Goal: Task Accomplishment & Management: Manage account settings

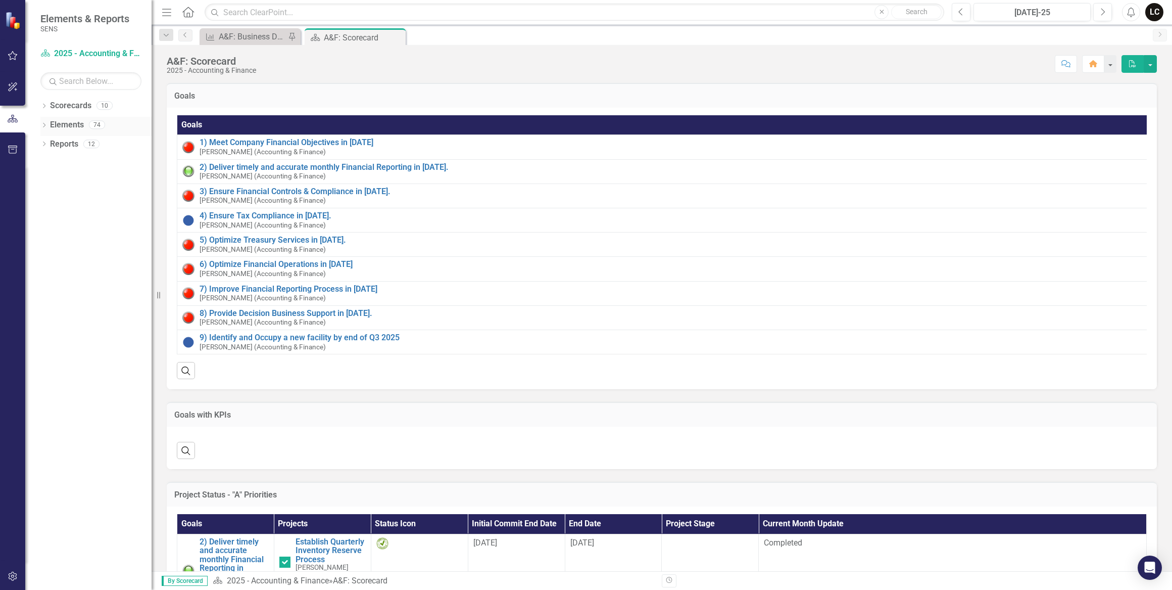
click at [45, 126] on icon "Dropdown" at bounding box center [43, 126] width 7 height 6
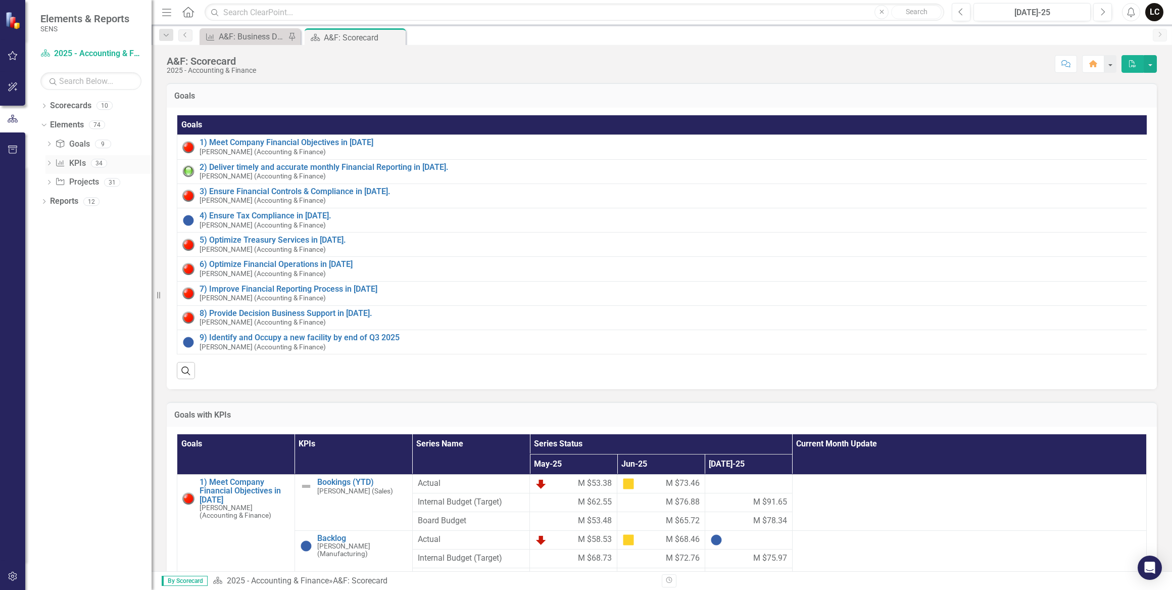
click at [77, 162] on link "KPI KPIs" at bounding box center [70, 164] width 30 height 12
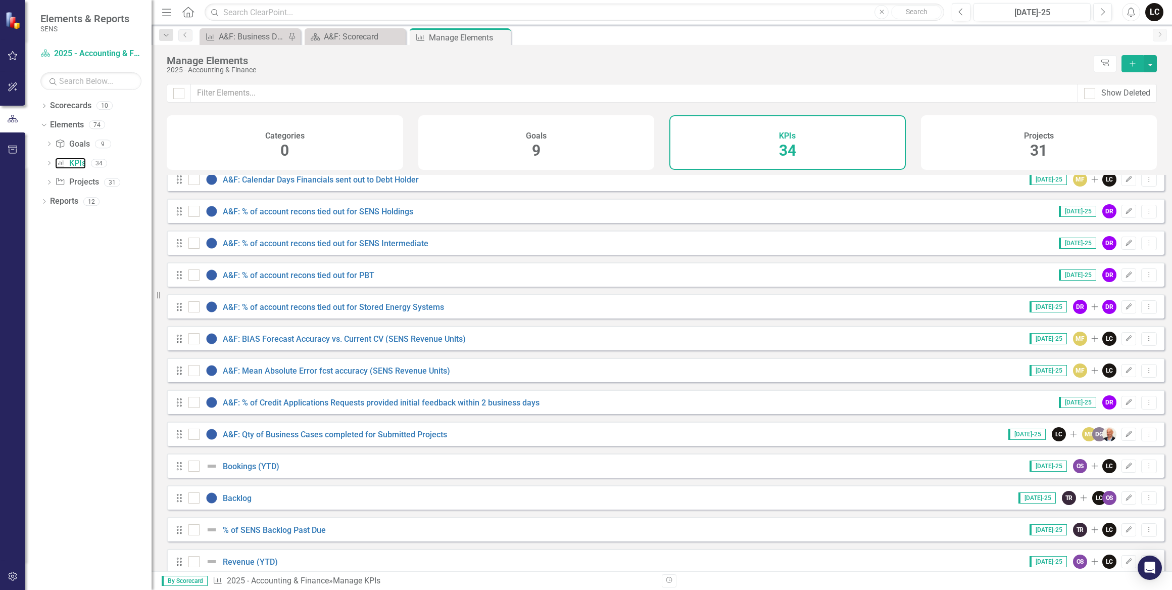
scroll to position [183, 0]
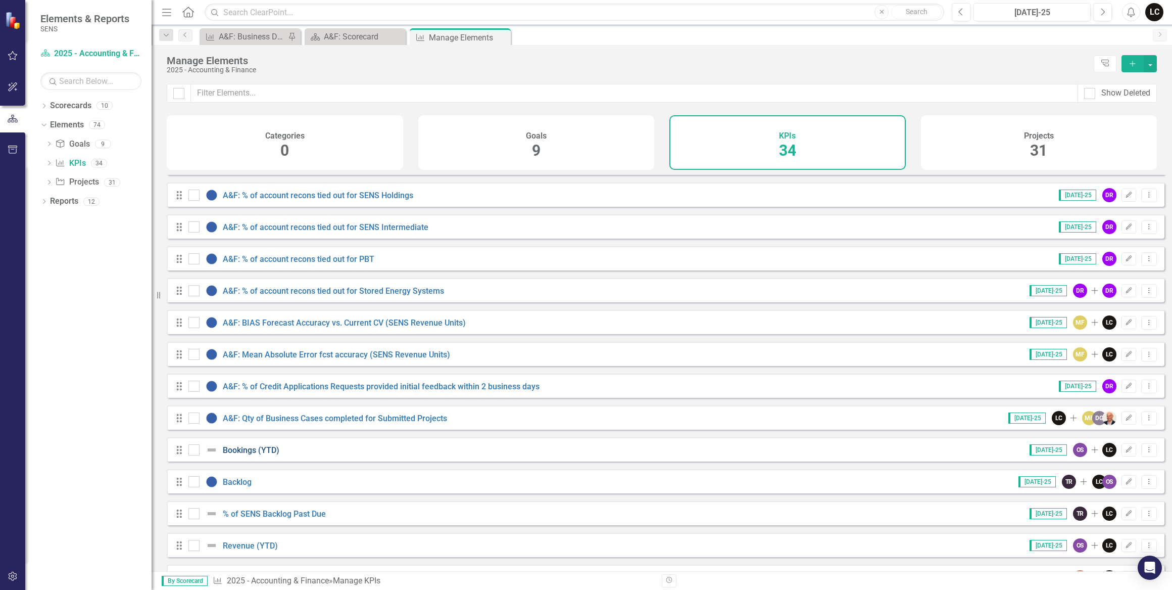
click at [258, 455] on link "Bookings (YTD)" at bounding box center [251, 450] width 57 height 10
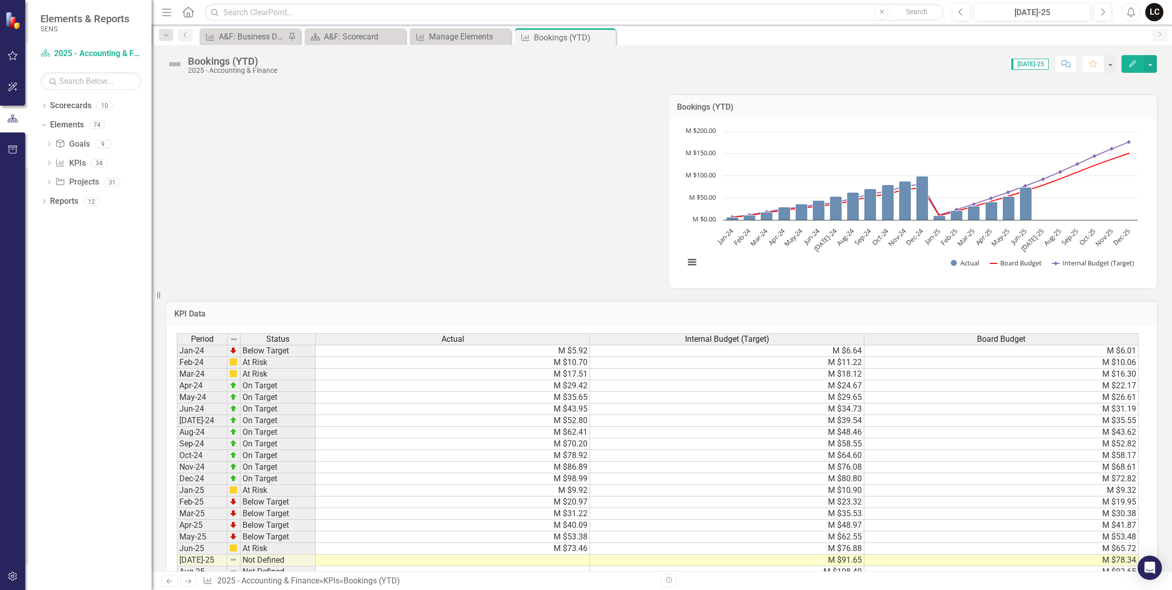
scroll to position [414, 0]
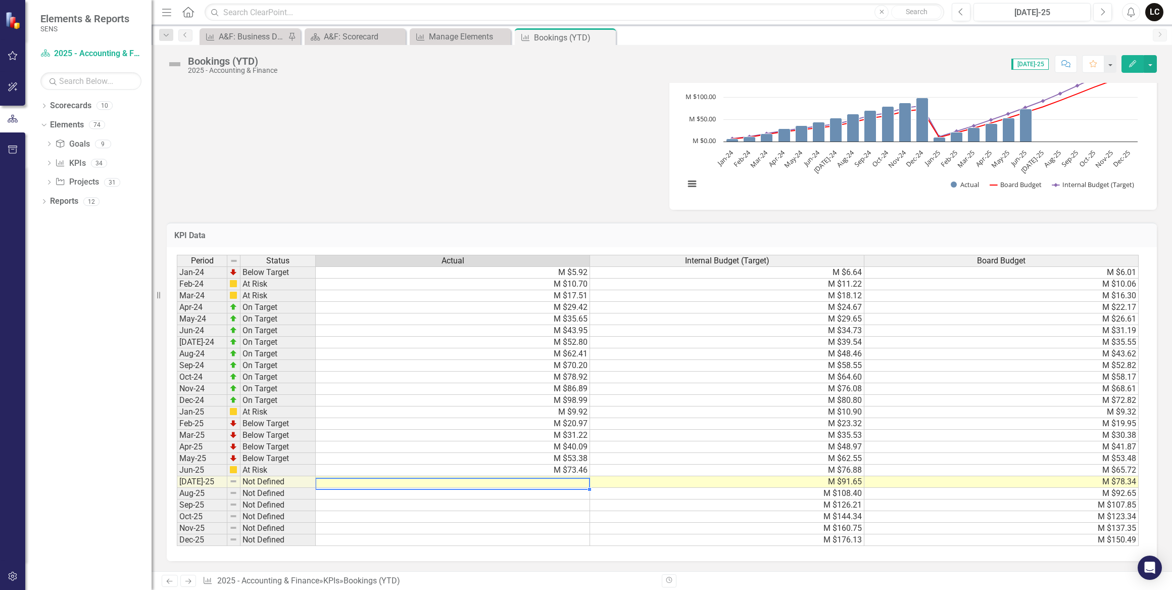
click at [580, 481] on td at bounding box center [453, 482] width 274 height 12
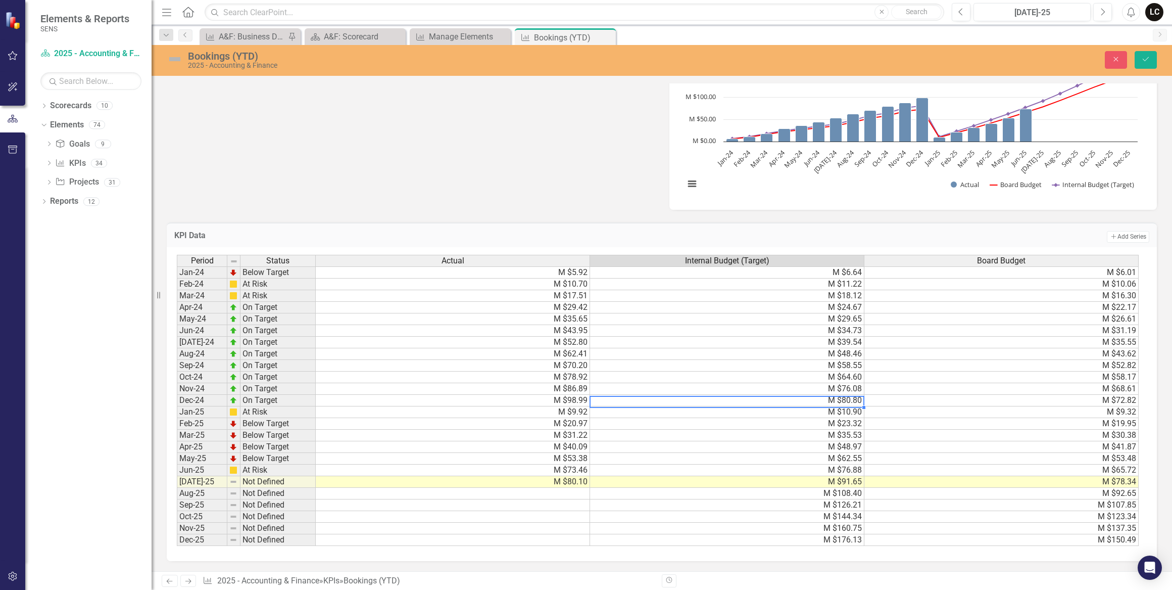
click at [695, 395] on td "M $80.80" at bounding box center [727, 401] width 274 height 12
type textarea "80.8"
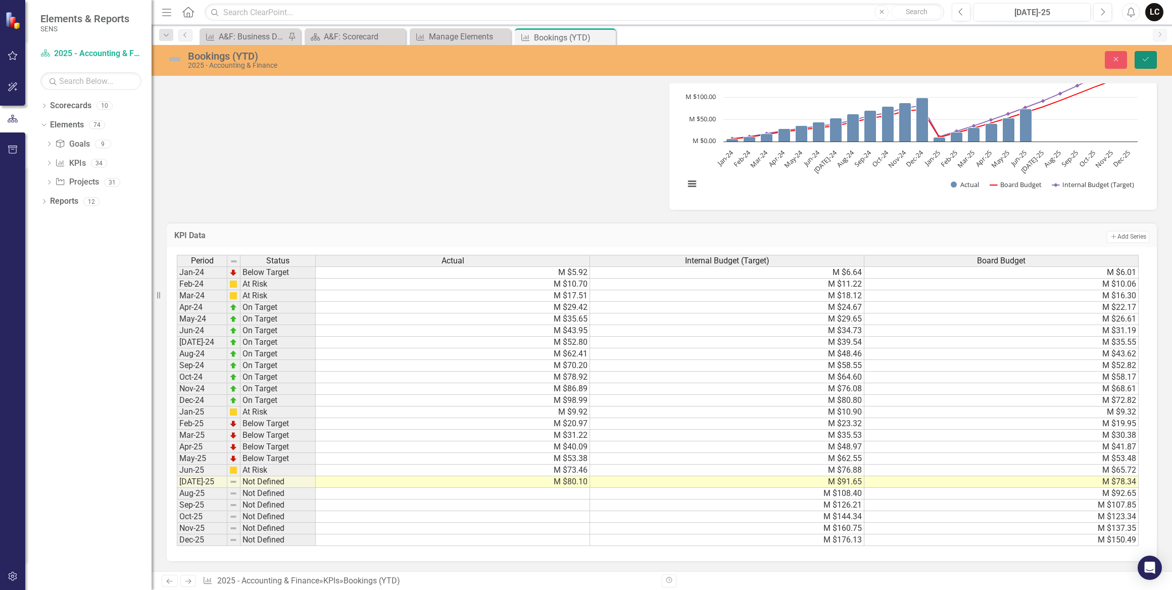
click at [1145, 58] on icon "Save" at bounding box center [1146, 59] width 9 height 7
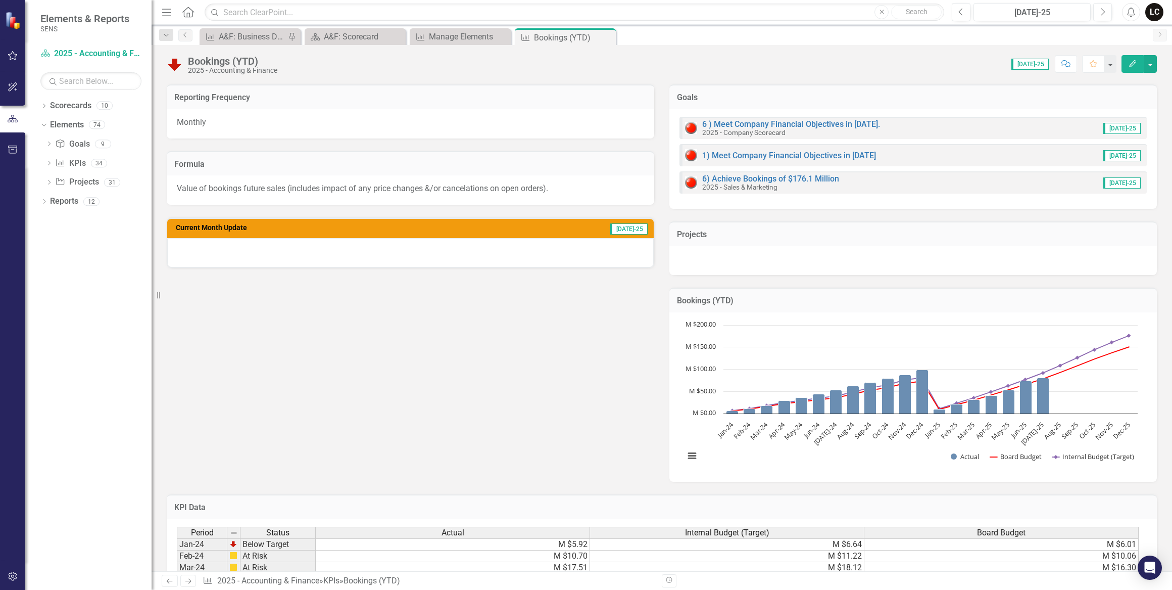
scroll to position [137, 0]
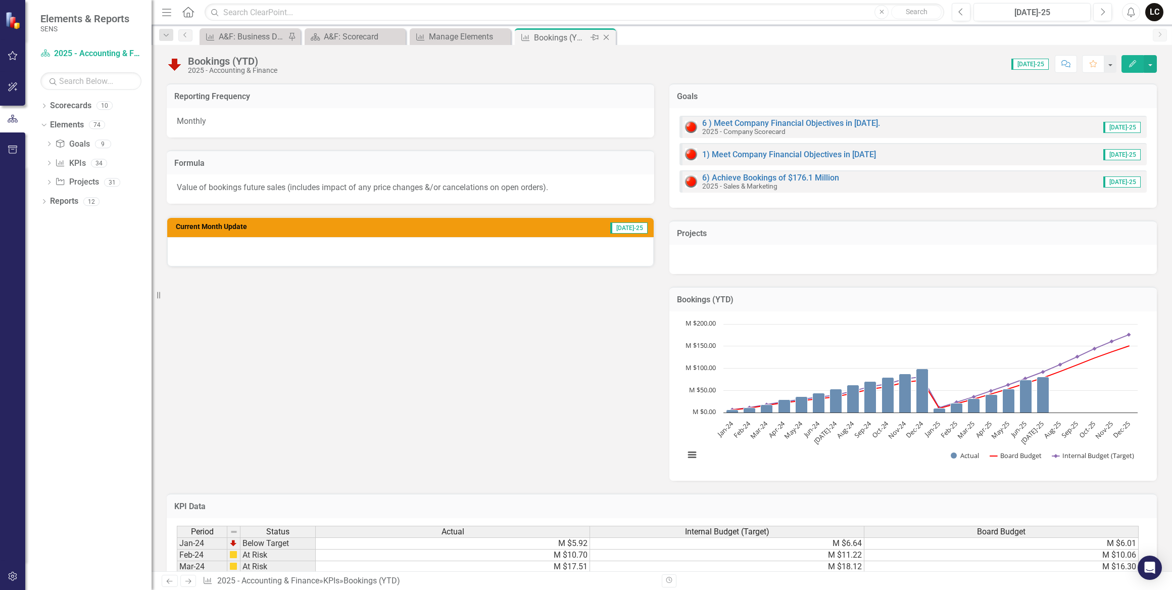
click at [604, 37] on icon "Close" at bounding box center [606, 37] width 10 height 8
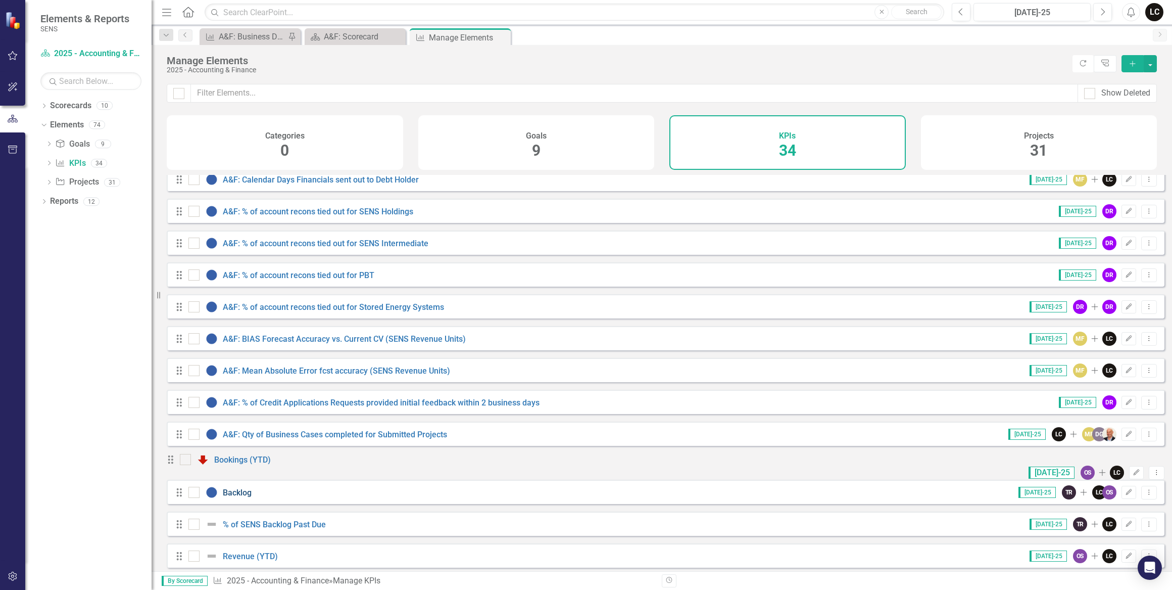
scroll to position [183, 0]
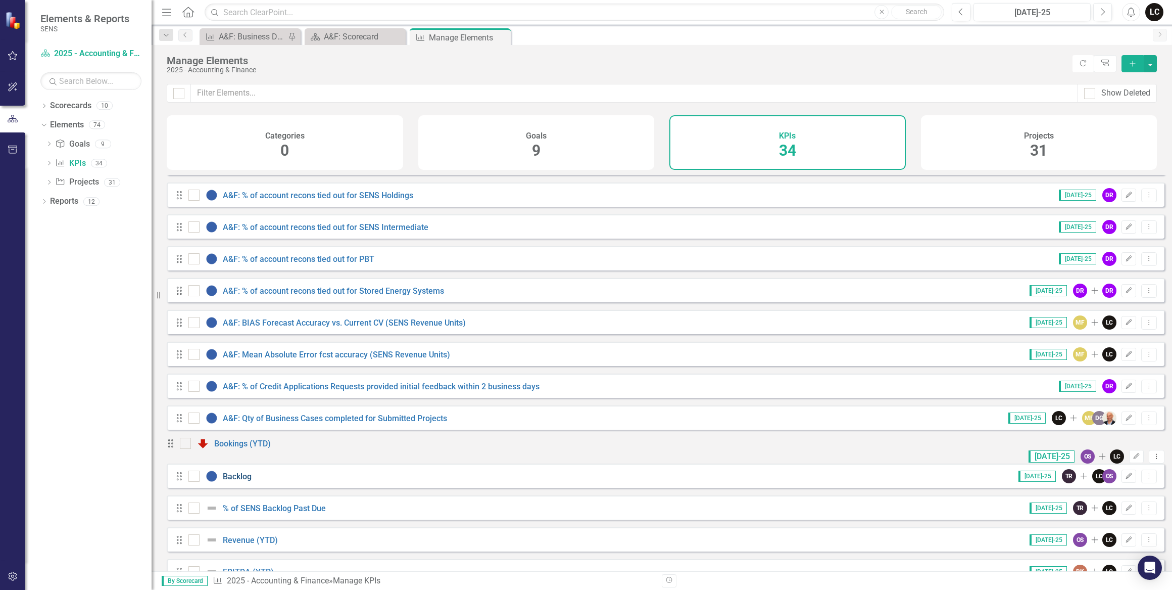
click at [244, 481] on link "Backlog" at bounding box center [237, 476] width 29 height 10
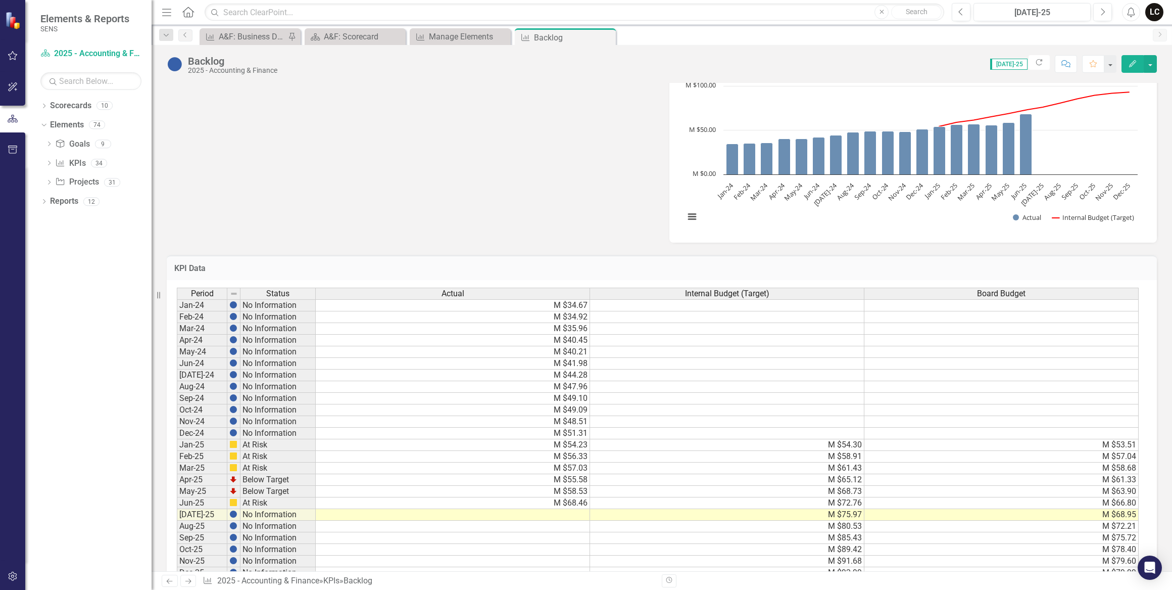
scroll to position [367, 0]
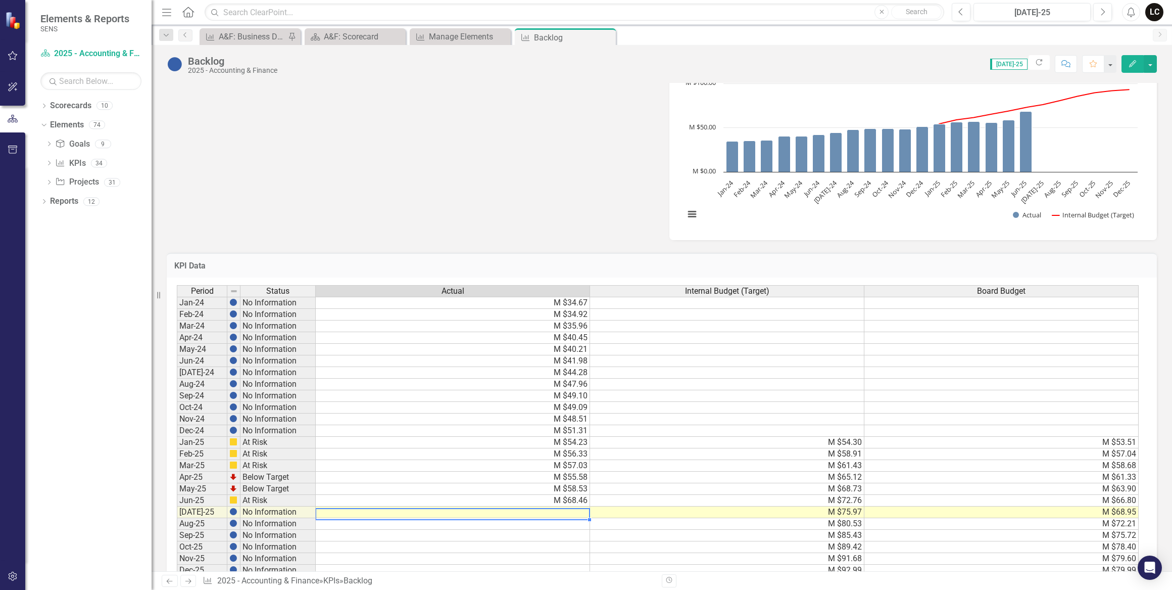
click at [566, 511] on td at bounding box center [453, 512] width 274 height 12
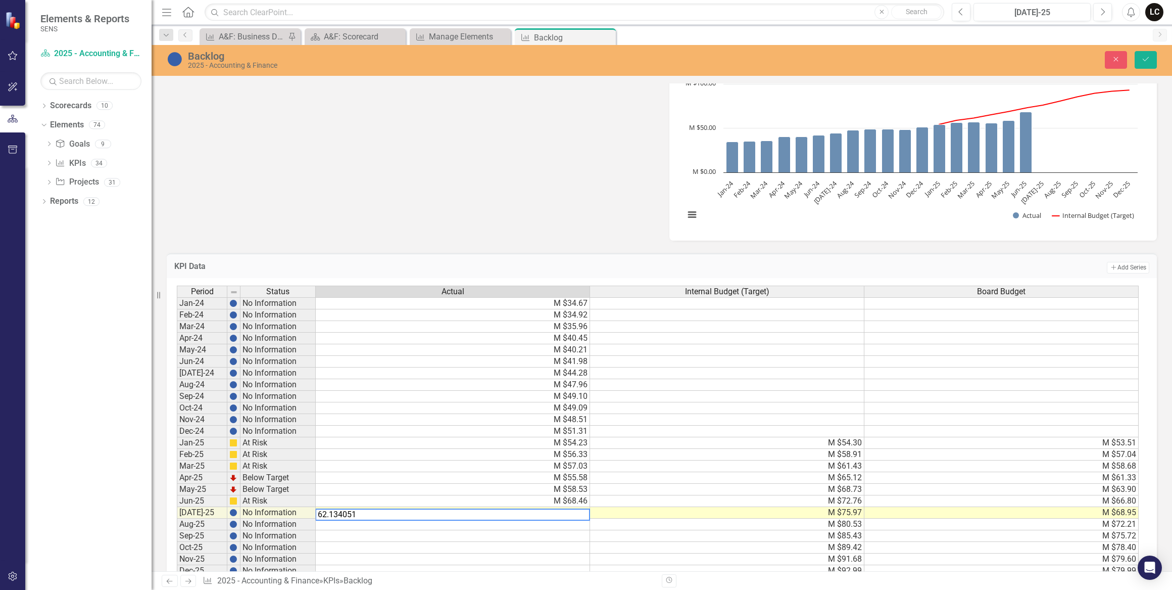
type textarea "62.134051"
click at [754, 463] on td "M $61.43" at bounding box center [727, 466] width 274 height 12
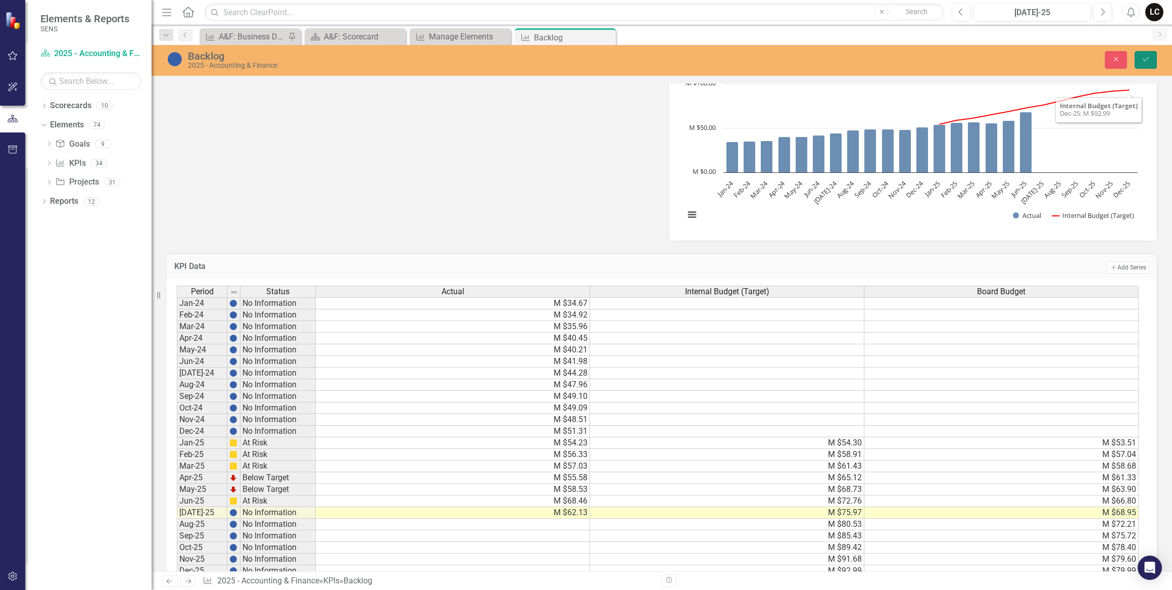
click at [1148, 62] on icon "Save" at bounding box center [1146, 59] width 9 height 7
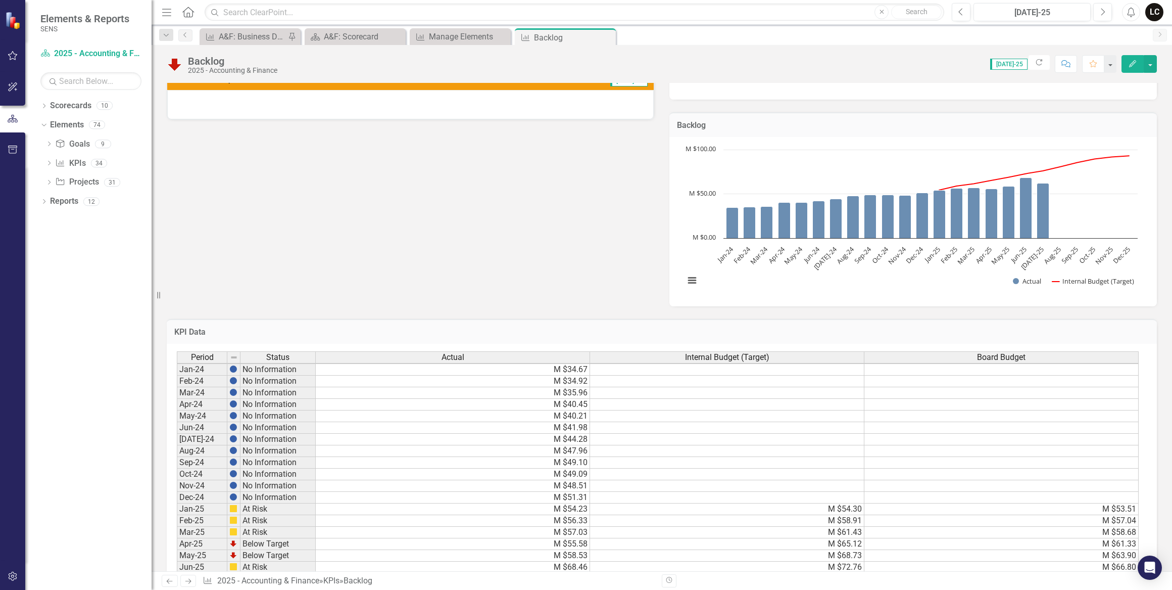
scroll to position [321, 0]
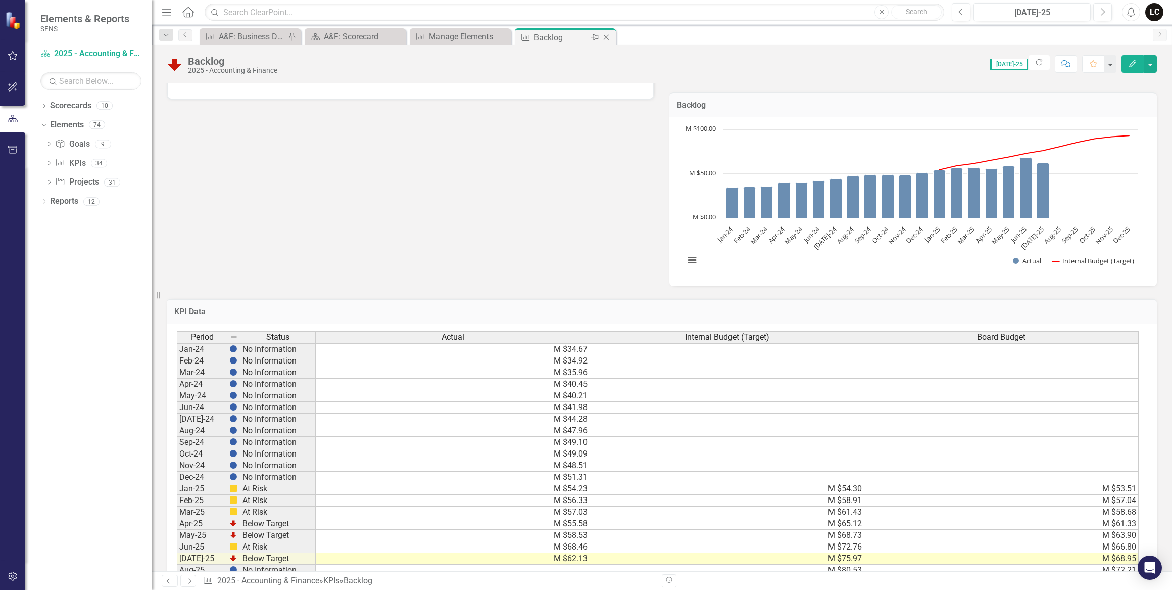
click at [604, 36] on icon "Close" at bounding box center [606, 37] width 10 height 8
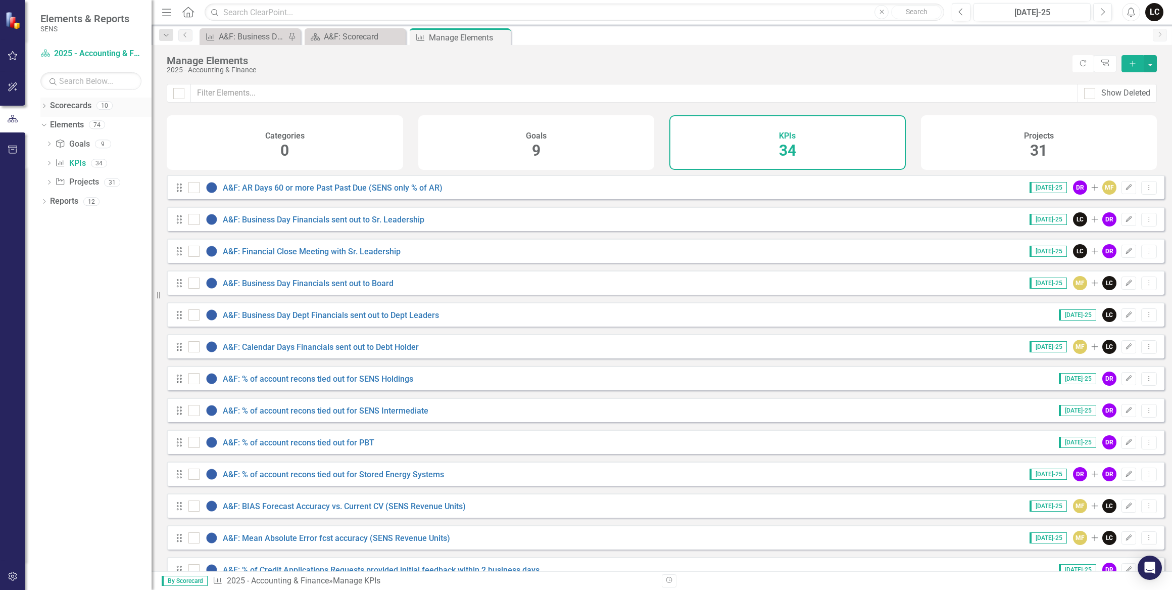
click at [67, 106] on link "Scorecards" at bounding box center [70, 106] width 41 height 12
click at [42, 106] on icon "Dropdown" at bounding box center [43, 107] width 7 height 6
click at [53, 123] on icon "Dropdown" at bounding box center [49, 124] width 8 height 6
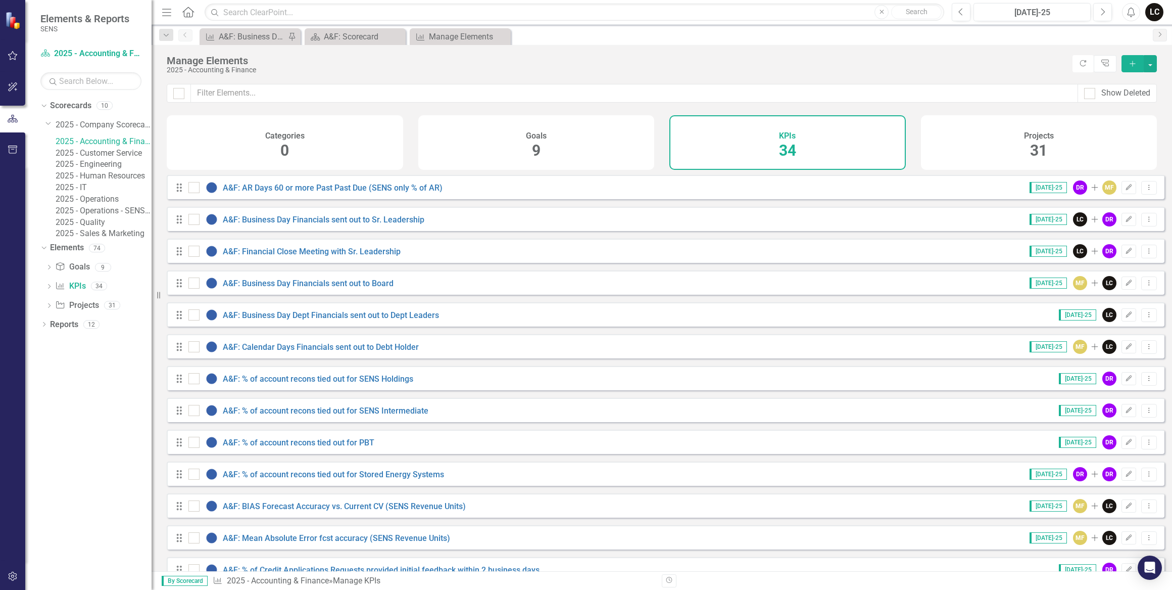
click at [117, 240] on link "2025 - Sales & Marketing" at bounding box center [104, 234] width 96 height 12
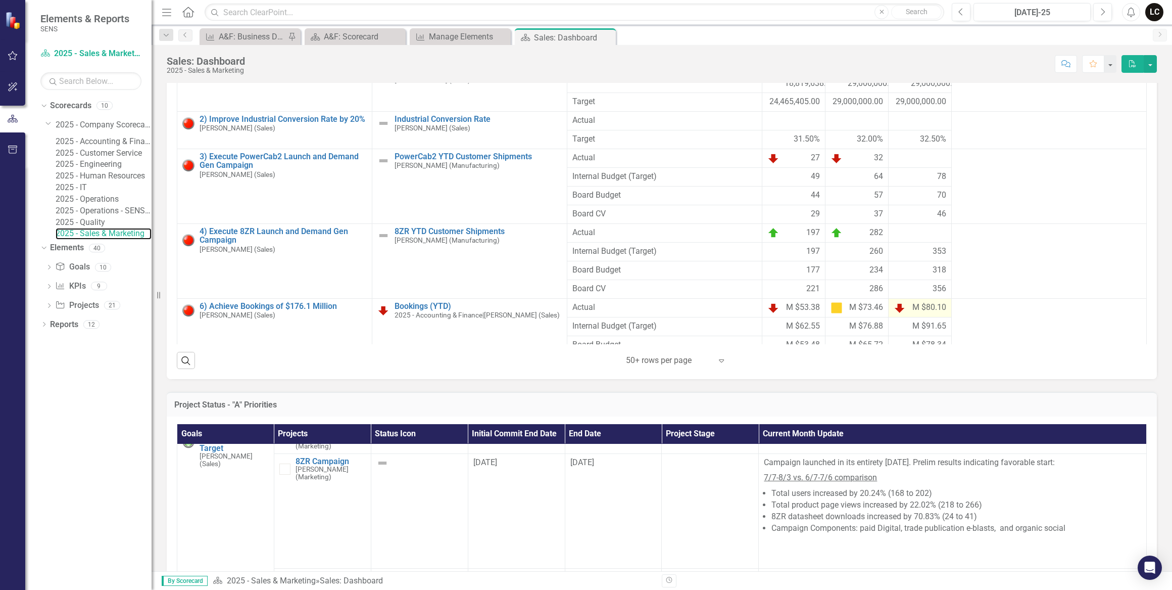
scroll to position [45, 0]
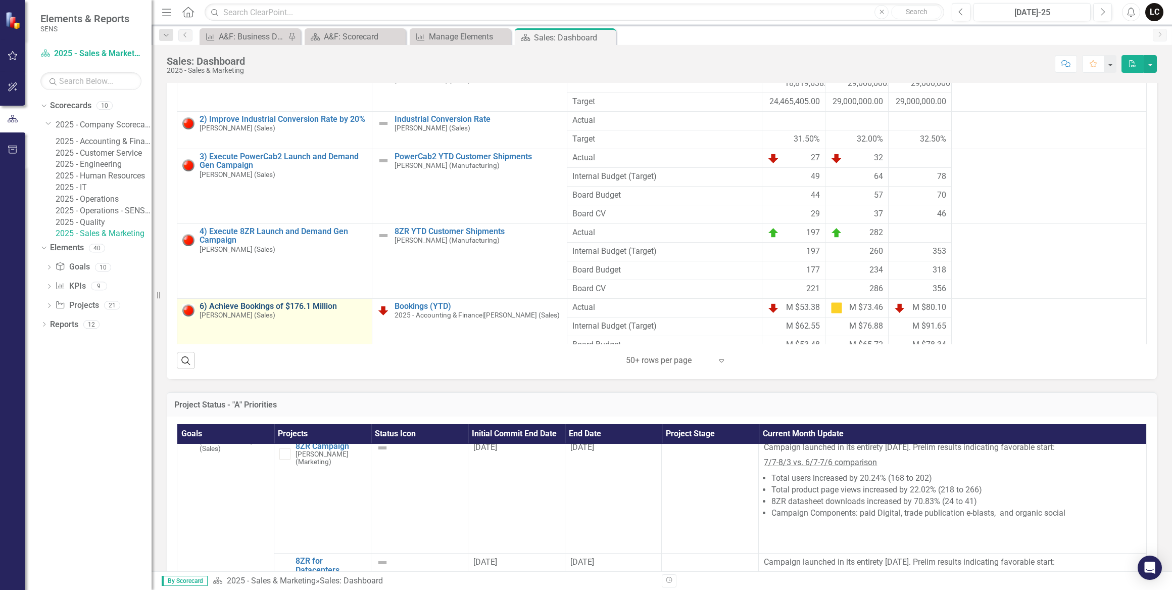
click at [309, 302] on link "6) Achieve Bookings of $176.1 Million" at bounding box center [283, 306] width 167 height 9
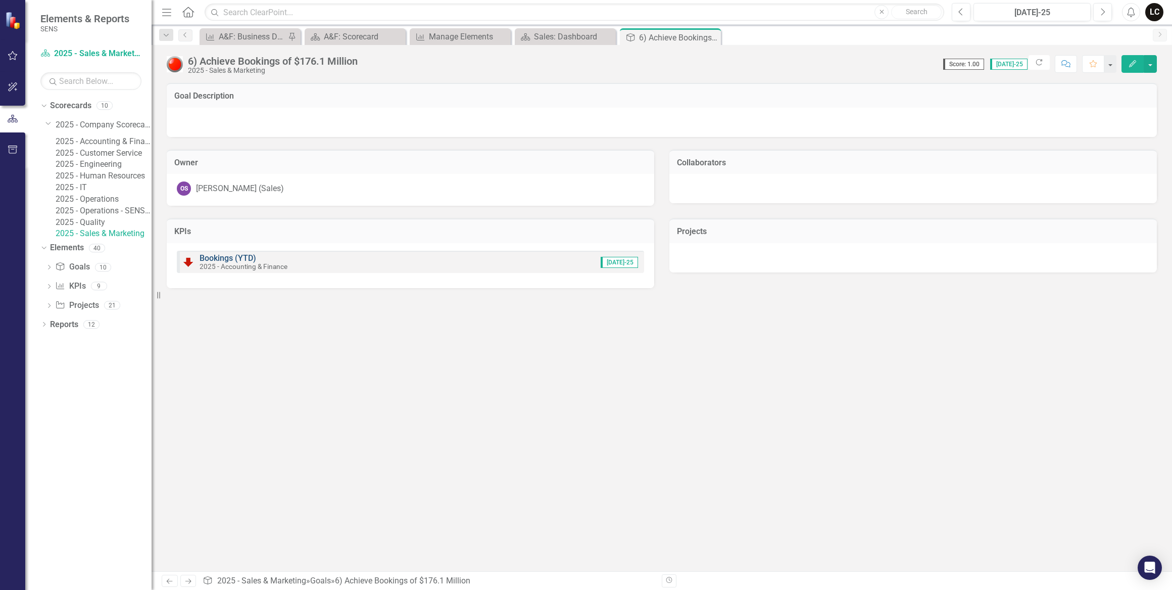
click at [245, 259] on link "Bookings (YTD)" at bounding box center [228, 258] width 57 height 10
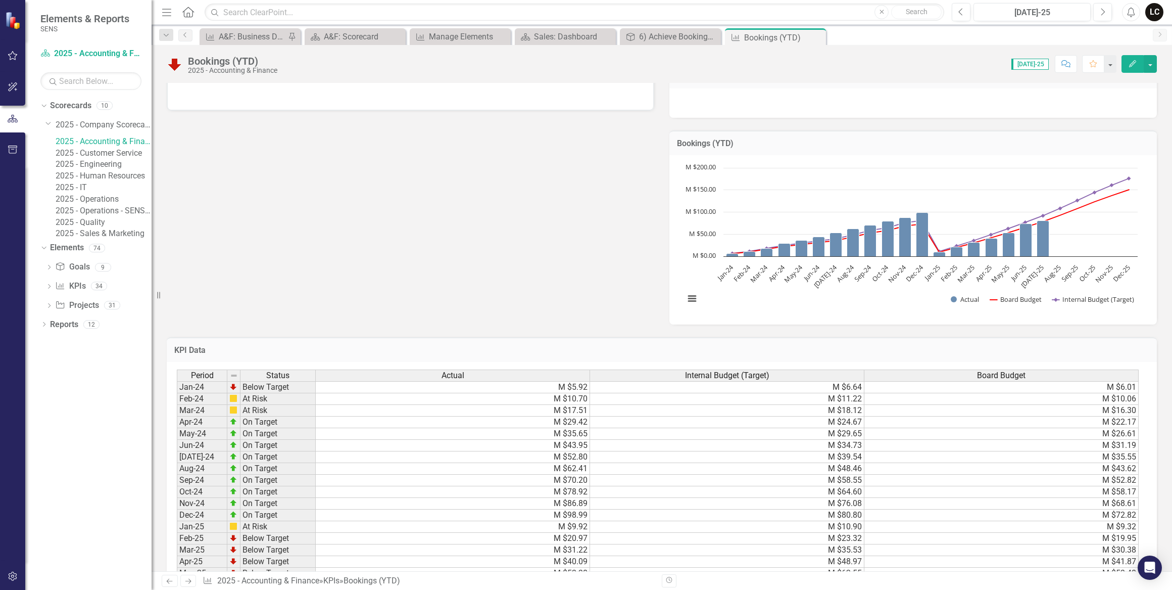
scroll to position [413, 0]
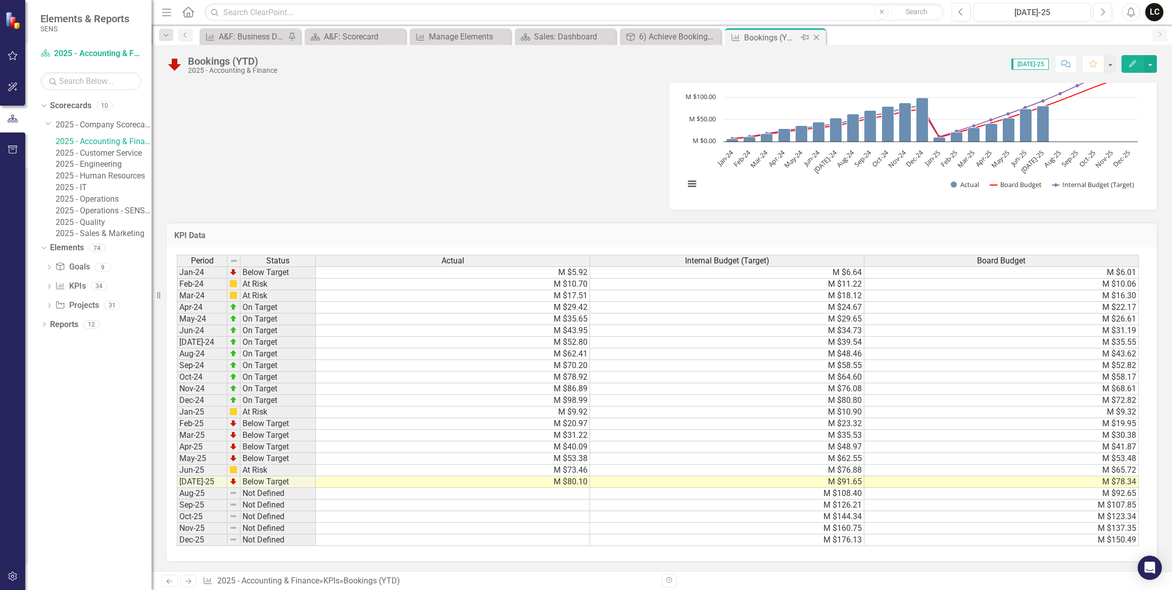
click at [815, 36] on icon "Close" at bounding box center [817, 37] width 10 height 8
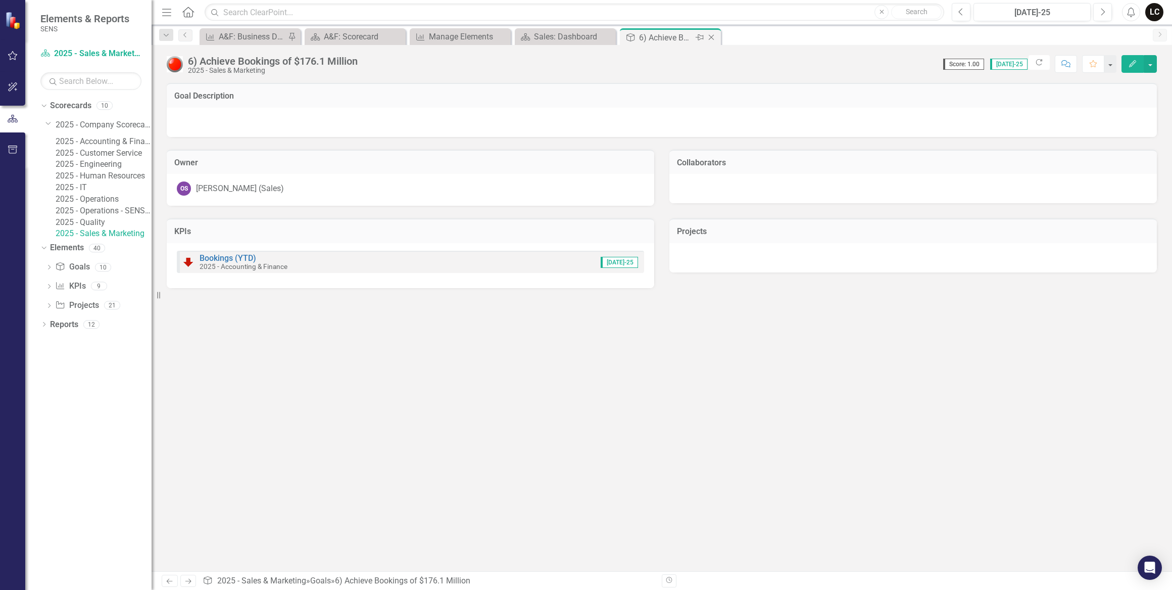
click at [714, 35] on icon "Close" at bounding box center [711, 37] width 10 height 8
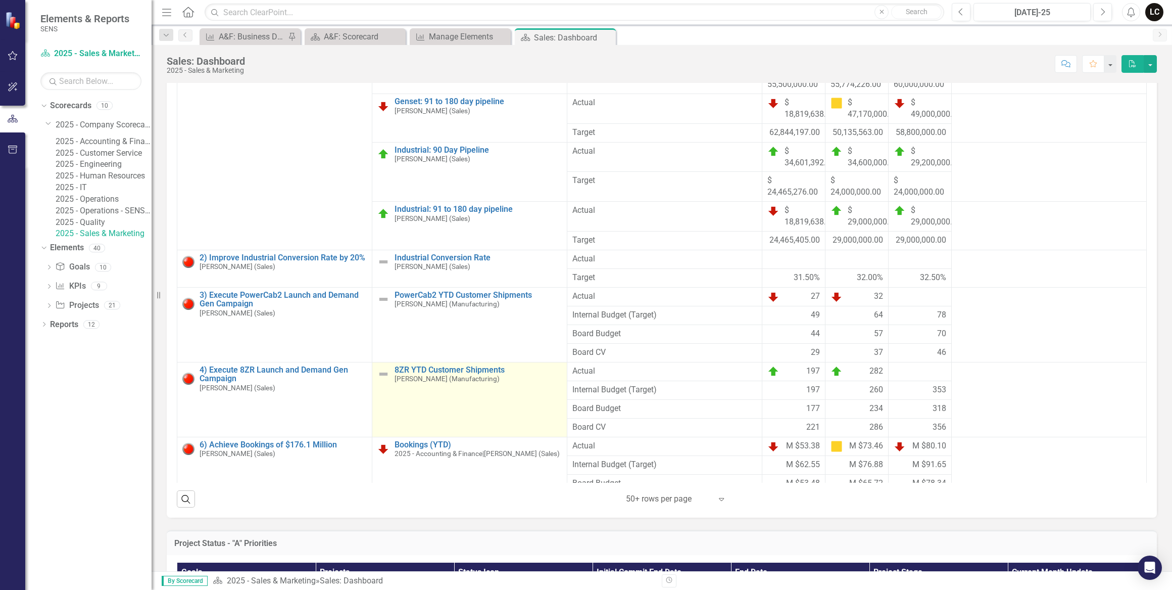
scroll to position [413, 0]
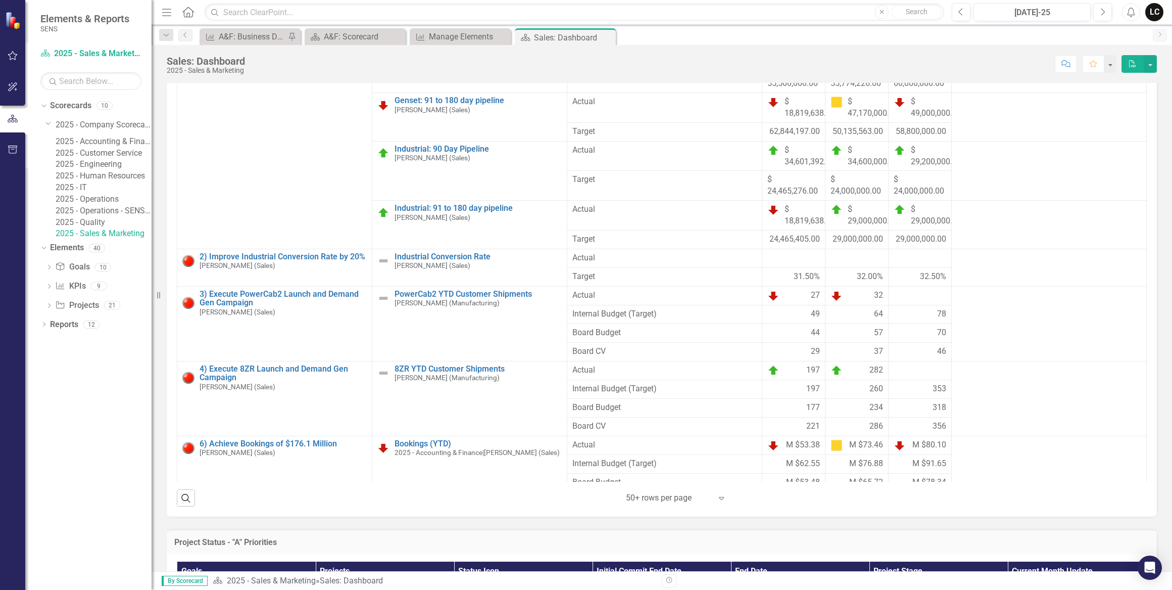
click at [695, 504] on div at bounding box center [669, 498] width 86 height 14
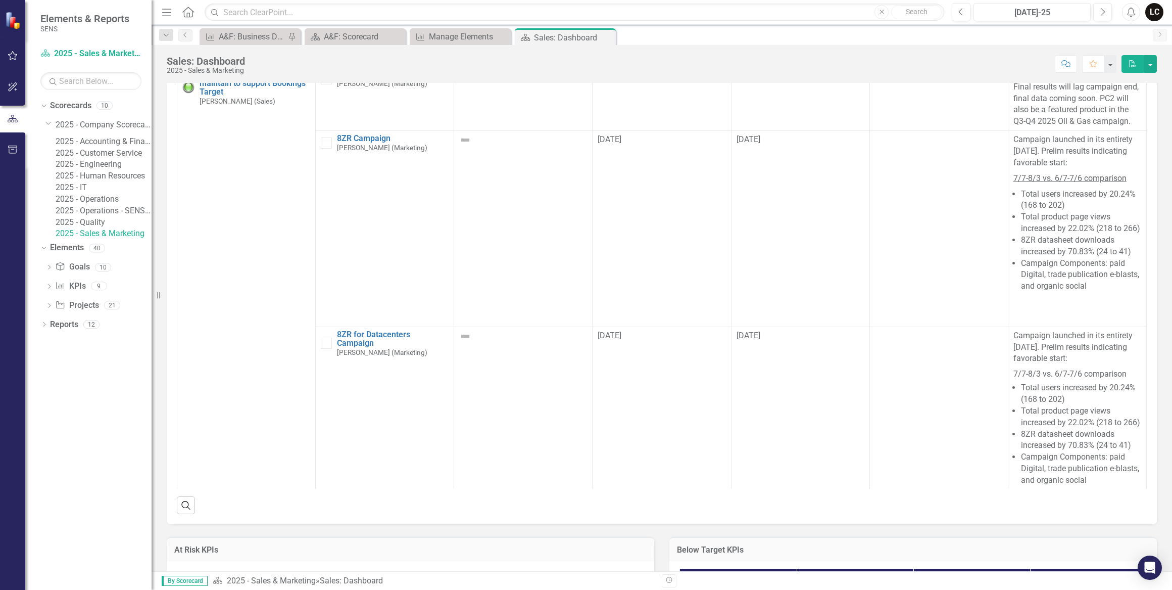
scroll to position [735, 0]
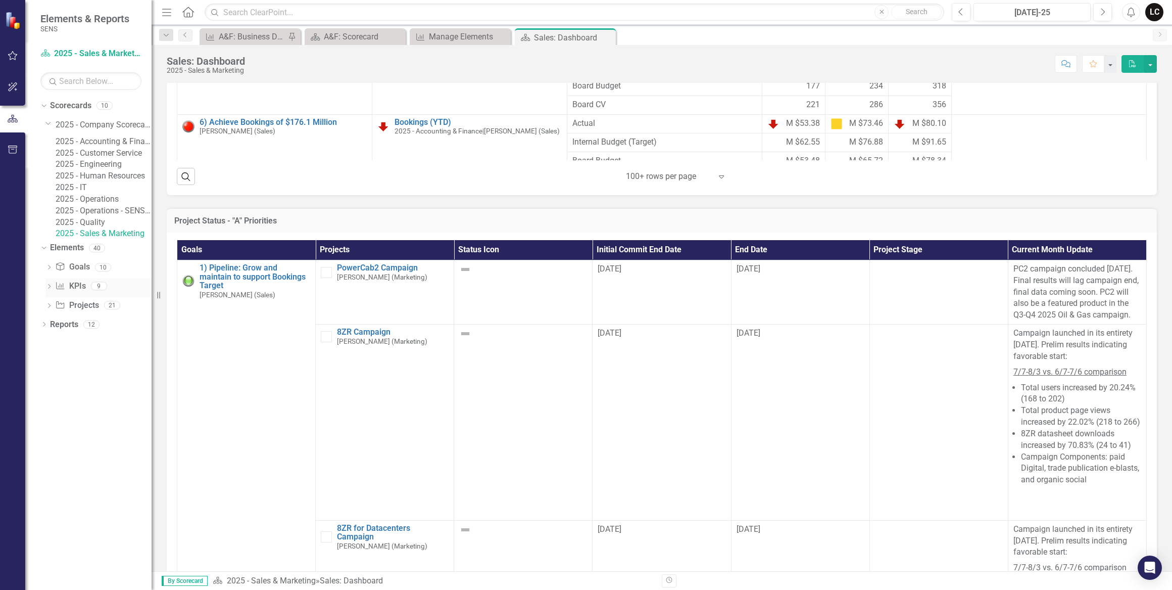
click at [49, 289] on icon at bounding box center [49, 286] width 3 height 5
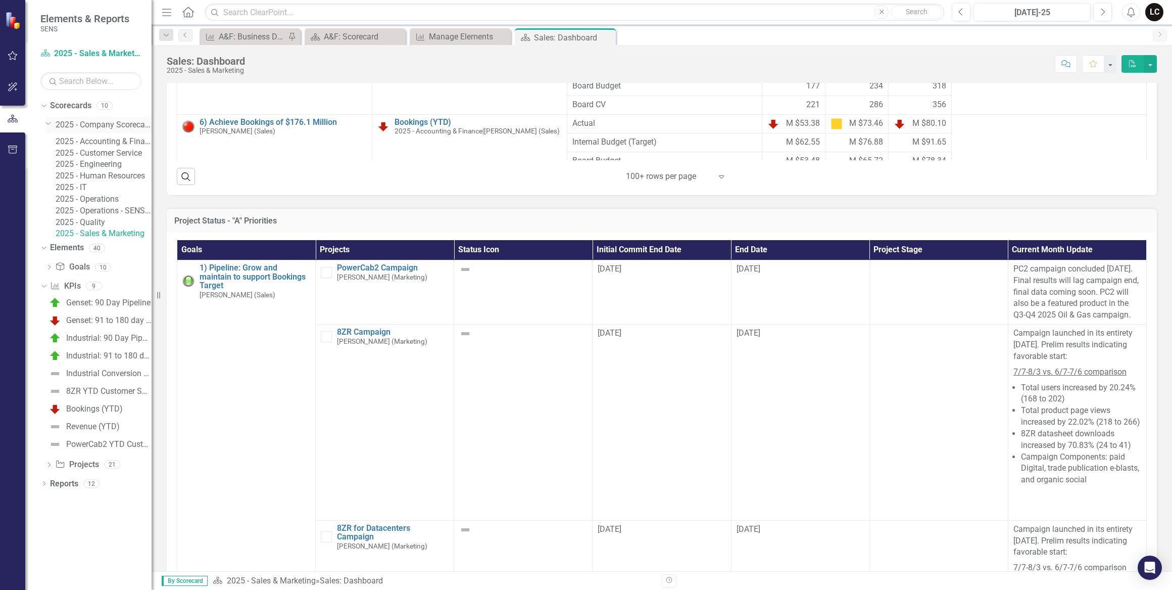
click at [83, 126] on link "2025 - Company Scorecard" at bounding box center [104, 125] width 96 height 12
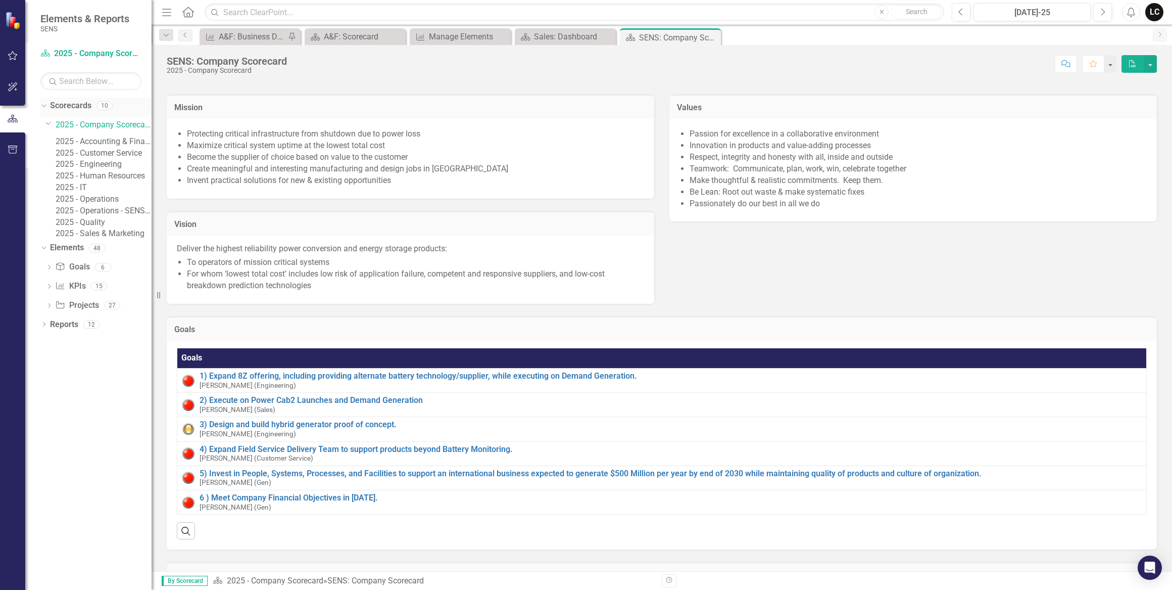
click at [44, 107] on icon "Dropdown" at bounding box center [43, 105] width 6 height 7
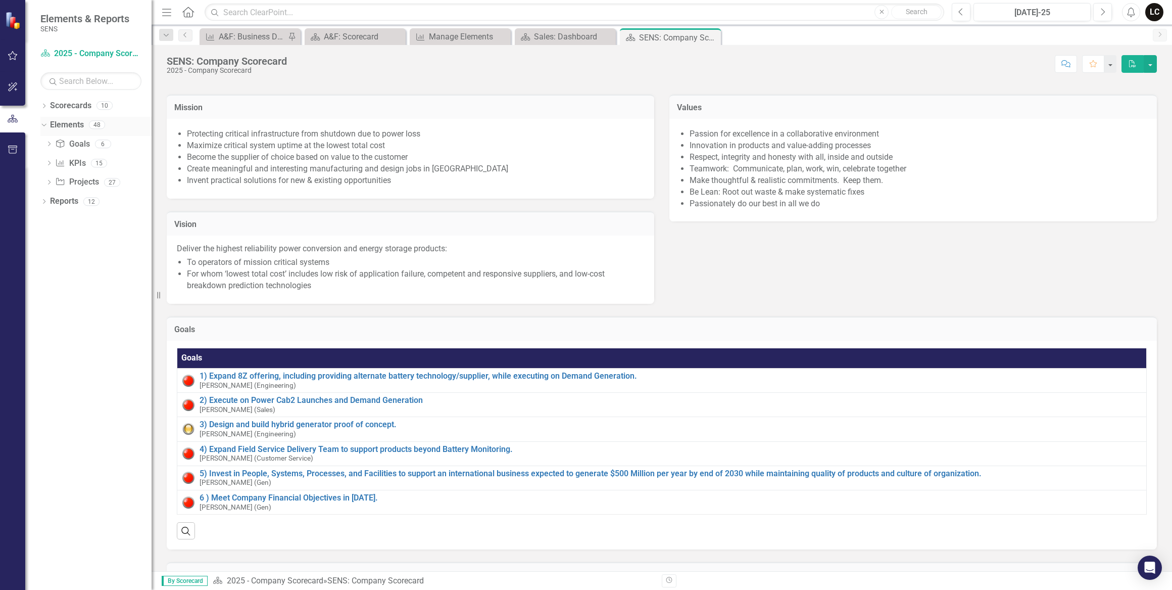
click at [61, 125] on link "Elements" at bounding box center [67, 125] width 34 height 12
click at [44, 124] on icon "Dropdown" at bounding box center [43, 124] width 6 height 7
click at [712, 36] on icon at bounding box center [712, 38] width 6 height 6
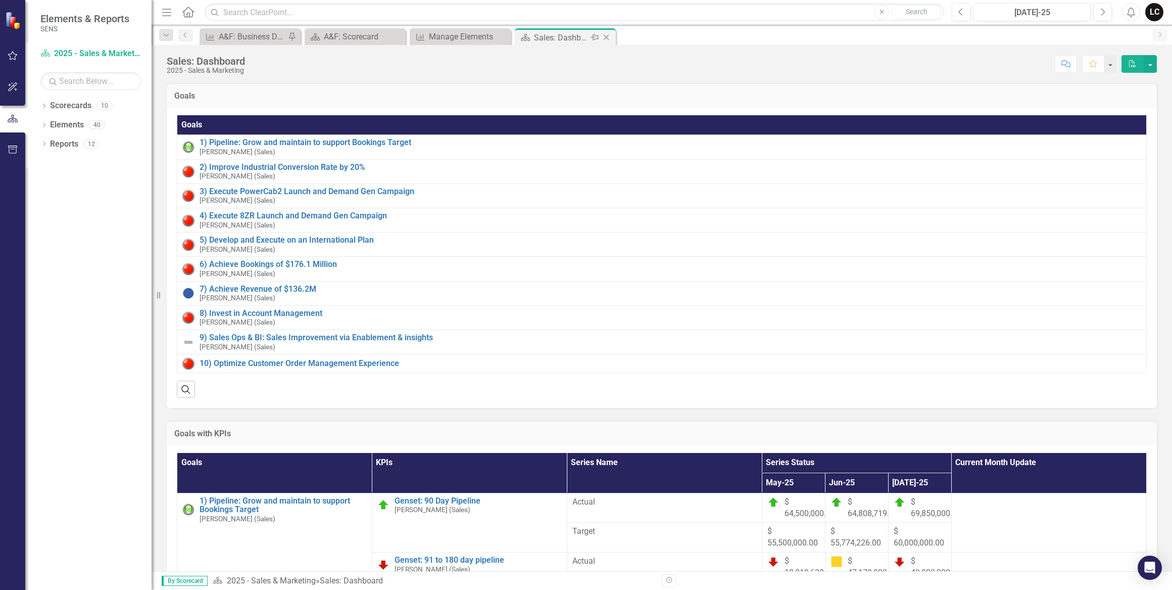
click at [608, 35] on icon "Close" at bounding box center [606, 37] width 10 height 8
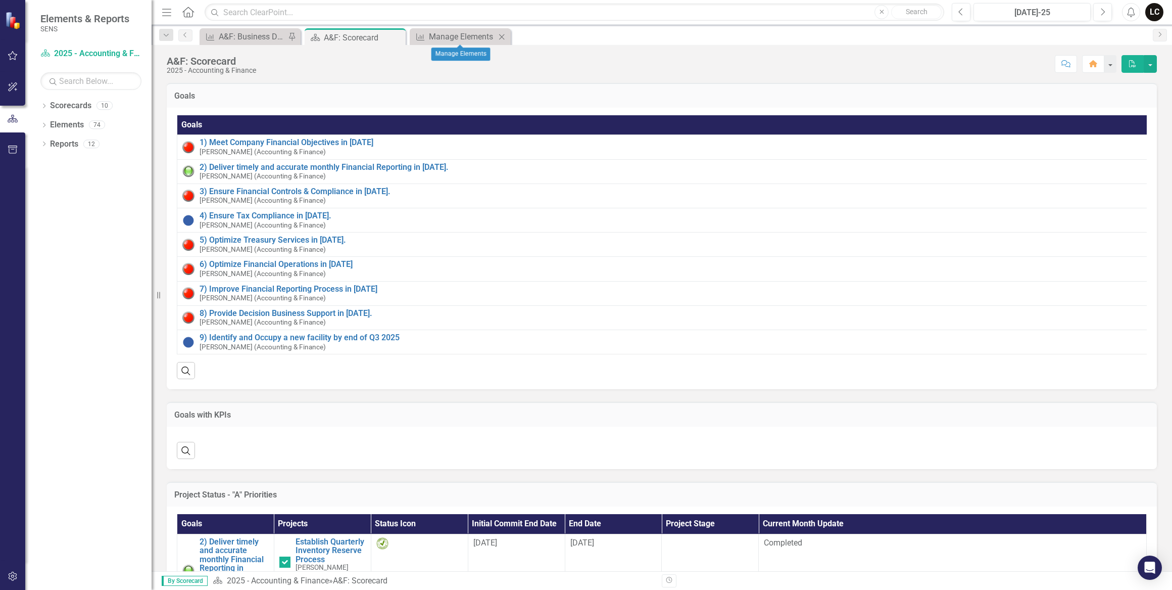
click at [501, 36] on icon at bounding box center [502, 37] width 6 height 6
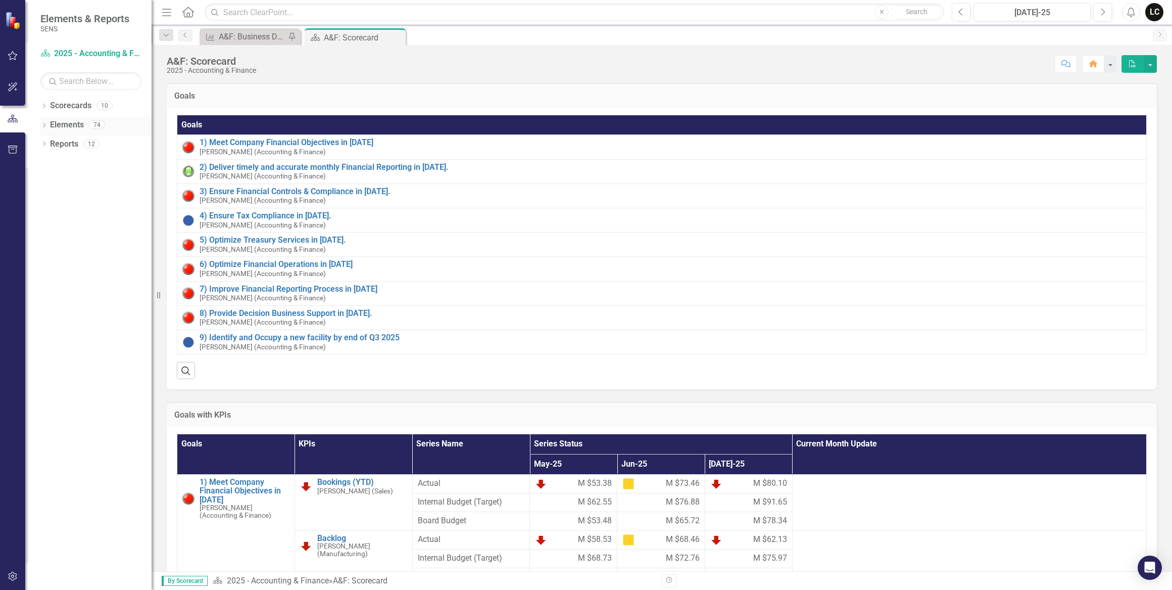
click at [61, 124] on link "Elements" at bounding box center [67, 125] width 34 height 12
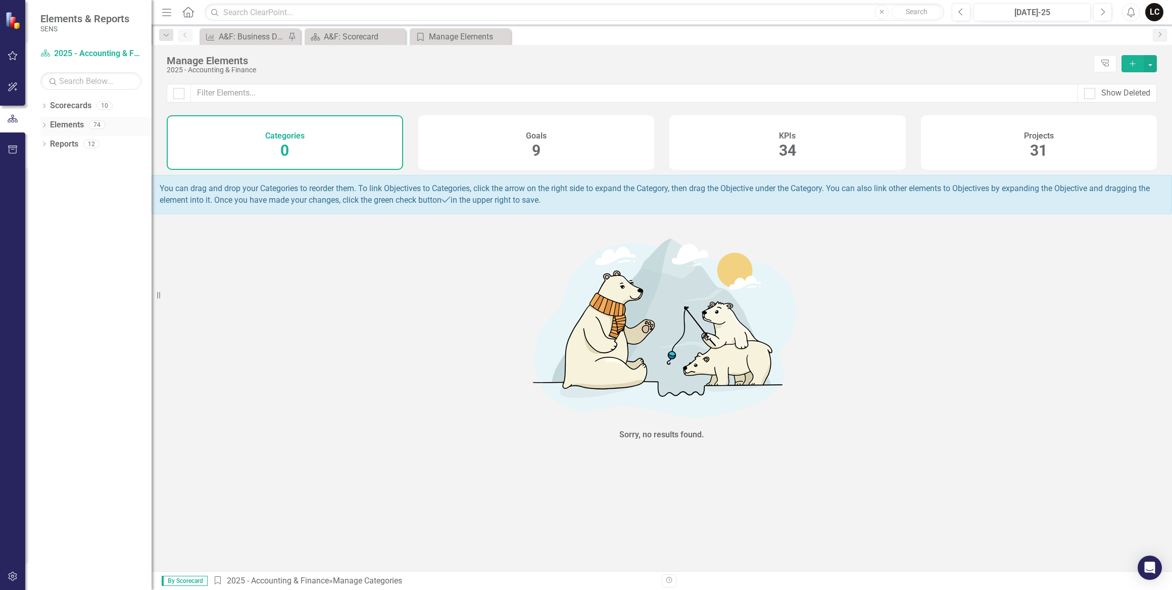
click at [78, 122] on link "Elements" at bounding box center [67, 125] width 34 height 12
click at [45, 123] on icon "Dropdown" at bounding box center [43, 126] width 7 height 6
click at [73, 162] on link "KPI KPIs" at bounding box center [70, 164] width 30 height 12
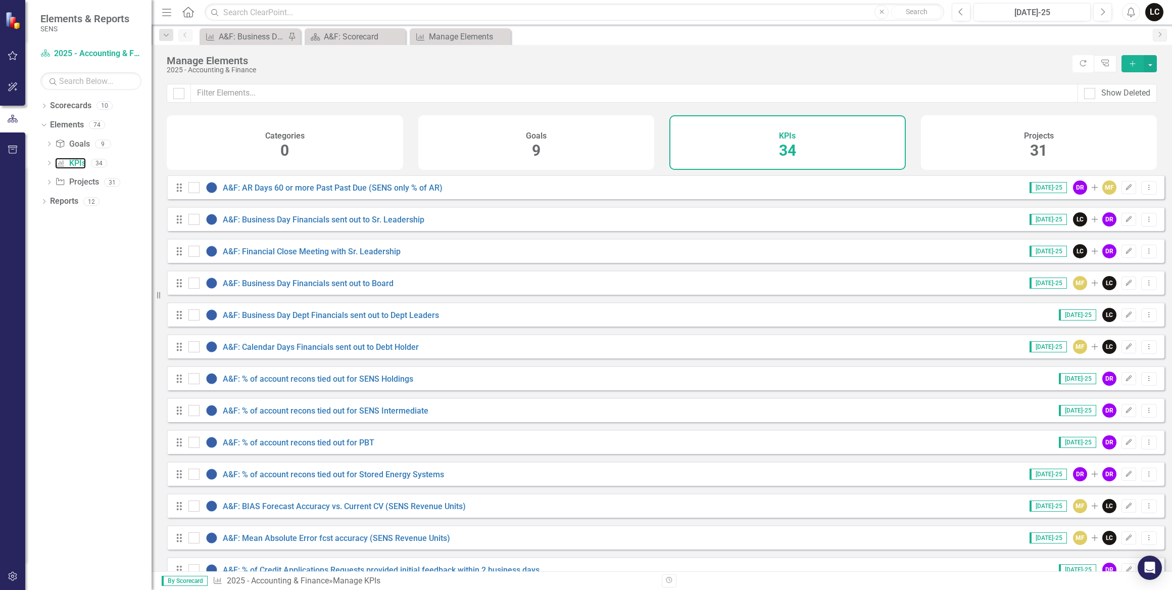
scroll to position [91, 0]
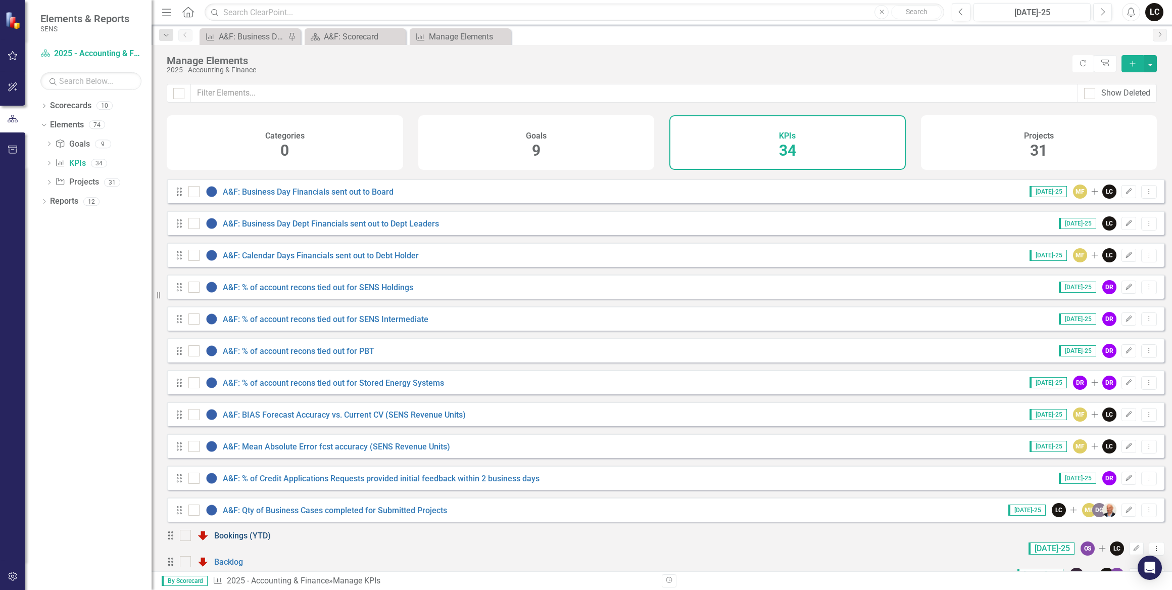
click at [265, 540] on link "Bookings (YTD)" at bounding box center [242, 536] width 57 height 10
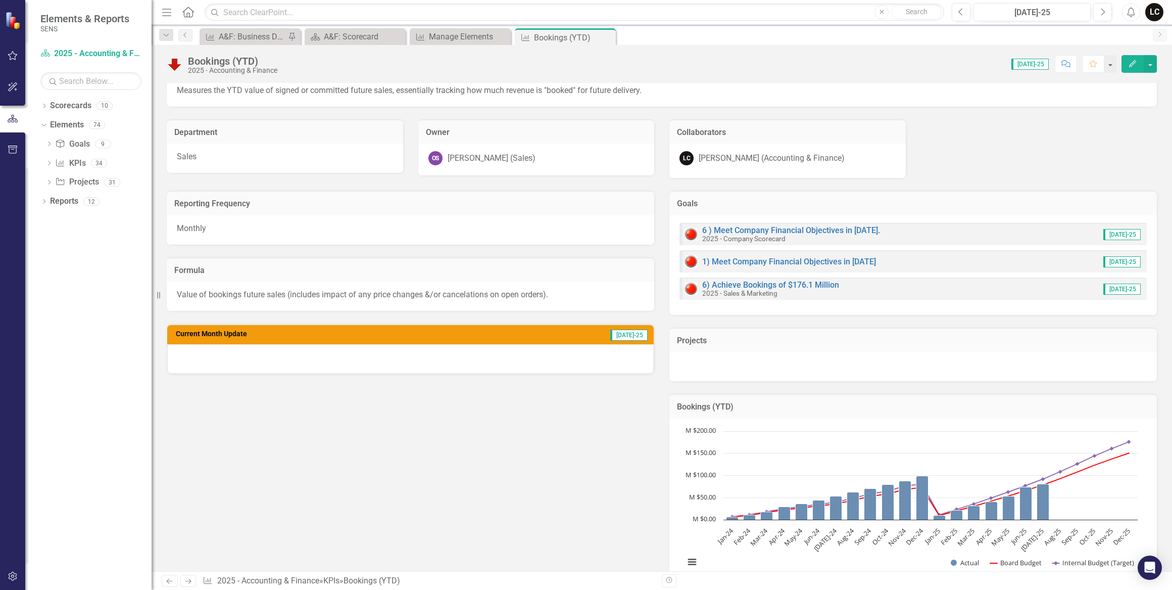
scroll to position [45, 0]
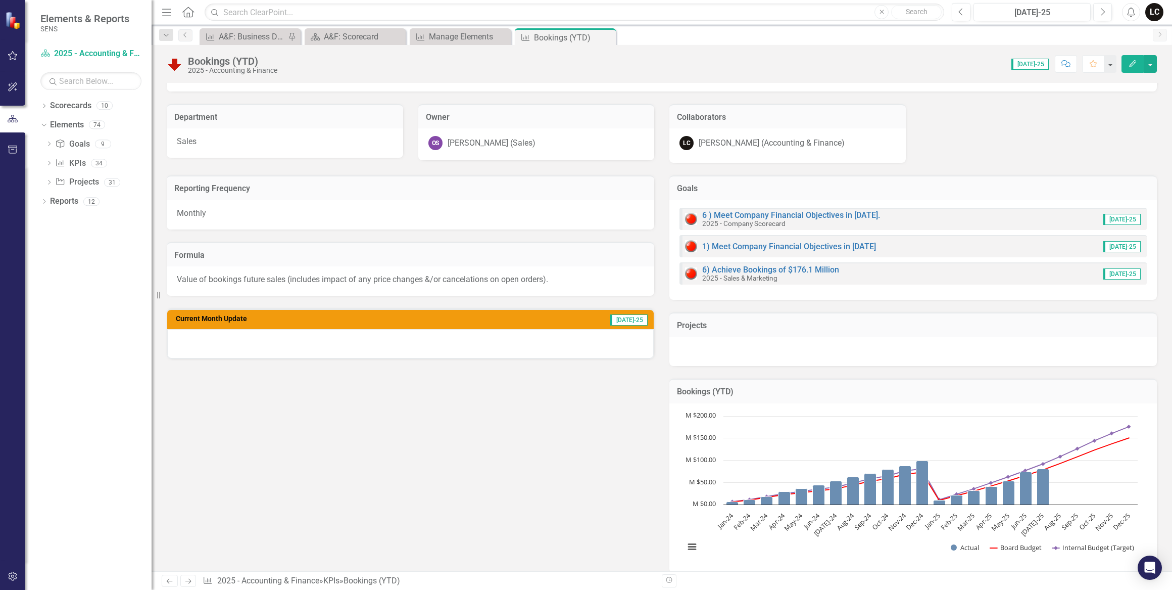
click at [365, 345] on div at bounding box center [410, 343] width 487 height 29
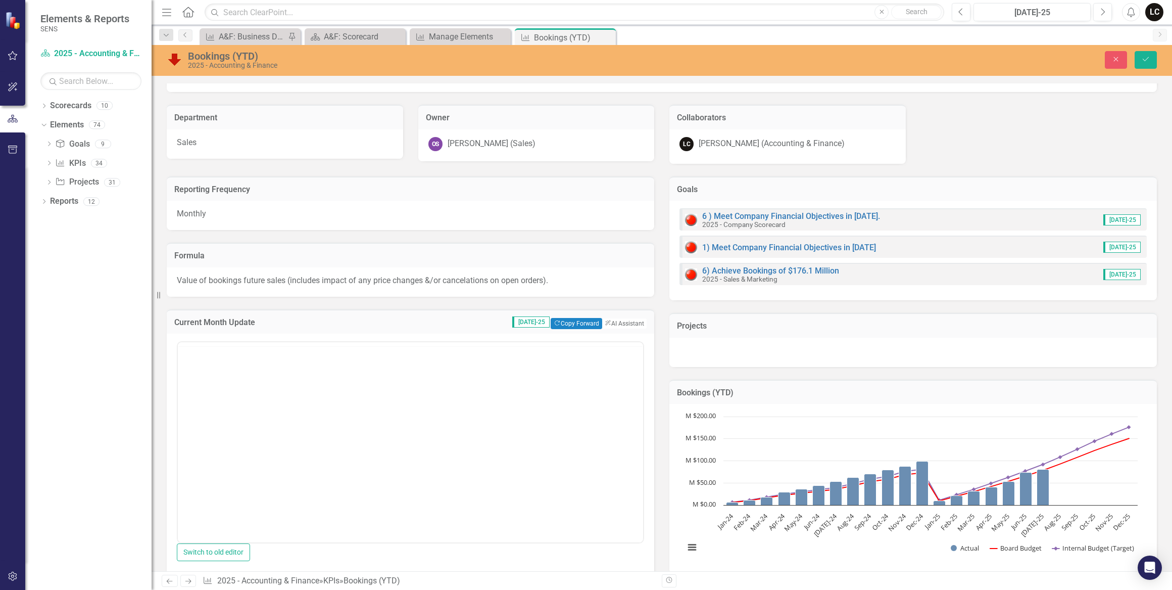
scroll to position [0, 0]
click at [605, 322] on button "ClearPoint AI AI Assistant" at bounding box center [623, 323] width 45 height 11
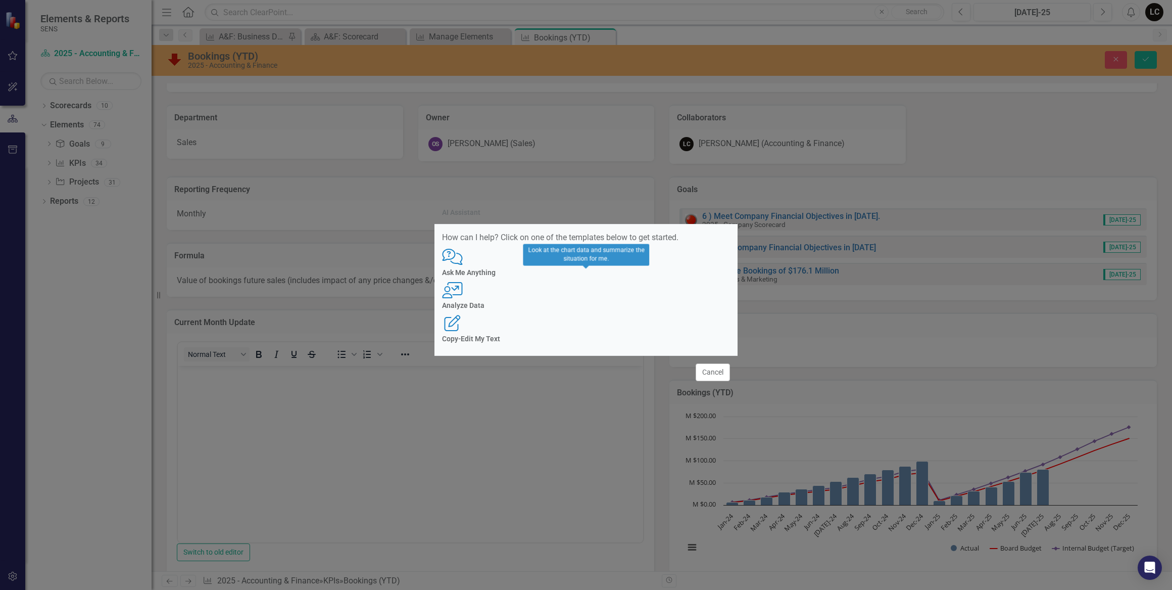
click at [572, 301] on div "User with Chart Analyze Data" at bounding box center [586, 296] width 288 height 28
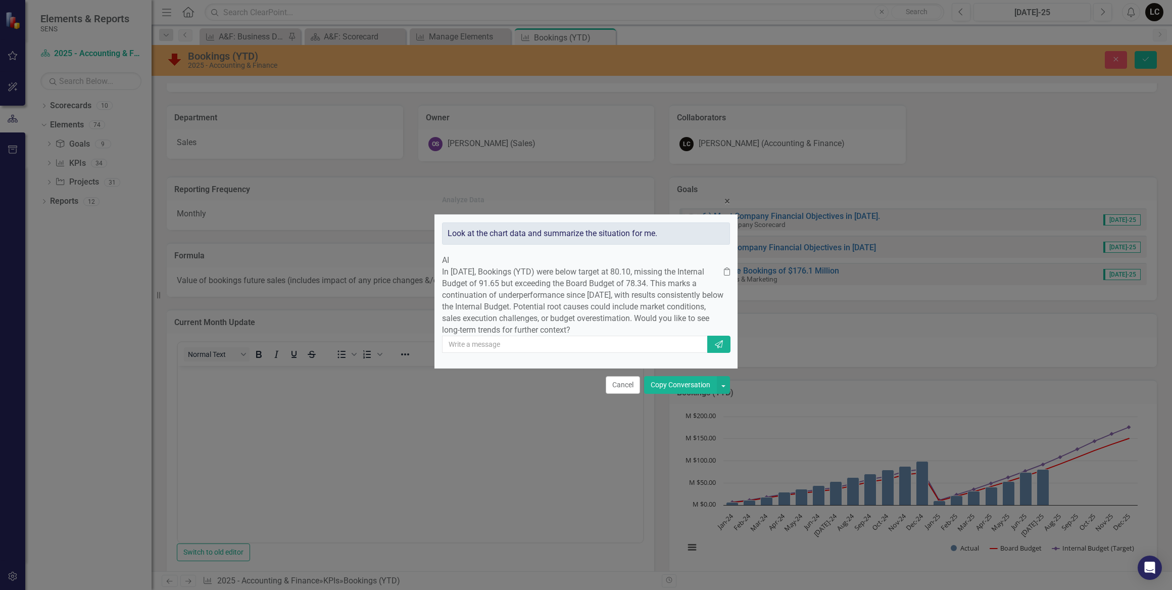
click at [656, 394] on button "Copy Conversation" at bounding box center [680, 385] width 73 height 18
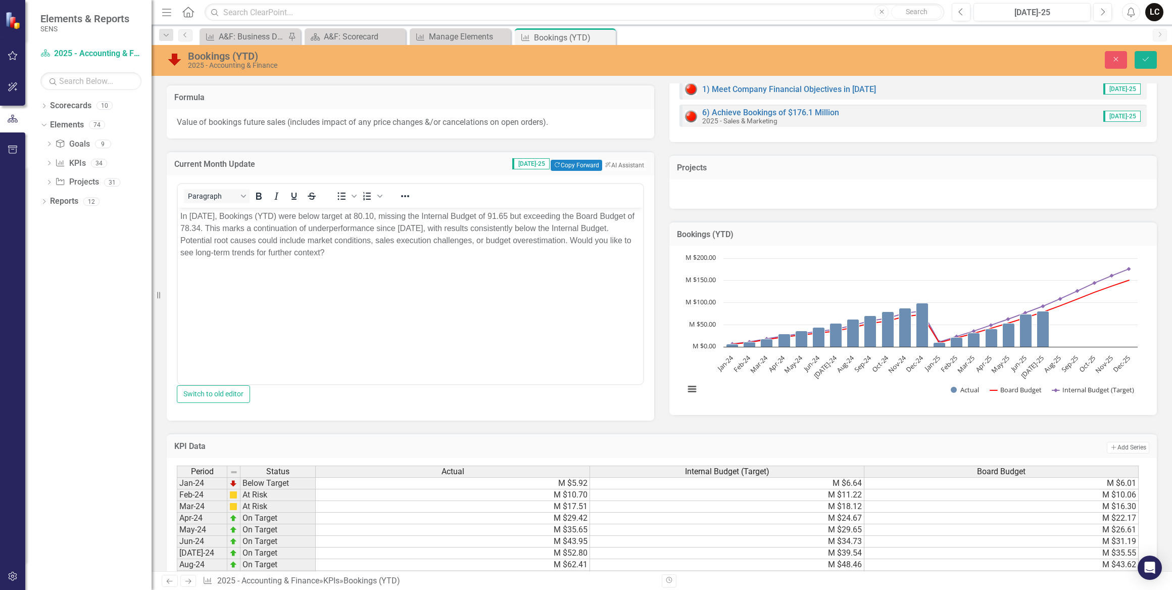
scroll to position [183, 0]
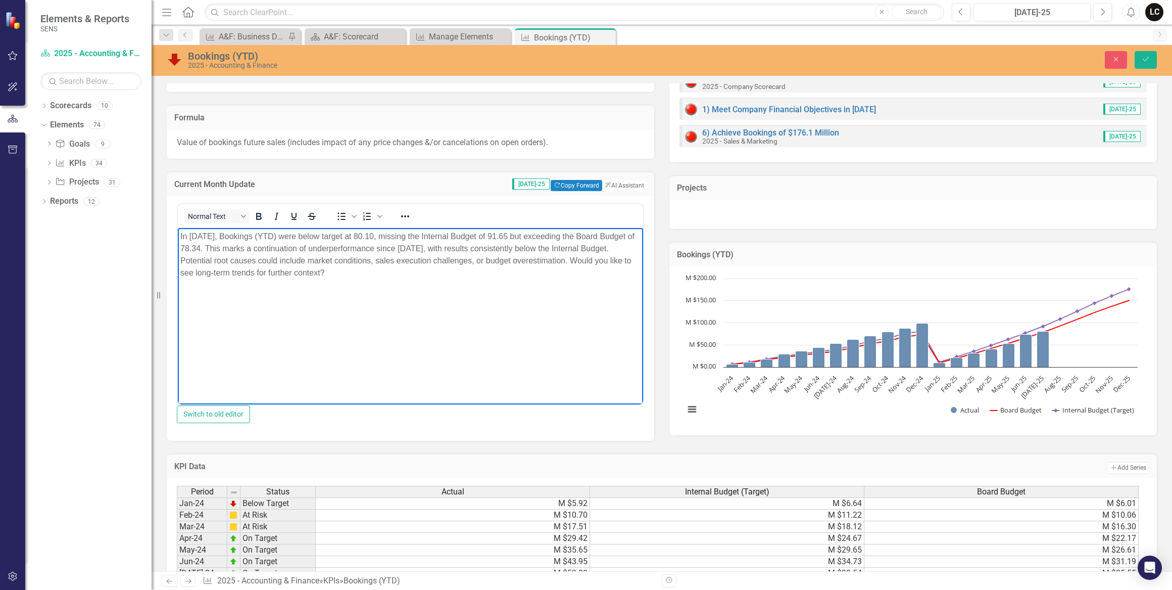
click at [383, 234] on p "In July 2025, Bookings (YTD) were below target at 80.10, missing the Internal B…" at bounding box center [410, 254] width 460 height 49
click at [483, 433] on div "Normal Text To open the popup, press Shift+Enter To open the popup, press Shift…" at bounding box center [411, 318] width 488 height 245
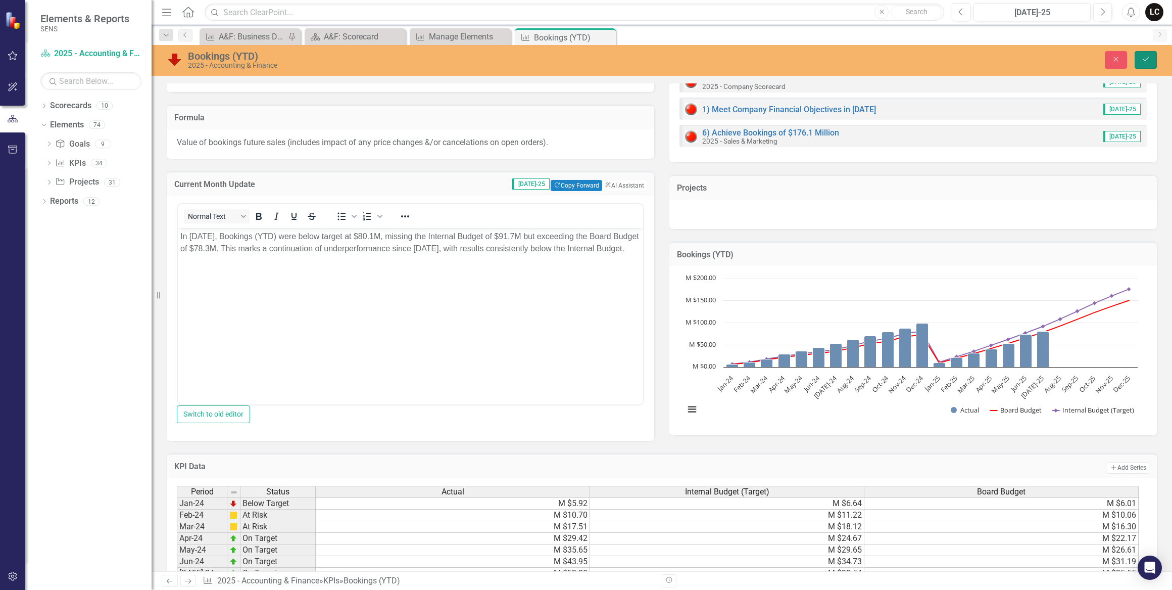
click at [1144, 58] on icon "Save" at bounding box center [1146, 59] width 9 height 7
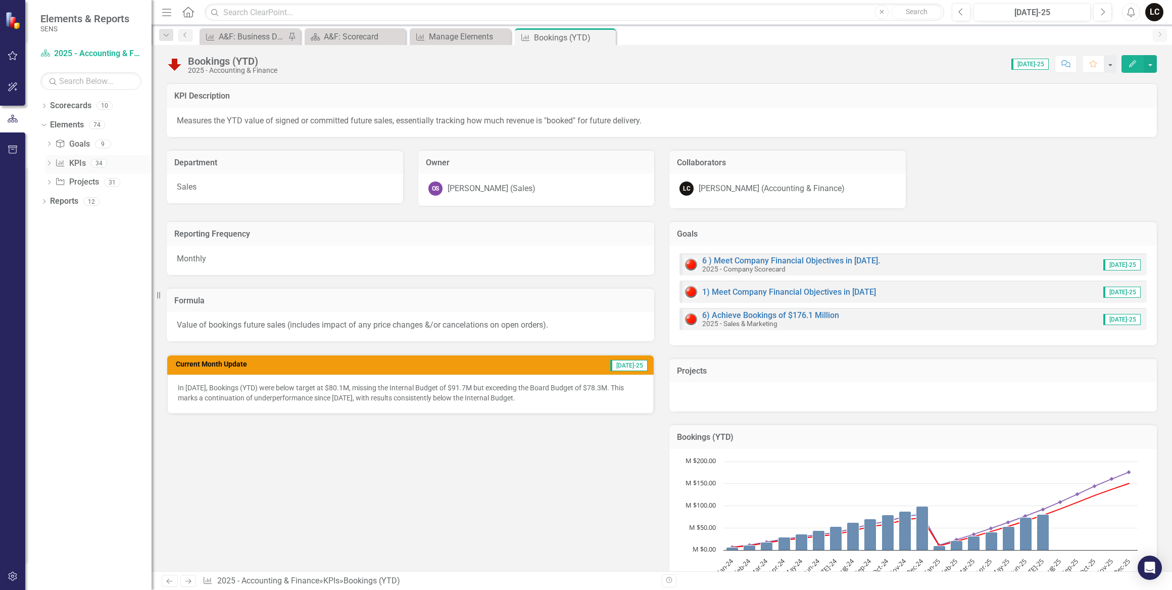
click at [81, 163] on link "KPI KPIs" at bounding box center [70, 164] width 30 height 12
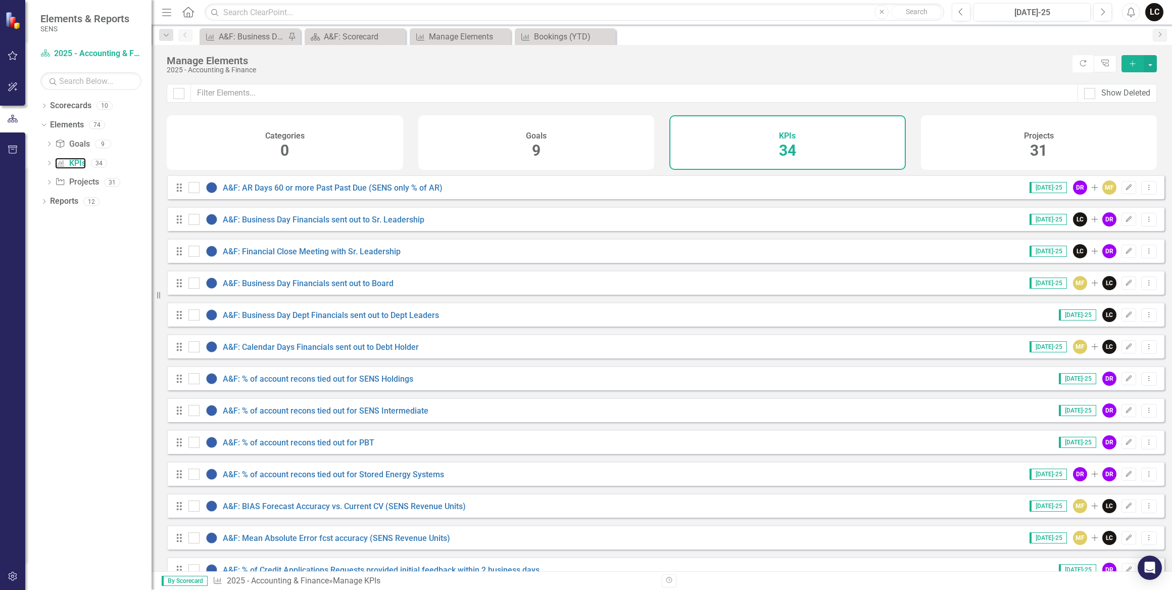
scroll to position [183, 0]
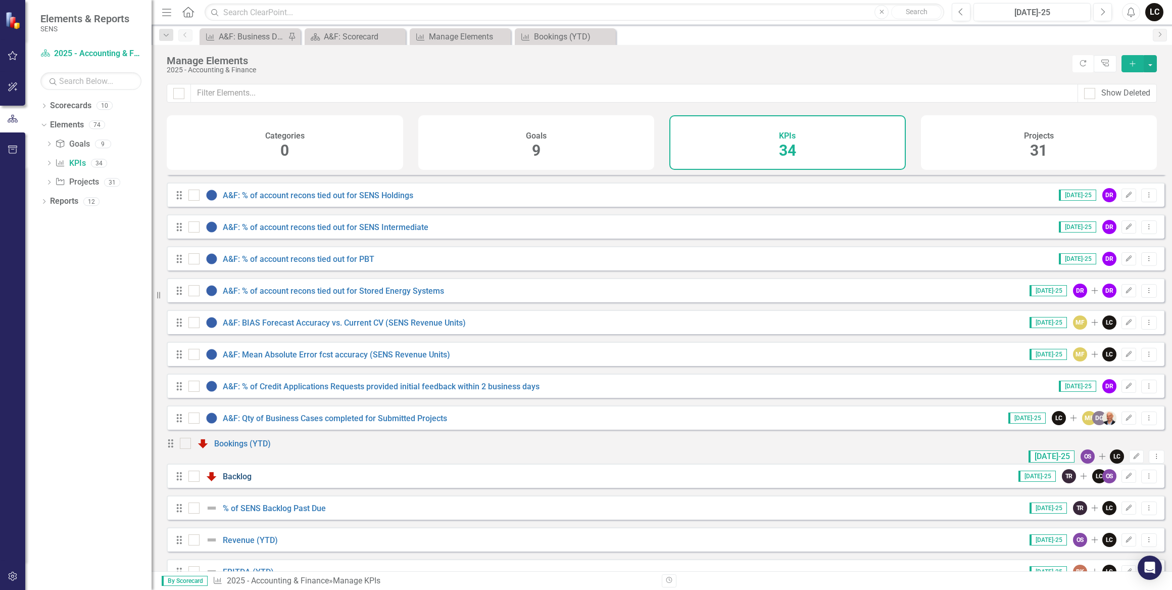
click at [243, 481] on link "Backlog" at bounding box center [237, 476] width 29 height 10
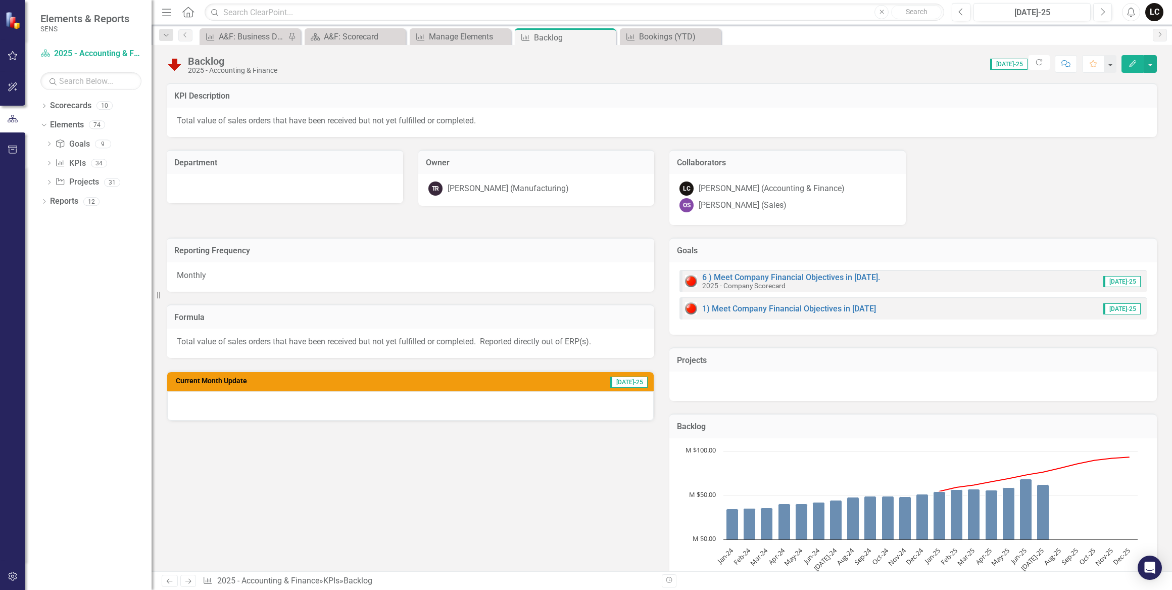
click at [441, 397] on div at bounding box center [410, 405] width 487 height 29
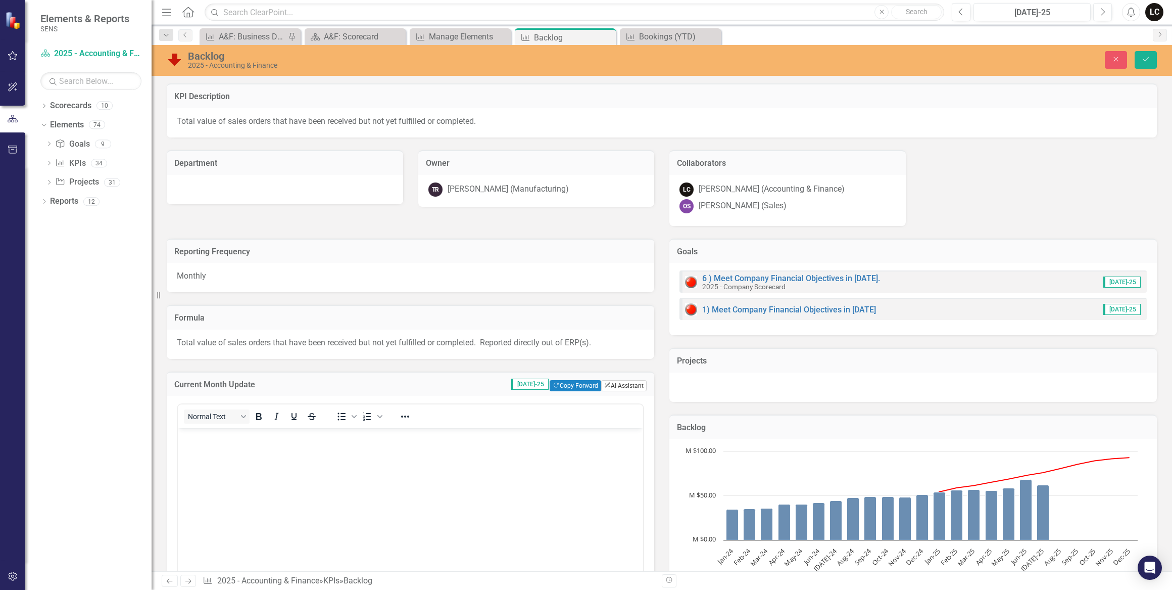
click at [606, 381] on button "ClearPoint AI AI Assistant" at bounding box center [623, 385] width 45 height 11
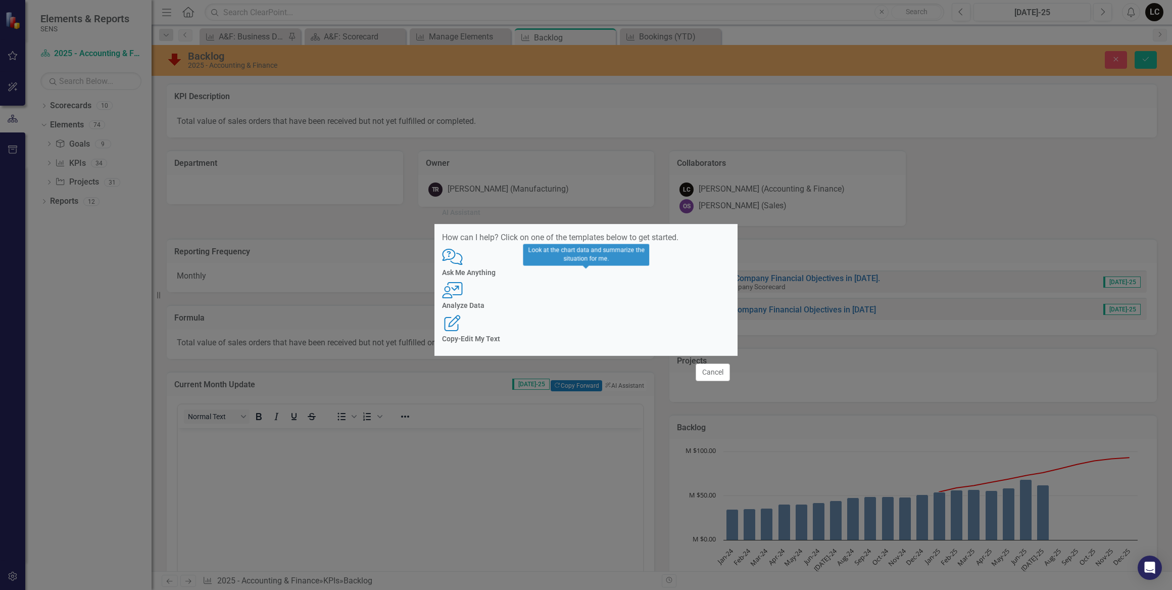
click at [590, 303] on h4 "Analyze Data" at bounding box center [586, 306] width 288 height 8
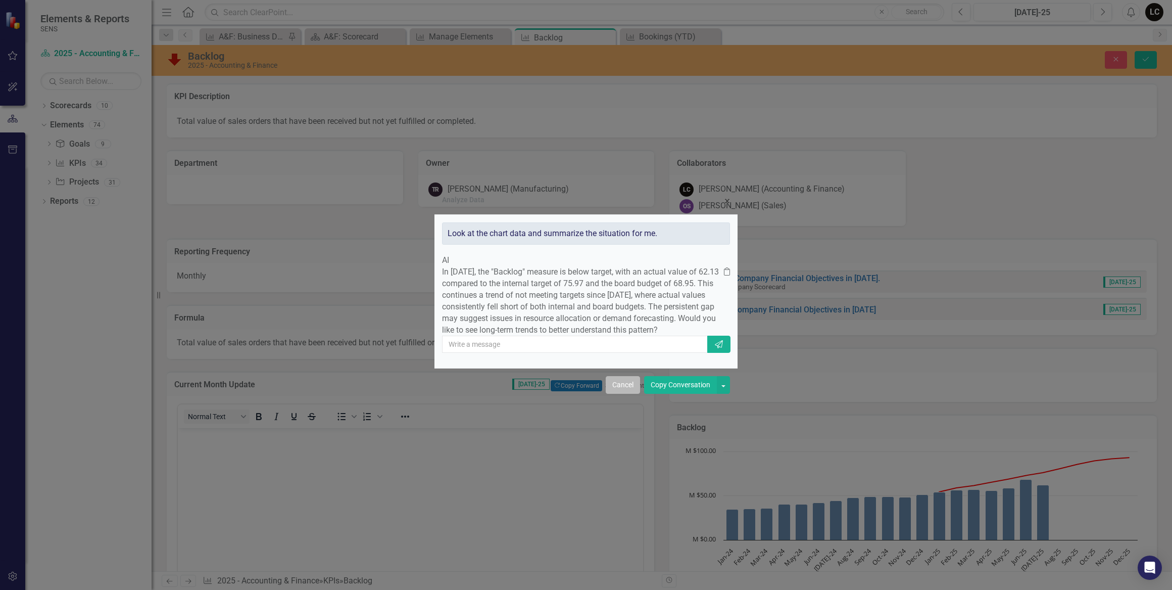
click at [627, 394] on button "Cancel" at bounding box center [623, 385] width 34 height 18
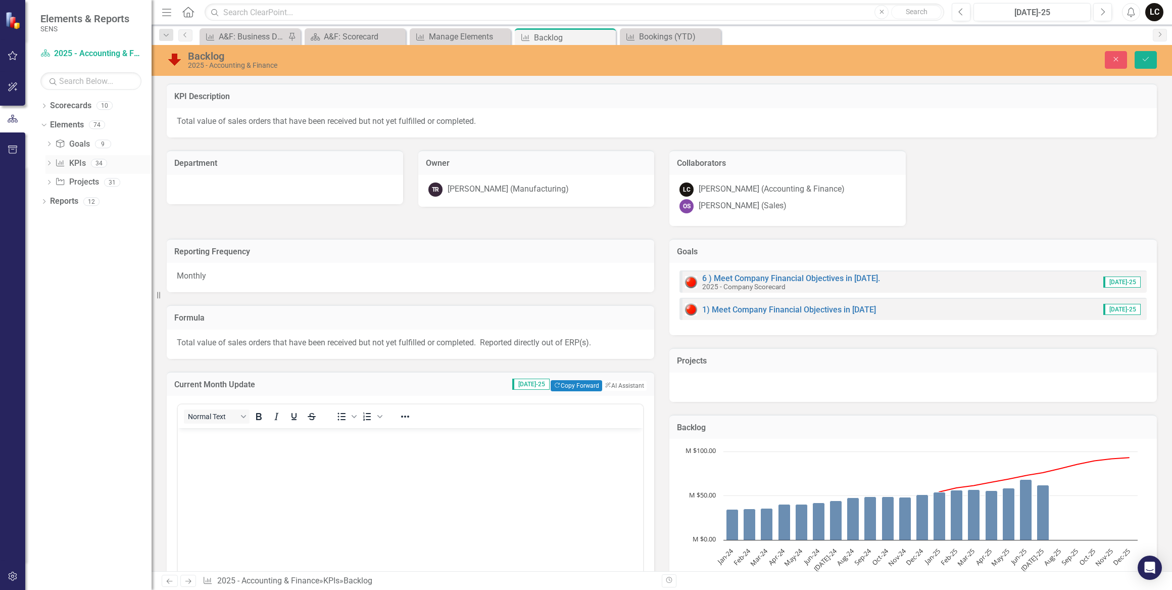
click at [71, 158] on link "KPI KPIs" at bounding box center [70, 164] width 30 height 12
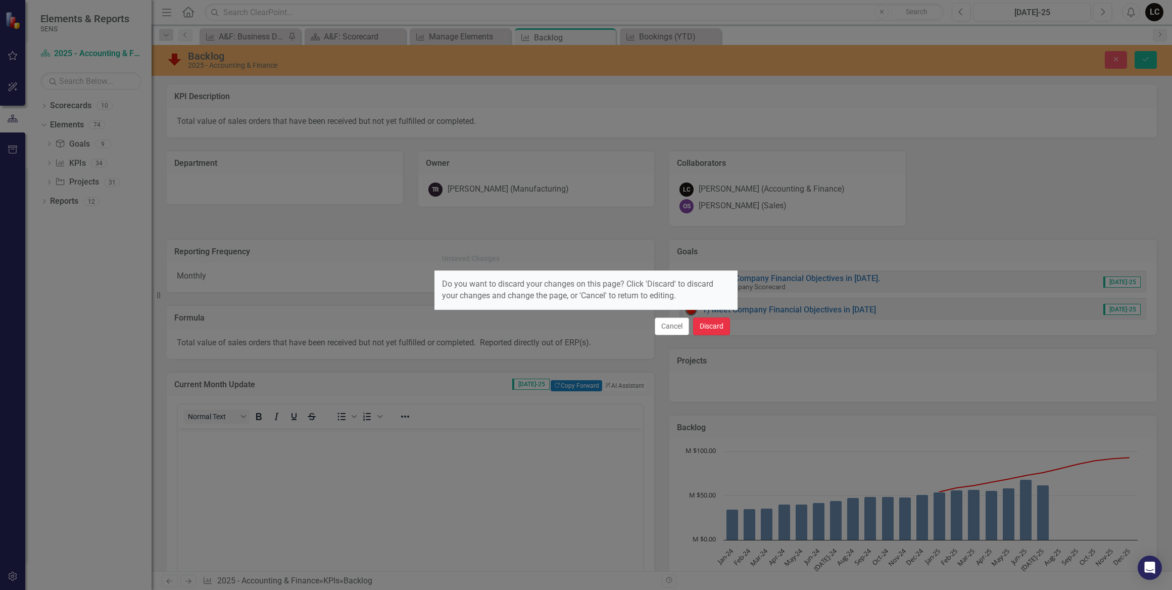
click at [698, 328] on button "Discard" at bounding box center [711, 326] width 37 height 18
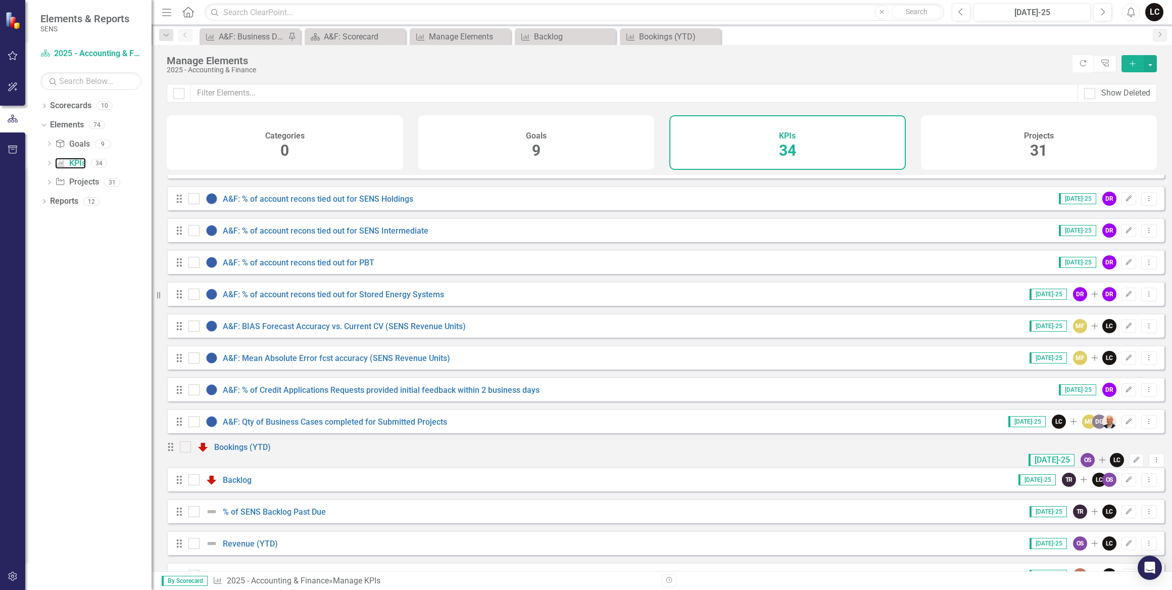
scroll to position [183, 0]
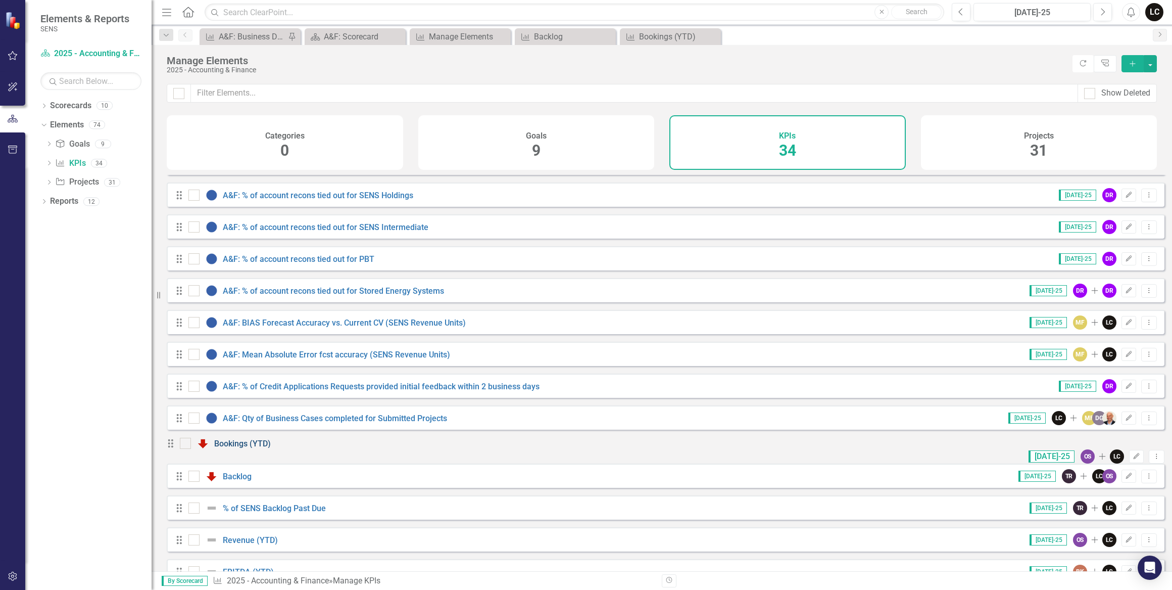
click at [255, 448] on link "Bookings (YTD)" at bounding box center [242, 444] width 57 height 10
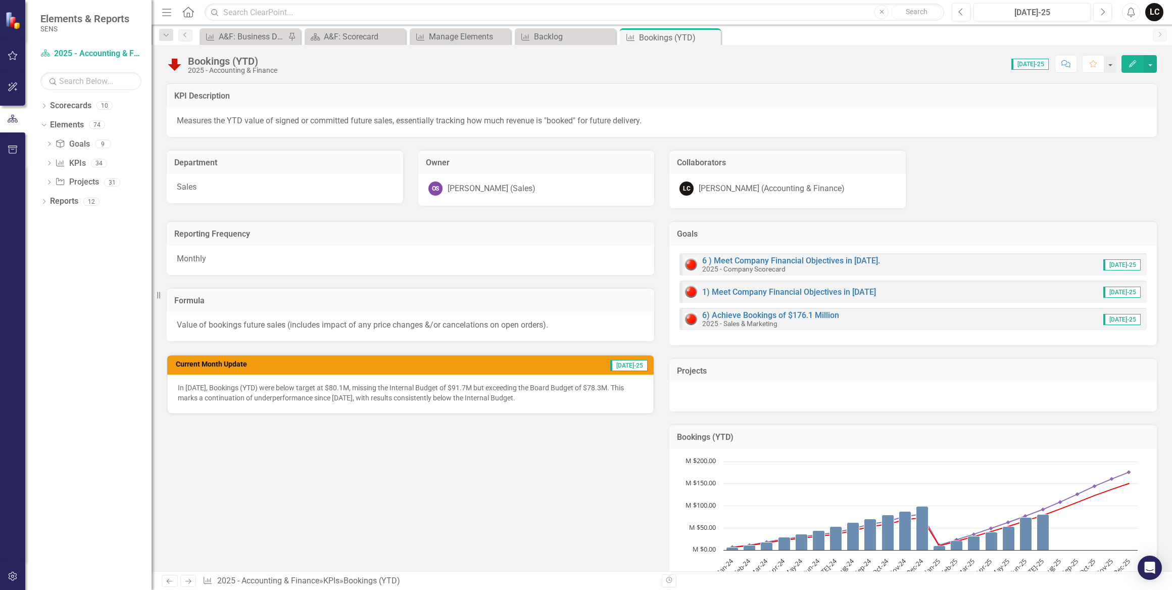
click at [564, 394] on p "In July 2025, Bookings (YTD) were below target at $80.1M, missing the Internal …" at bounding box center [410, 393] width 465 height 20
click at [545, 399] on p "In July 2025, Bookings (YTD) were below target at $80.1M, missing the Internal …" at bounding box center [410, 393] width 465 height 20
click at [541, 398] on p "In July 2025, Bookings (YTD) were below target at $80.1M, missing the Internal …" at bounding box center [410, 393] width 465 height 20
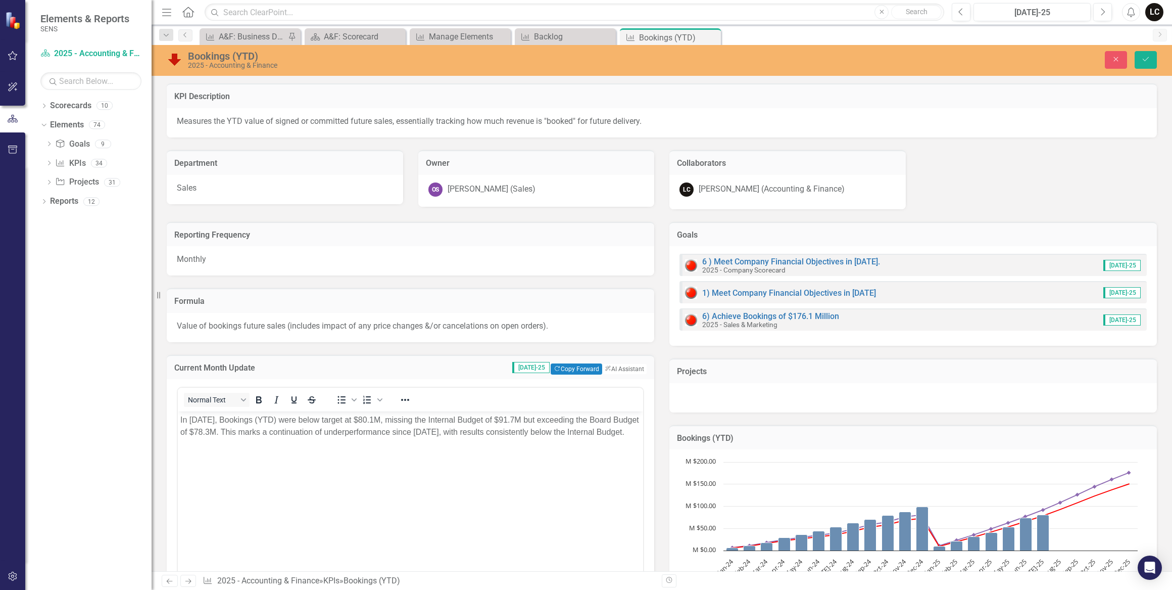
click at [264, 438] on p "In July 2025, Bookings (YTD) were below target at $80.1M, missing the Internal …" at bounding box center [410, 426] width 460 height 24
click at [664, 481] on div "Bookings (YTD) Chart Combination chart with 3 data series. The chart has 1 X ax…" at bounding box center [913, 515] width 503 height 207
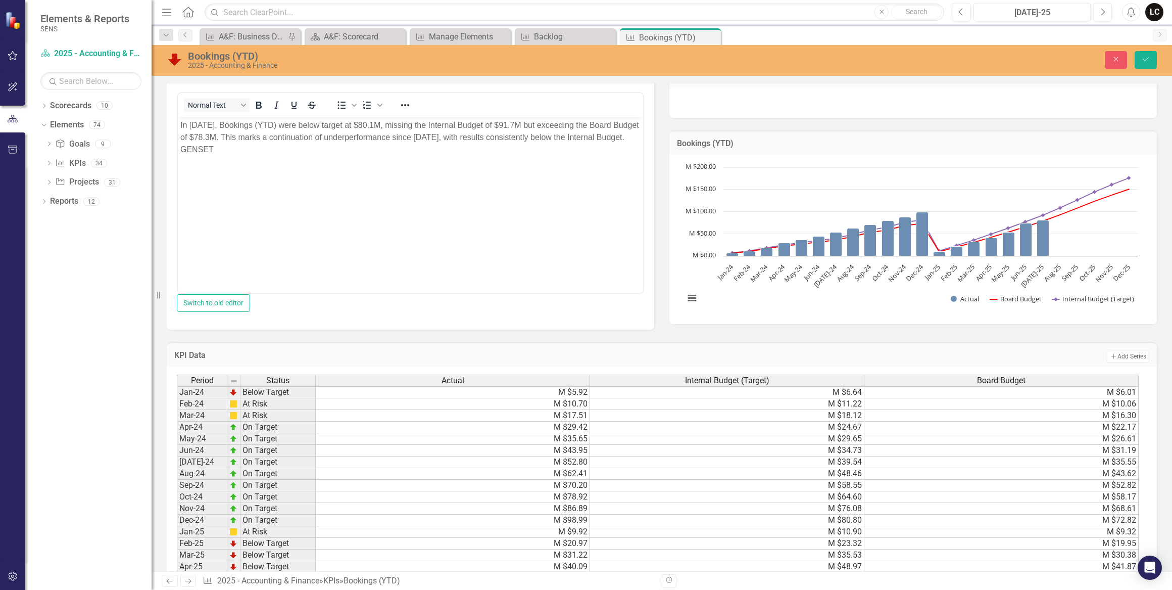
scroll to position [275, 0]
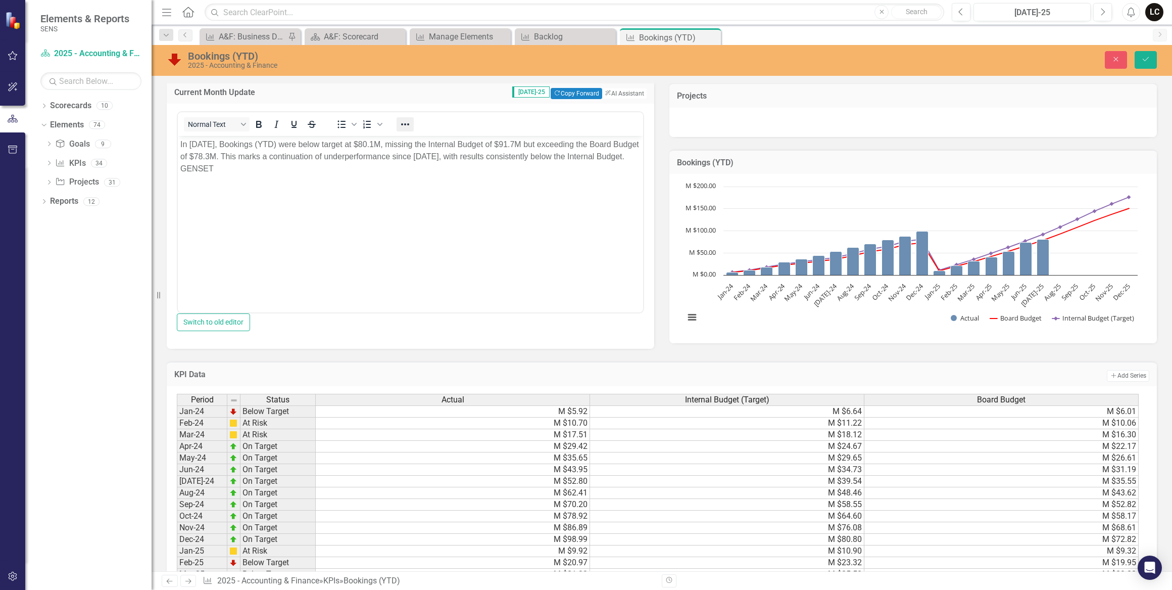
click at [409, 125] on icon "Reveal or hide additional toolbar items" at bounding box center [405, 124] width 12 height 12
click at [446, 165] on span "Background color Black" at bounding box center [449, 165] width 8 height 14
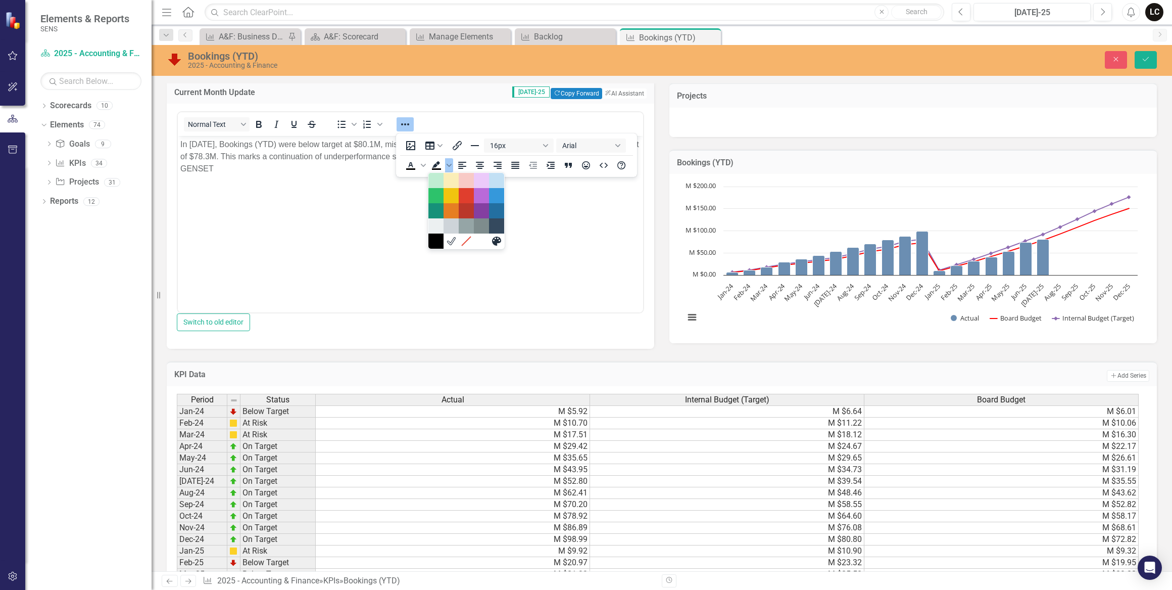
click at [293, 171] on p "In July 2025, Bookings (YTD) were below target at $80.1M, missing the Internal …" at bounding box center [410, 156] width 460 height 36
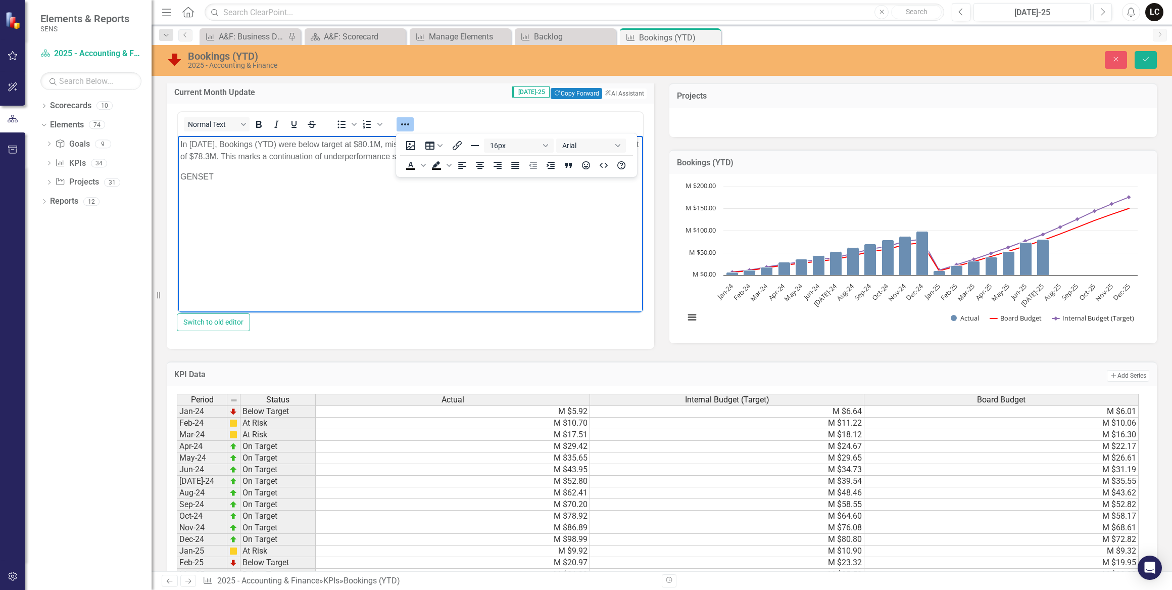
click at [220, 183] on p "GENSET" at bounding box center [410, 177] width 460 height 12
click at [513, 508] on td "M $70.20" at bounding box center [453, 505] width 274 height 12
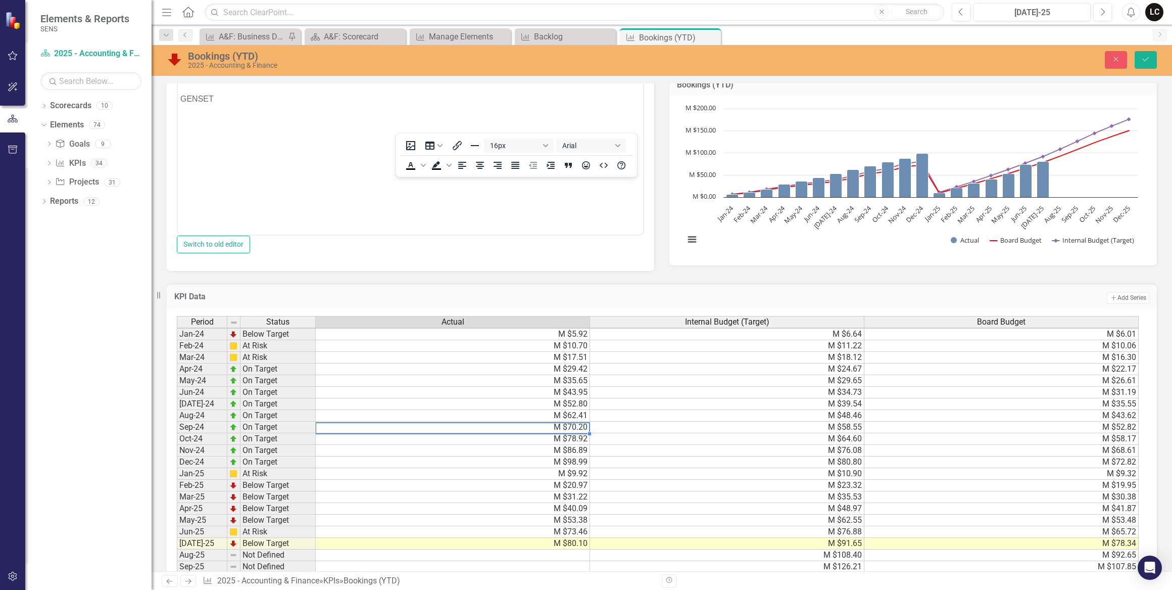
scroll to position [367, 0]
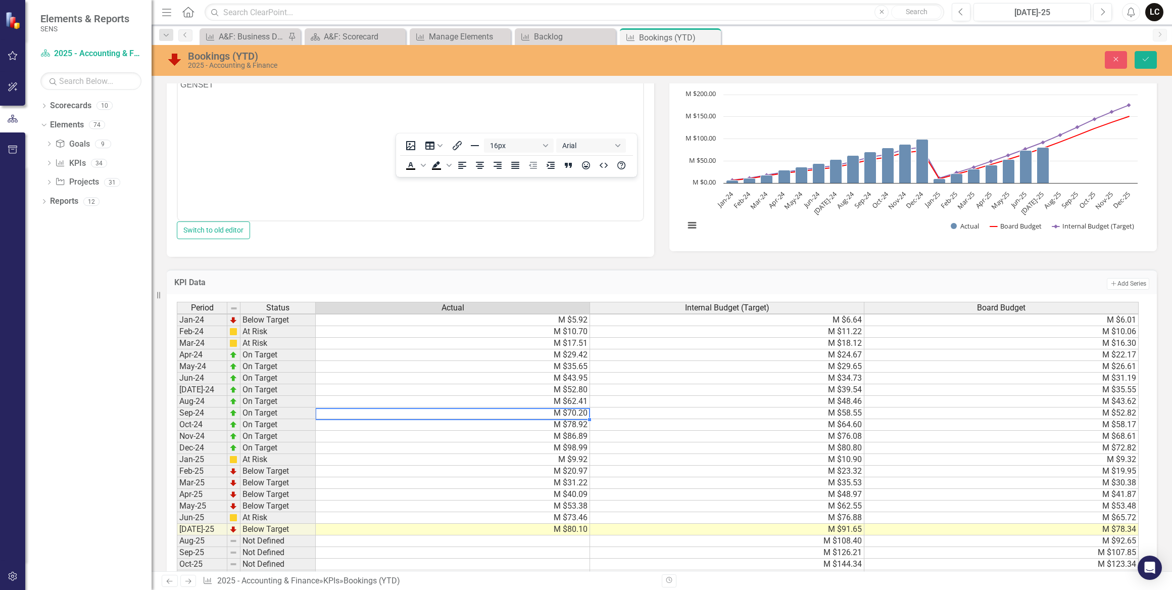
click at [575, 535] on td "M $80.10" at bounding box center [453, 530] width 274 height 12
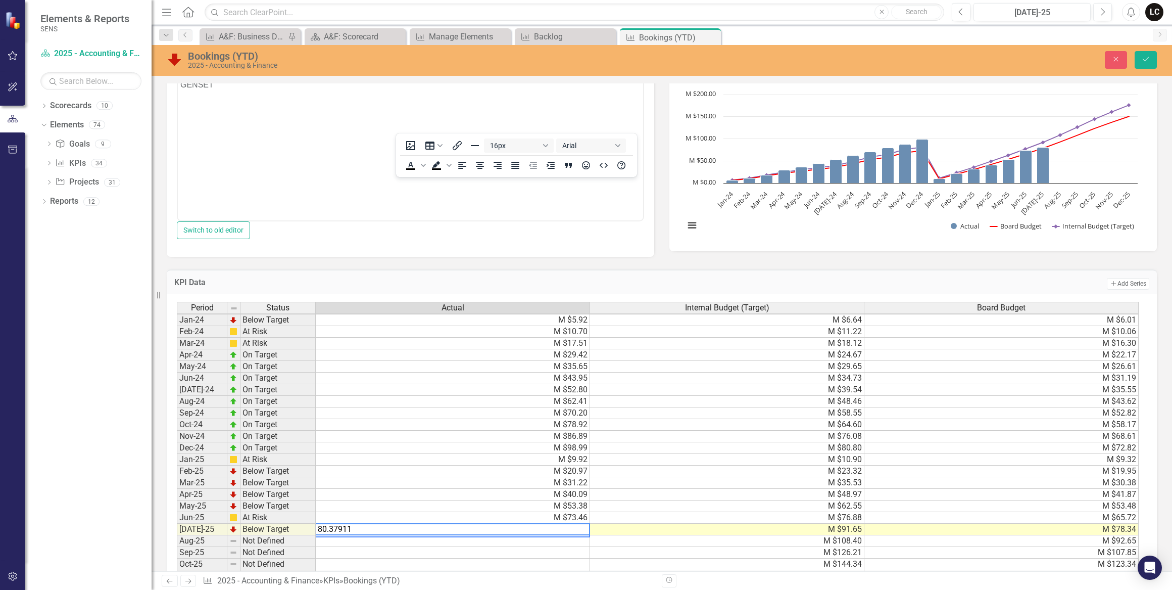
type textarea "80.379110"
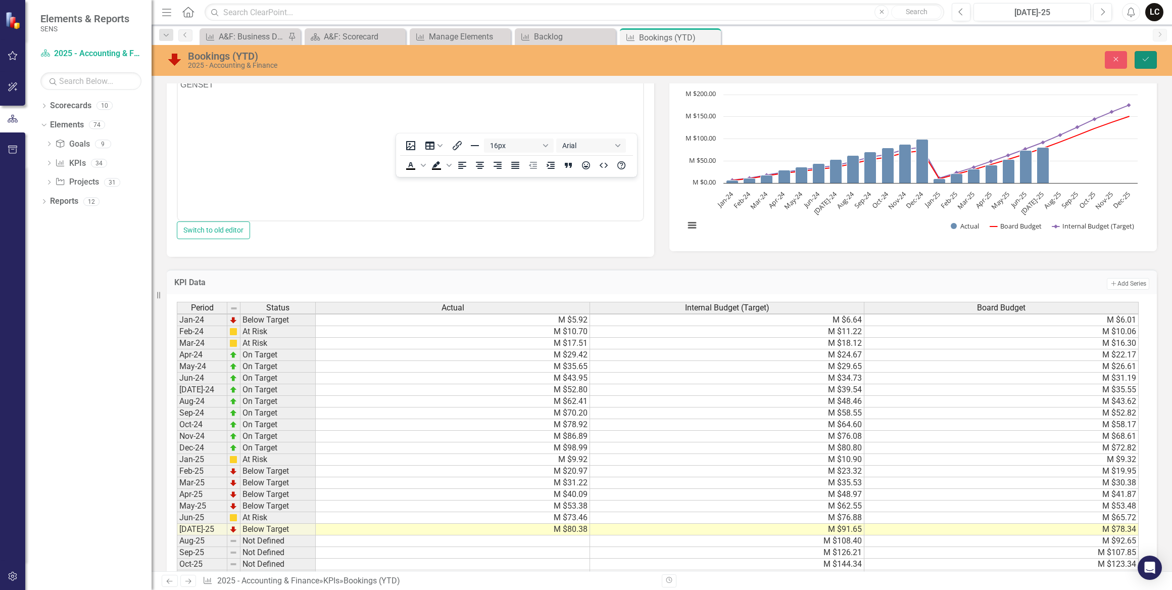
click at [1140, 61] on button "Save" at bounding box center [1146, 60] width 22 height 18
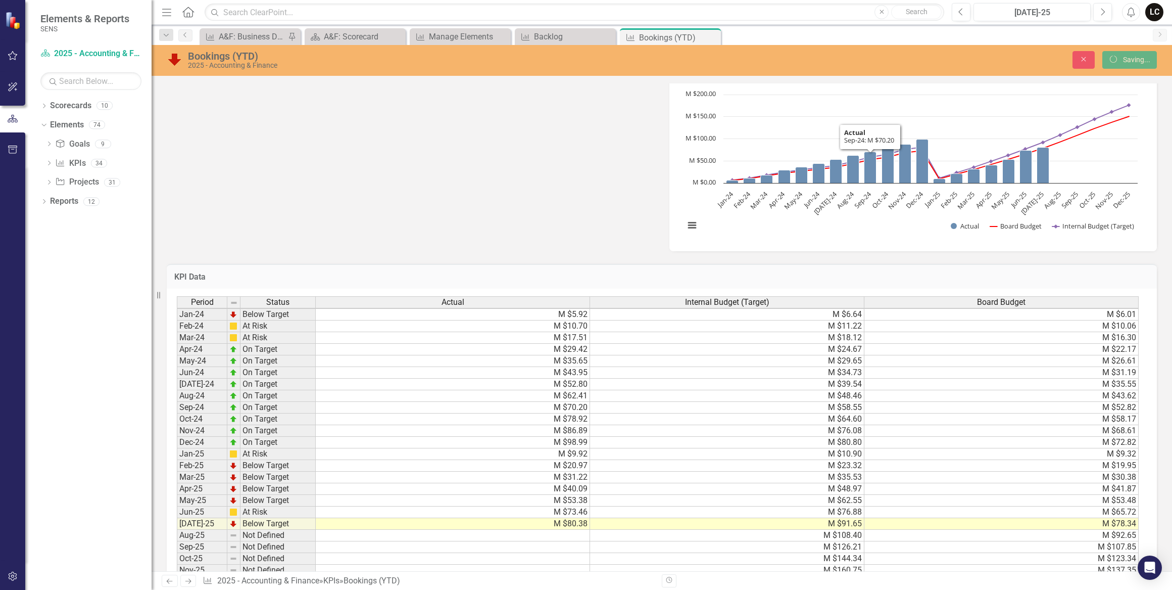
scroll to position [363, 0]
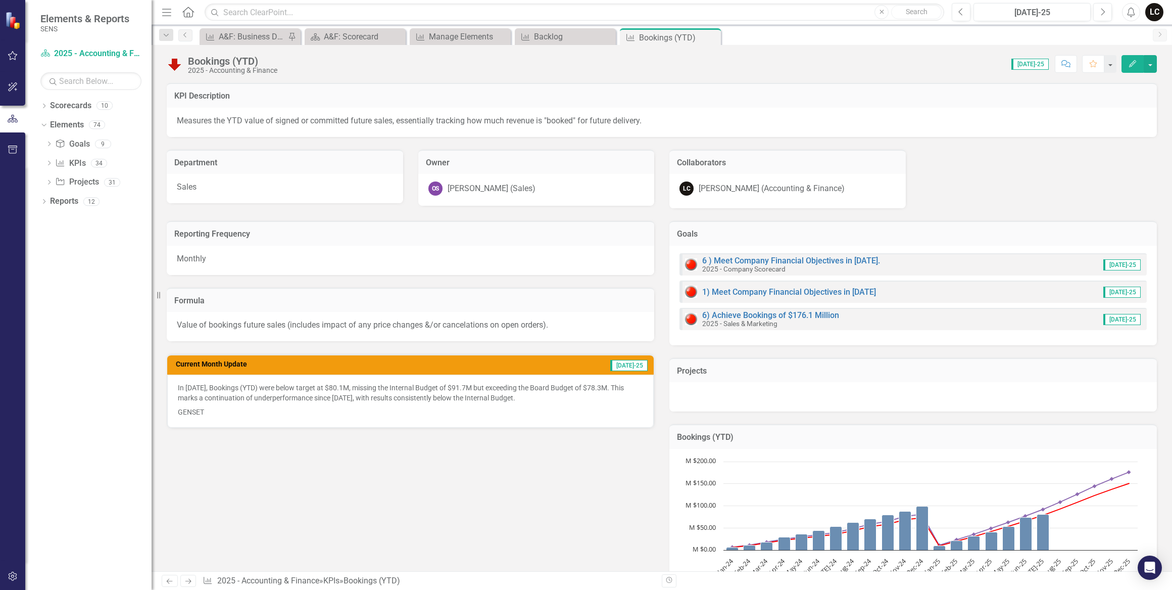
click at [351, 389] on p "In July 2025, Bookings (YTD) were below target at $80.1M, missing the Internal …" at bounding box center [410, 394] width 465 height 22
click at [352, 385] on p "In July 2025, Bookings (YTD) were below target at $80.1M, missing the Internal …" at bounding box center [410, 394] width 465 height 22
click at [352, 388] on p "In July 2025, Bookings (YTD) were below target at $80.1M, missing the Internal …" at bounding box center [410, 394] width 465 height 22
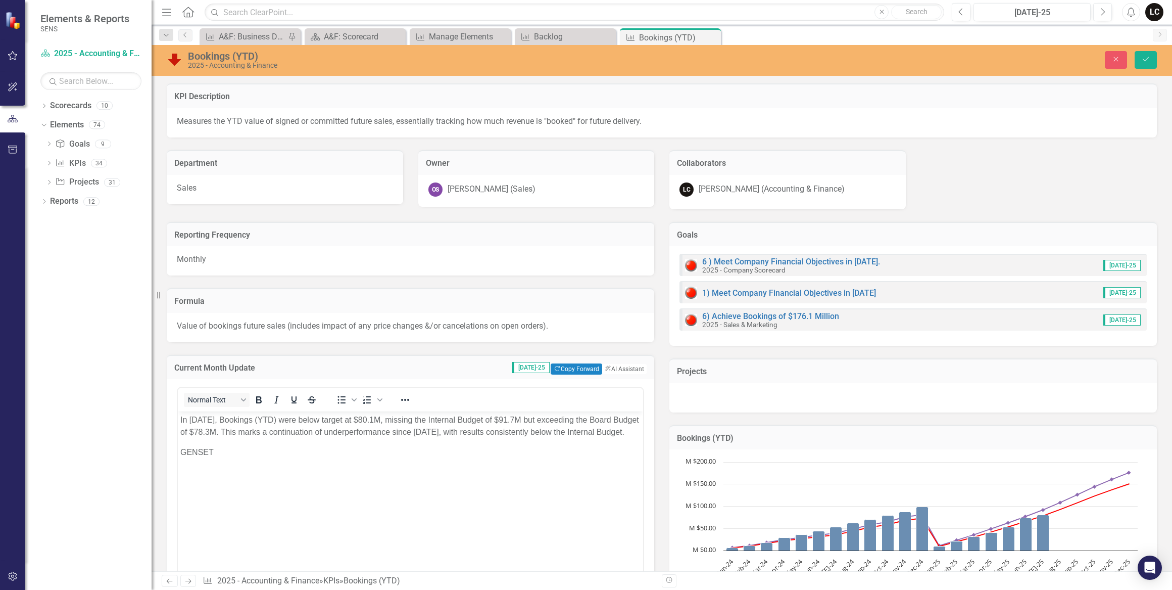
scroll to position [0, 0]
click at [382, 420] on p "In July 2025, Bookings (YTD) were below target at $80.1M, missing the Internal …" at bounding box center [410, 426] width 460 height 24
click at [223, 458] on p "GENSET" at bounding box center [410, 452] width 460 height 12
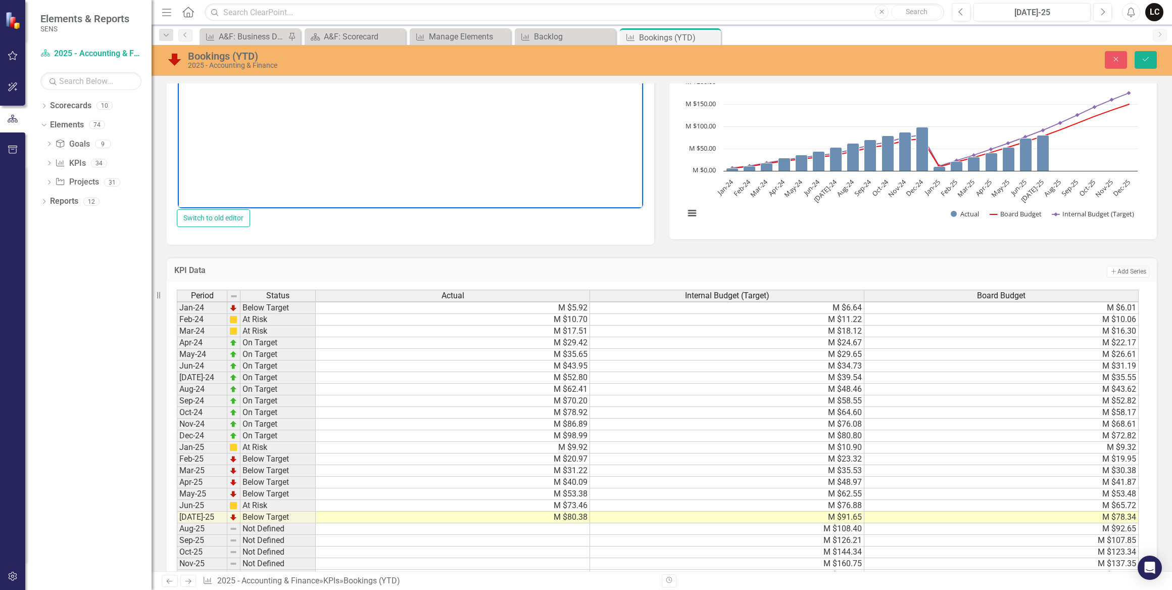
scroll to position [413, 0]
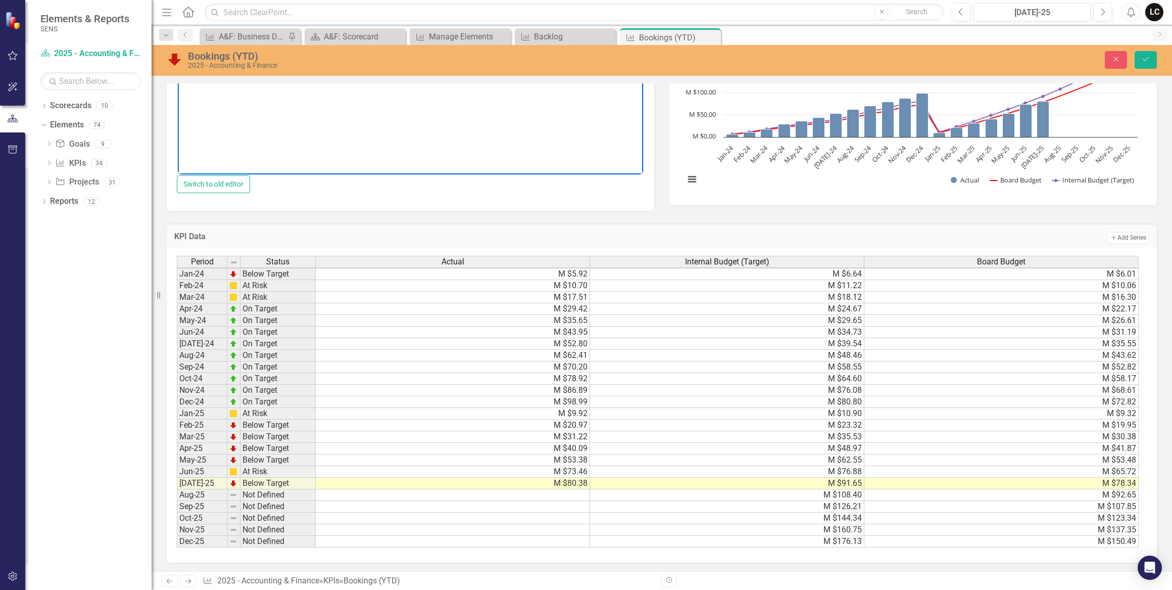
click at [568, 449] on td "M $40.09" at bounding box center [453, 449] width 274 height 12
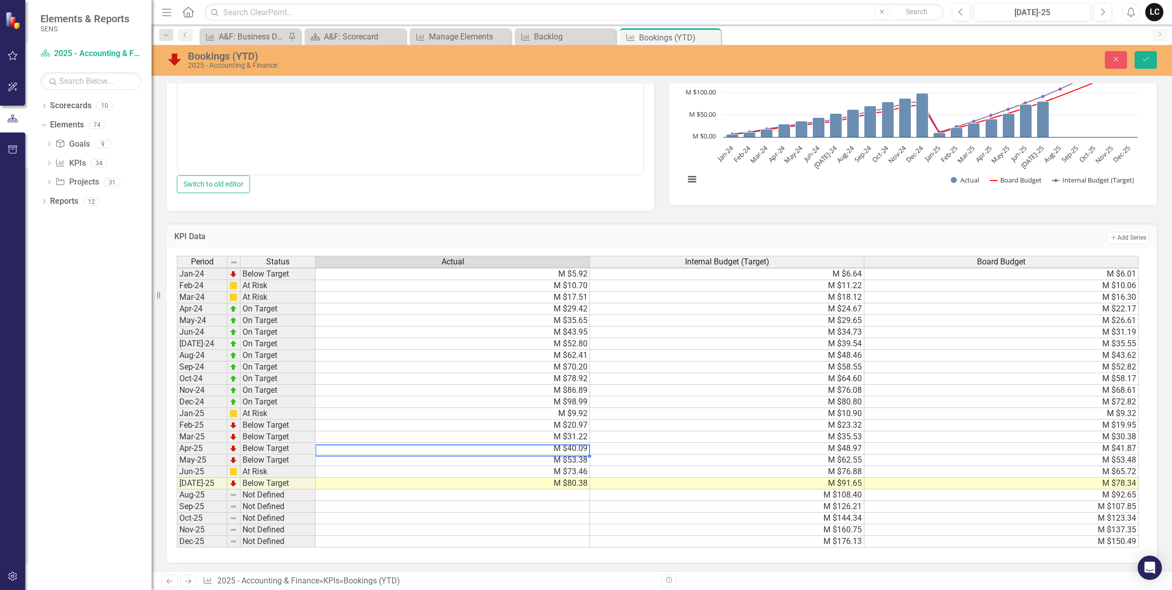
click at [576, 418] on td "M $9.92" at bounding box center [453, 414] width 274 height 12
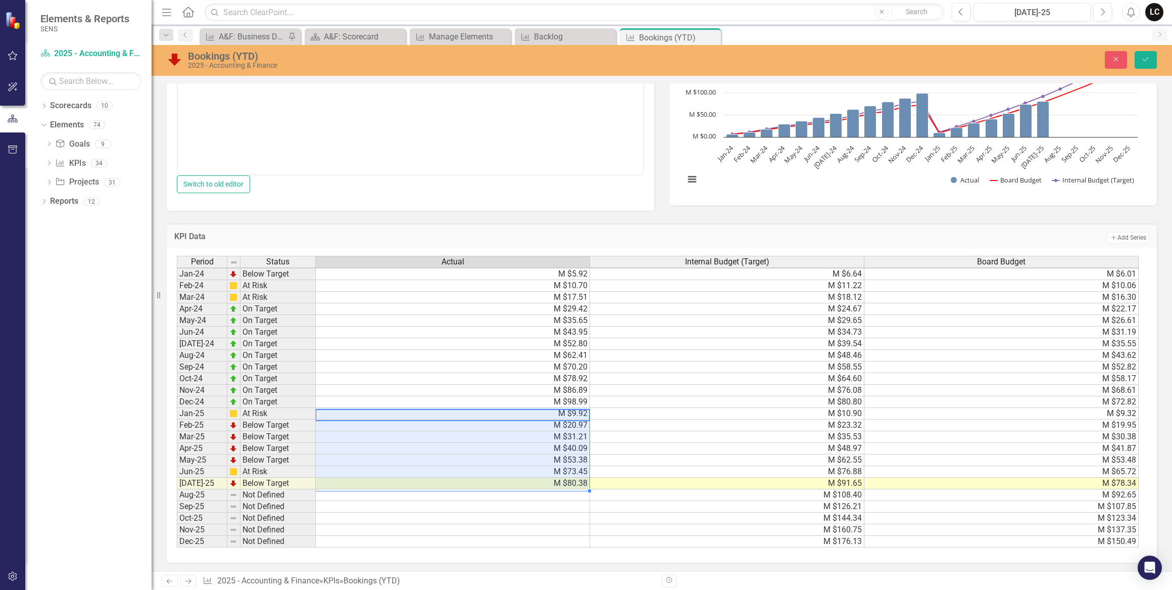
click at [627, 438] on td "M $35.53" at bounding box center [727, 437] width 274 height 12
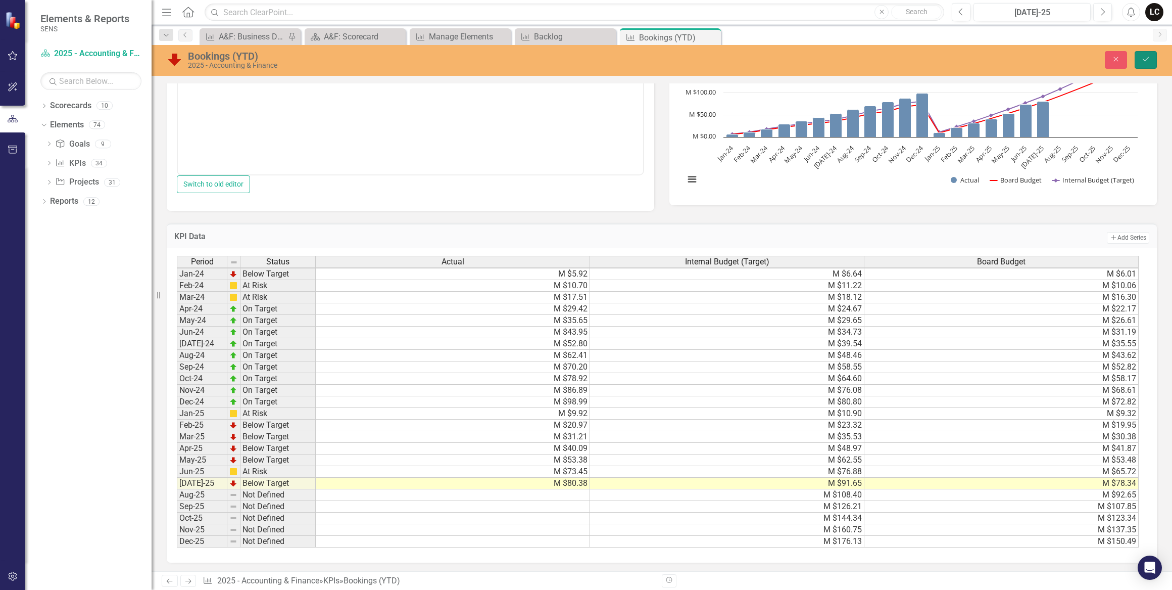
click at [1143, 59] on icon "submit" at bounding box center [1146, 59] width 6 height 4
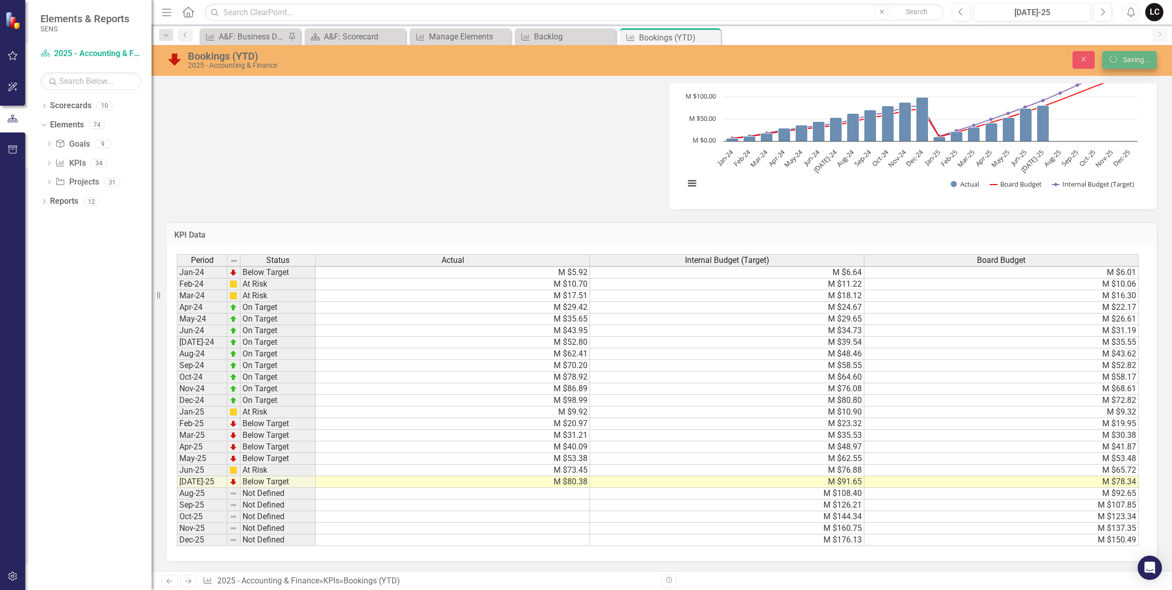
scroll to position [409, 0]
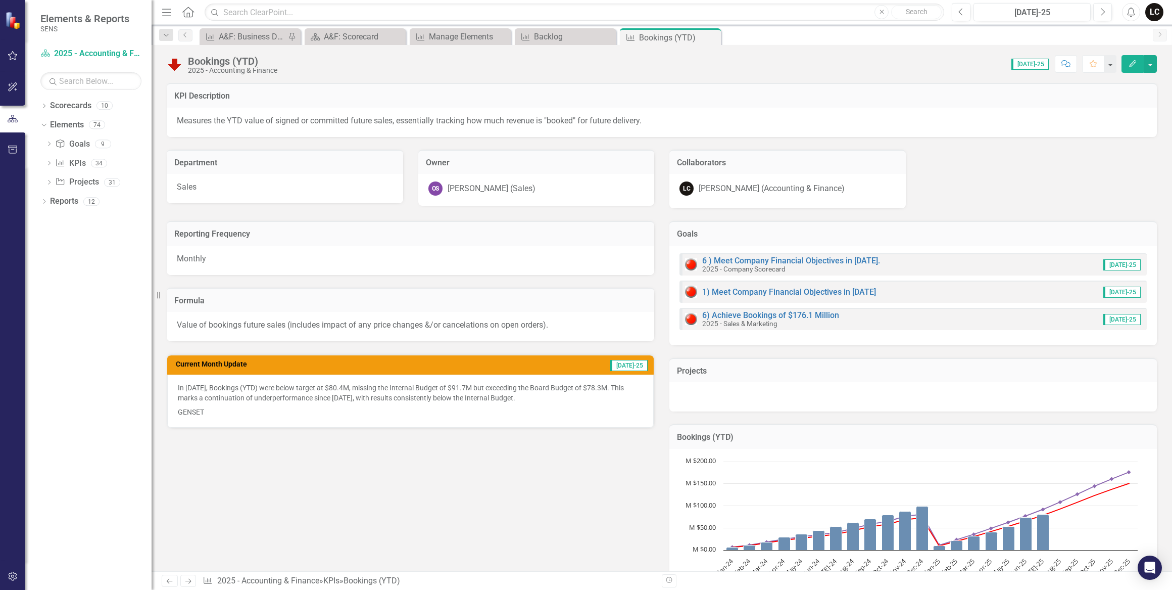
click at [209, 410] on p "GENSET" at bounding box center [410, 411] width 465 height 12
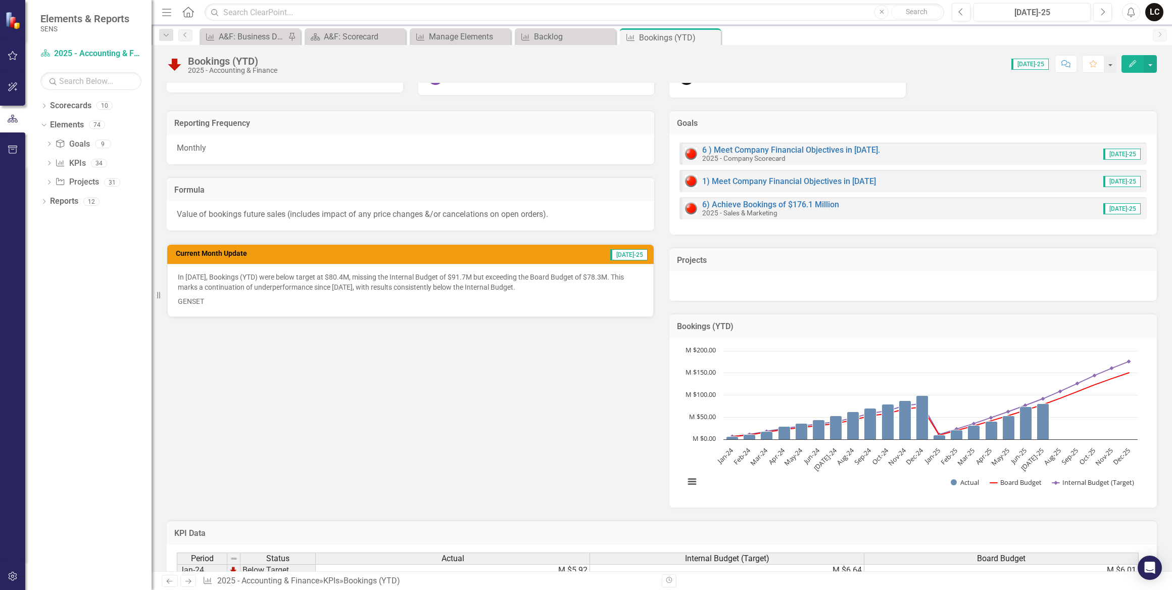
scroll to position [91, 0]
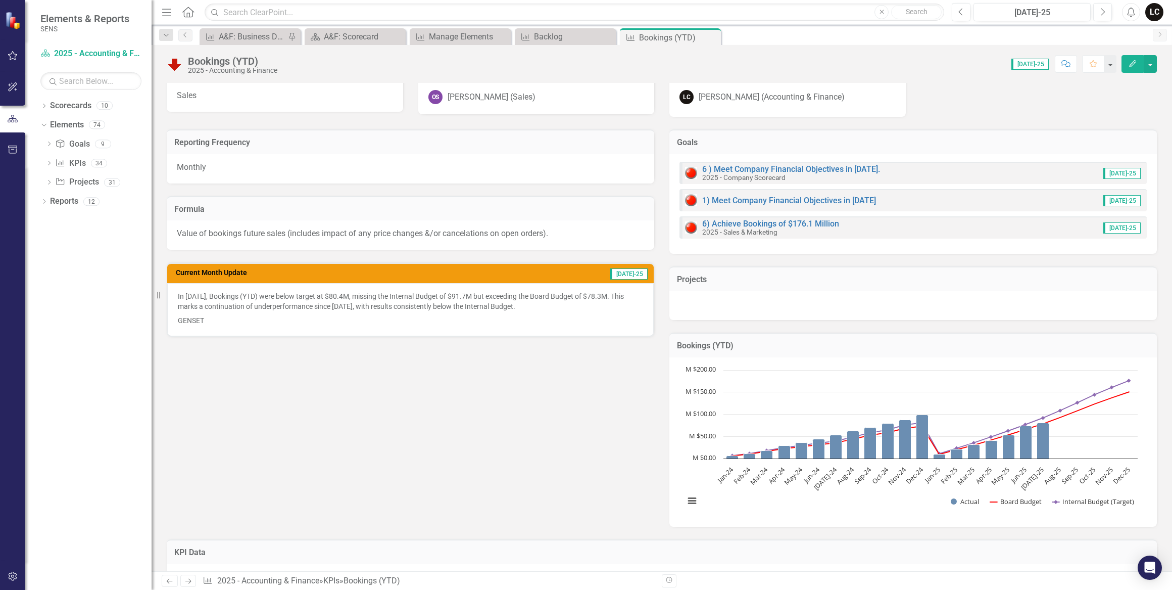
click at [223, 324] on div "In [DATE], Bookings (YTD) were below target at $80.4M, missing the Internal Bud…" at bounding box center [410, 309] width 487 height 53
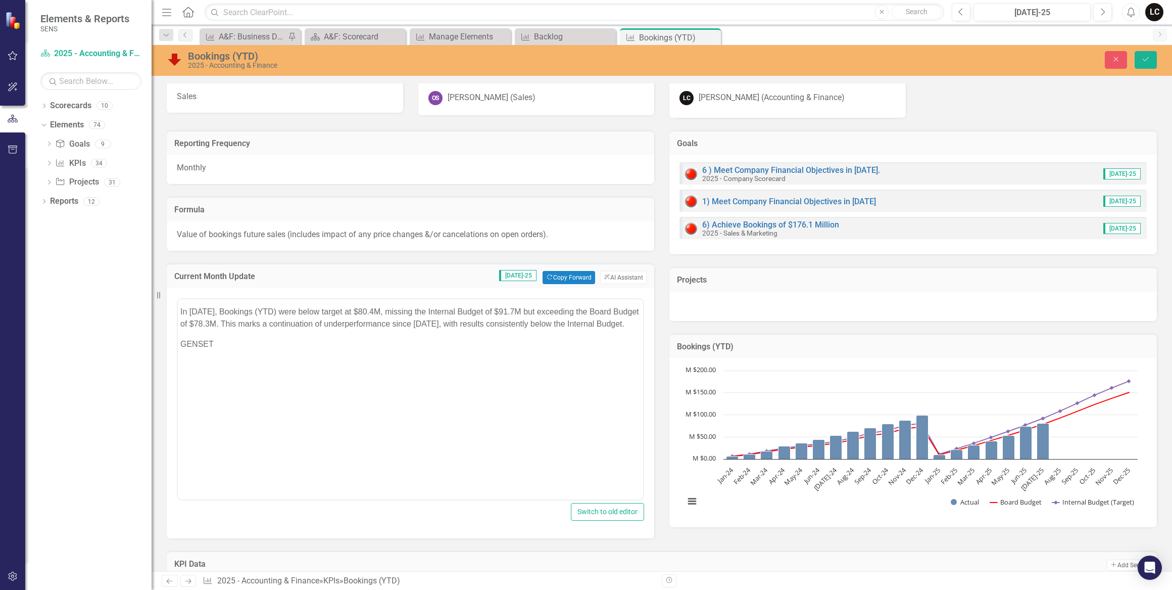
scroll to position [0, 0]
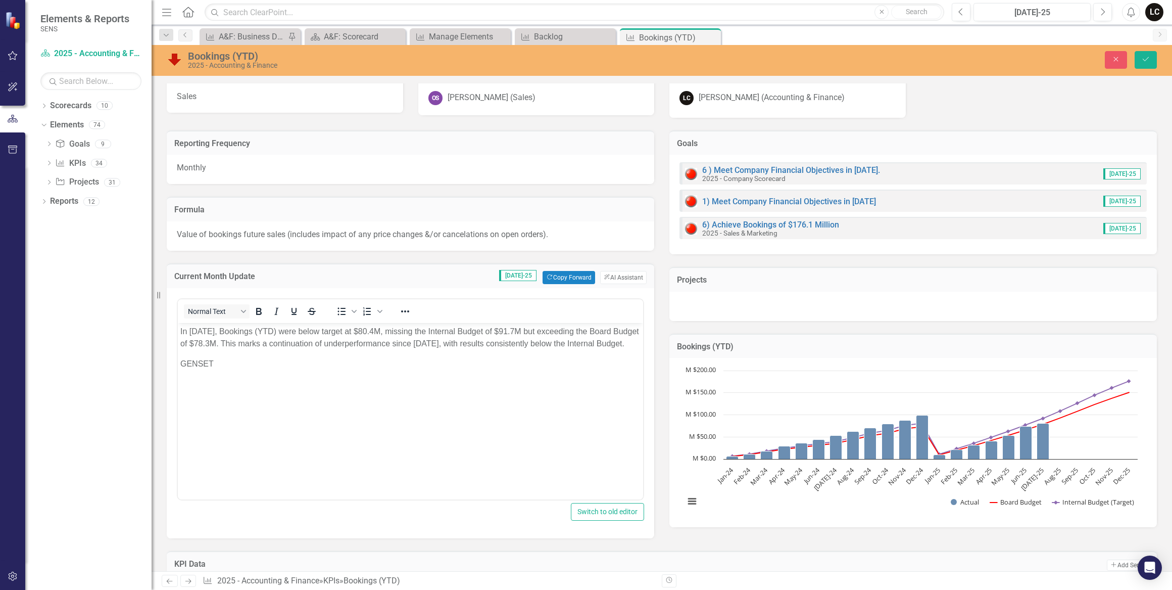
click at [223, 369] on p "GENSET" at bounding box center [410, 363] width 460 height 12
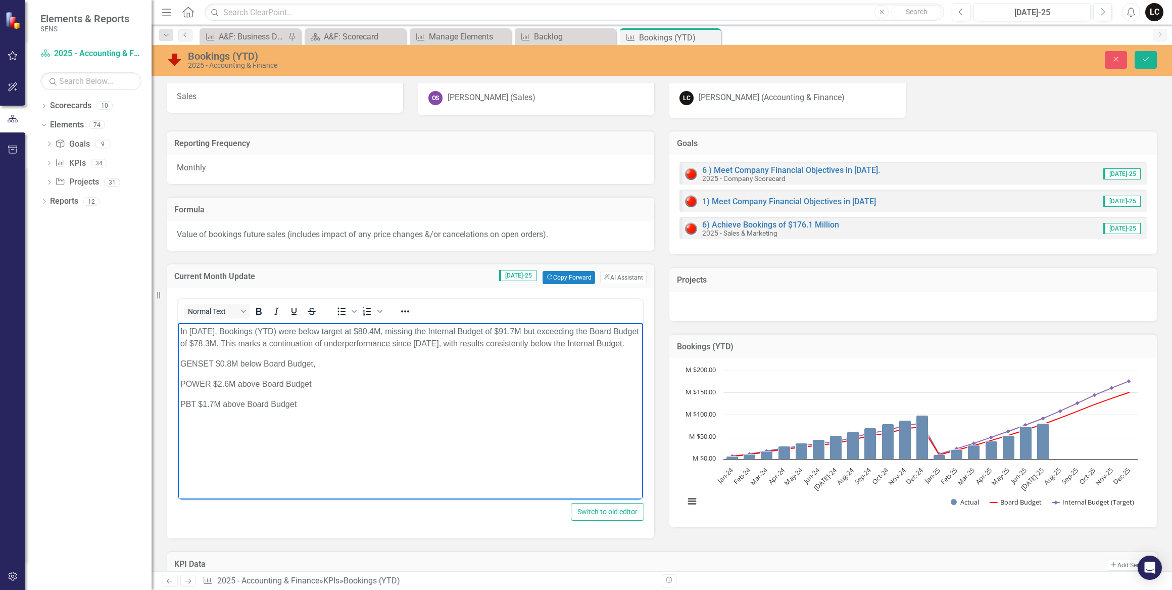
click at [328, 369] on p "GENSET $0.8M below Board Budget," at bounding box center [410, 363] width 460 height 12
click at [479, 410] on p "PBT $1.7M above Board Budget, $1.7M above Internal Budget" at bounding box center [410, 404] width 460 height 12
drag, startPoint x: 261, startPoint y: 377, endPoint x: 240, endPoint y: 372, distance: 21.8
click at [240, 369] on p "GENSET $0.8M below Board Budget, $10.9M below Internal Budget" at bounding box center [410, 363] width 460 height 12
click at [402, 311] on icon "Reveal or hide additional toolbar items" at bounding box center [405, 311] width 12 height 12
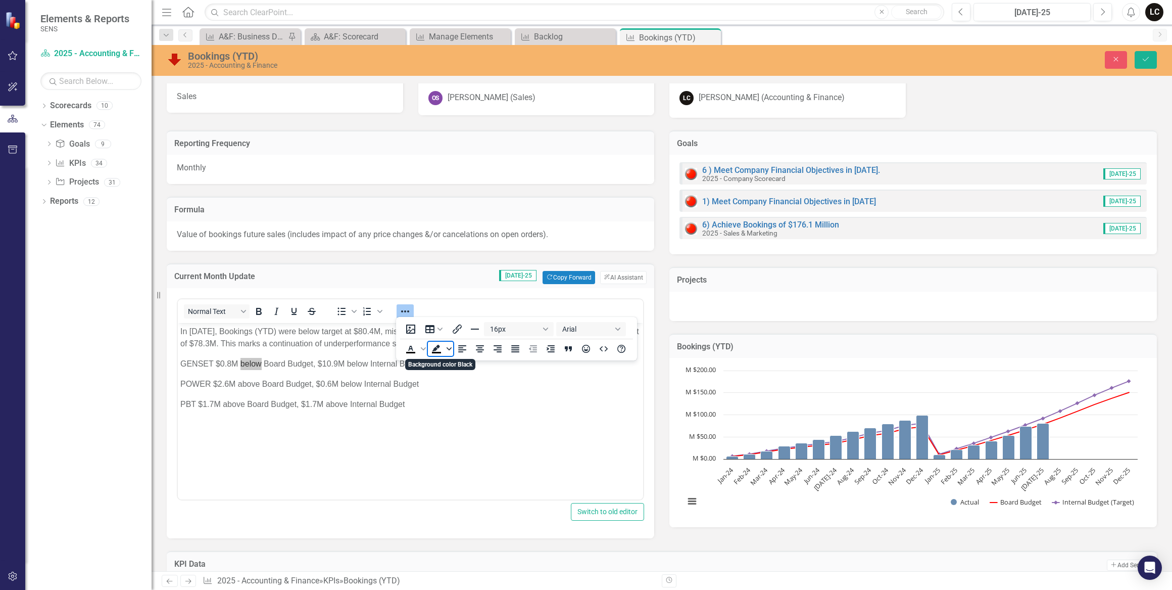
click at [446, 351] on span "Background color Black" at bounding box center [449, 349] width 8 height 14
click at [469, 382] on div "Red" at bounding box center [466, 379] width 12 height 12
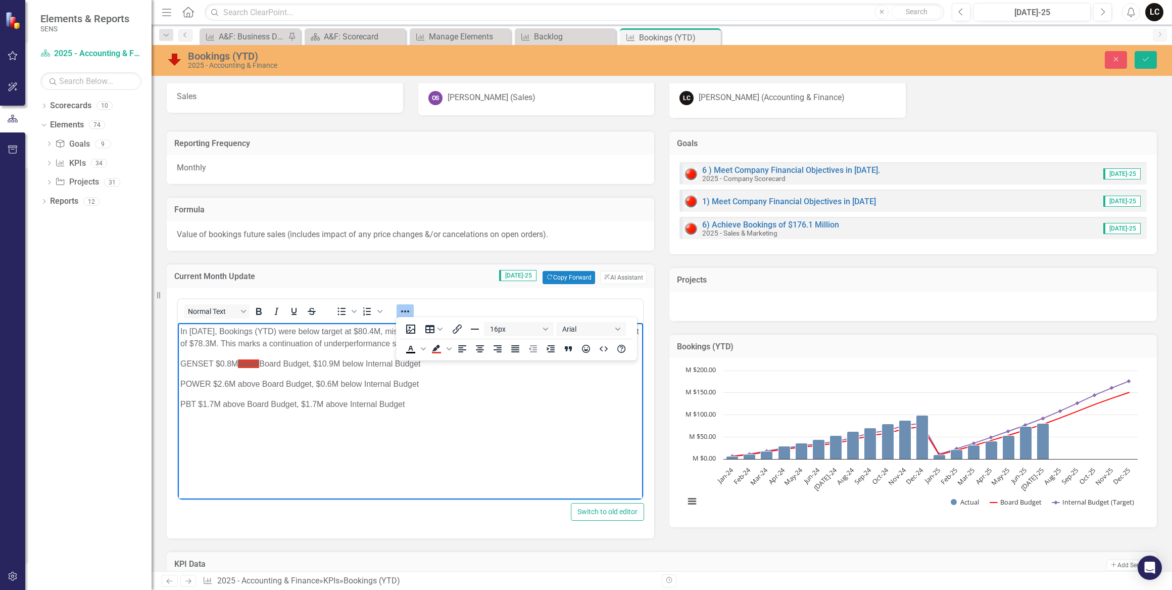
click at [460, 474] on html "In [DATE], Bookings (YTD) were below target at $80.4M, missing the Internal Bud…" at bounding box center [410, 398] width 465 height 152
click at [257, 367] on span "below" at bounding box center [248, 363] width 21 height 9
drag, startPoint x: 263, startPoint y: 372, endPoint x: 240, endPoint y: 371, distance: 23.8
click at [240, 369] on p "GENSET $0.8M below Board Budget, $10.9M below Internal Budget" at bounding box center [410, 363] width 460 height 12
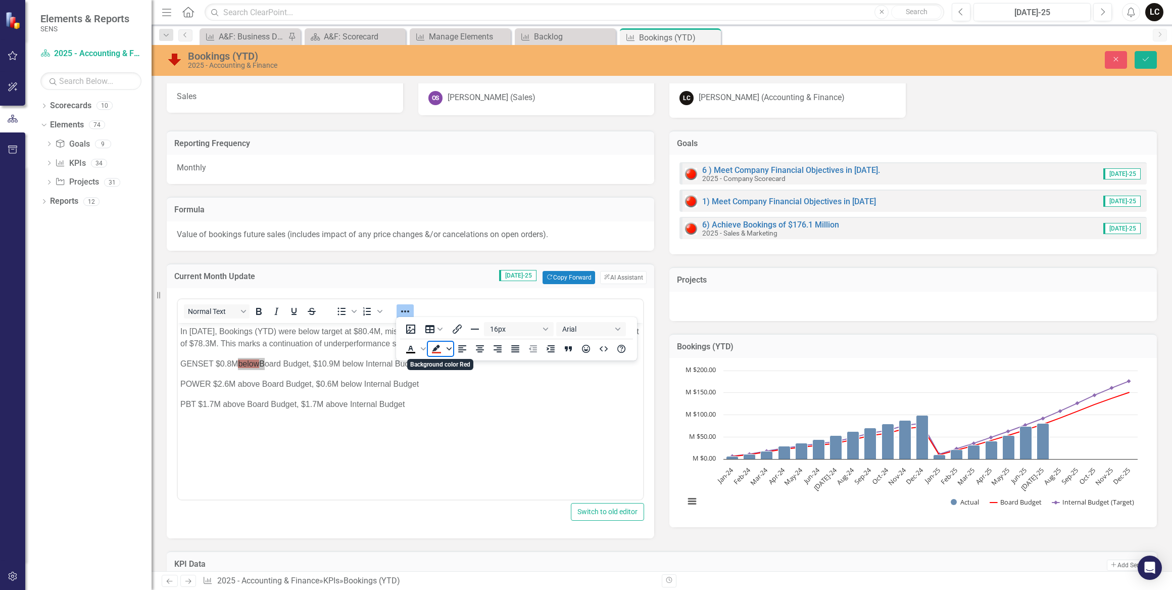
click at [449, 349] on icon "Background color Red" at bounding box center [449, 348] width 5 height 5
click at [466, 427] on icon "Remove color" at bounding box center [467, 425] width 10 height 10
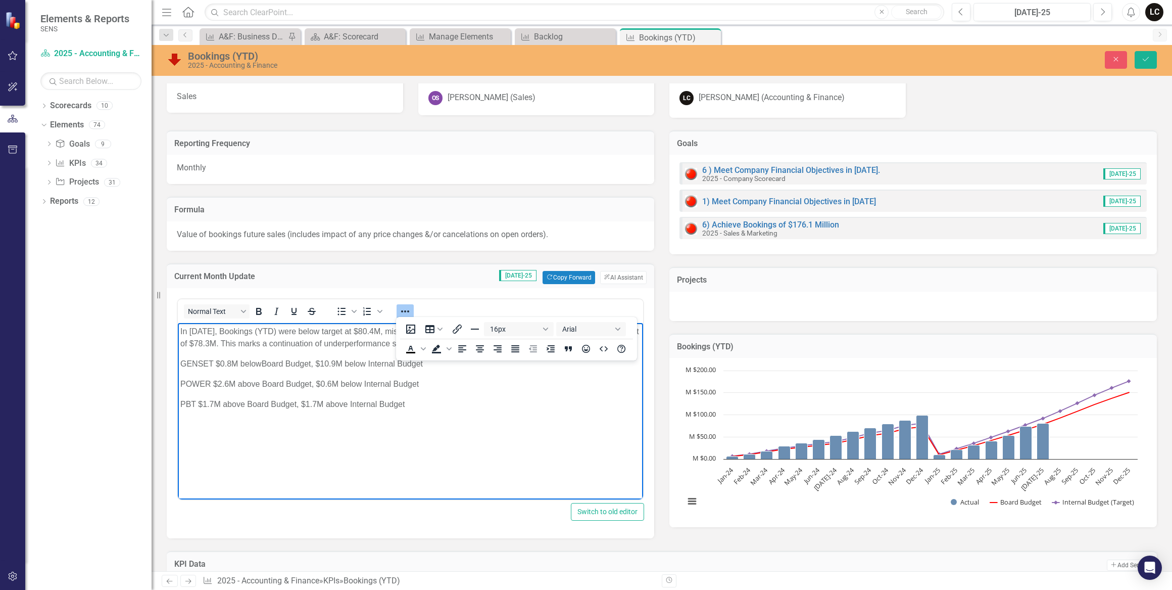
click at [264, 386] on body "In [DATE], Bookings (YTD) were below target at $80.4M, missing the Internal Bud…" at bounding box center [410, 398] width 465 height 152
drag, startPoint x: 260, startPoint y: 376, endPoint x: 241, endPoint y: 375, distance: 19.7
click at [241, 369] on p "GENSET $0.8M below Board Budget, $10.9M below Internal Budget" at bounding box center [410, 363] width 460 height 12
click at [424, 351] on icon "Text color Black" at bounding box center [423, 348] width 5 height 5
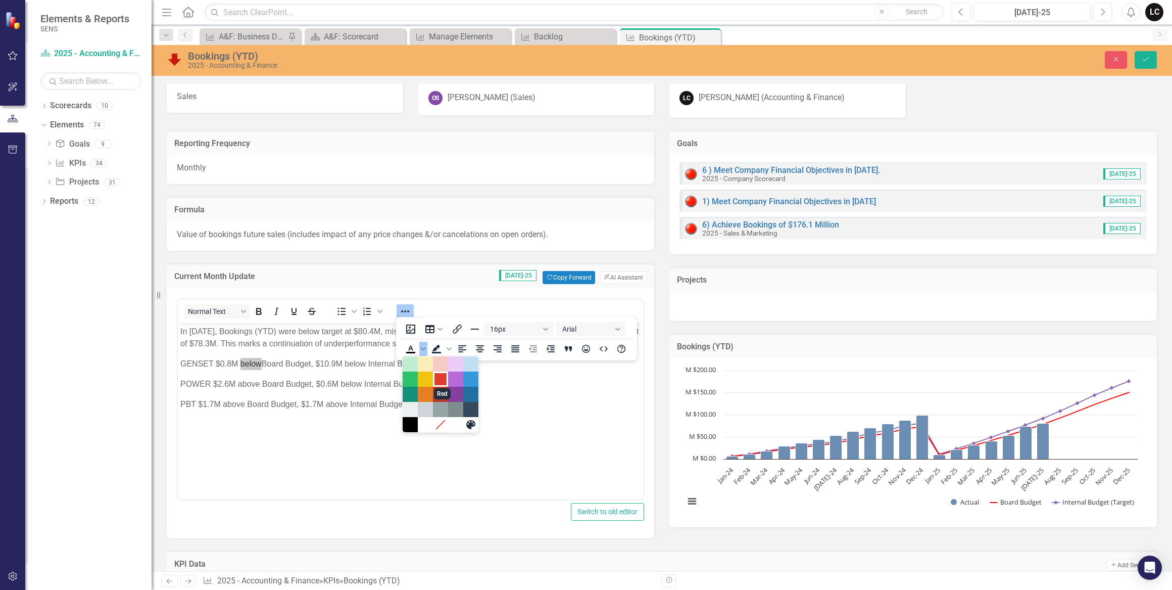
click at [440, 381] on div "Red" at bounding box center [441, 379] width 12 height 12
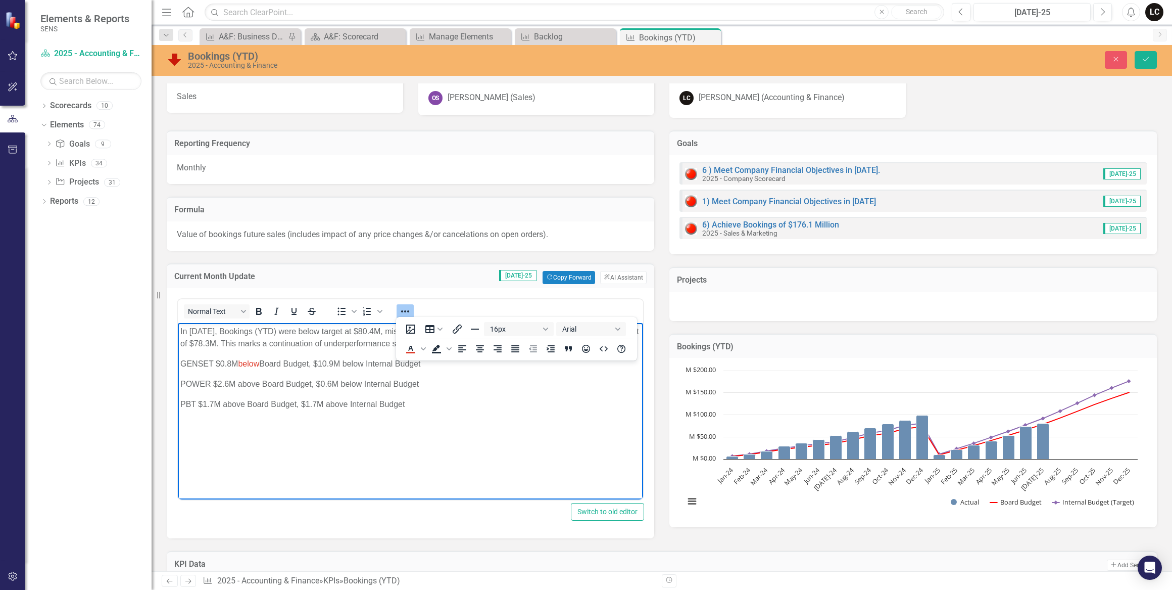
click at [337, 428] on body "In [DATE], Bookings (YTD) were below target at $80.4M, missing the Internal Bud…" at bounding box center [410, 398] width 465 height 152
drag, startPoint x: 366, startPoint y: 374, endPoint x: 349, endPoint y: 375, distance: 17.2
click at [349, 369] on p "GENSET $0.8M below Board Budget, $10.9M below Internal Budget" at bounding box center [410, 363] width 460 height 12
click at [408, 350] on icon "Text color Red" at bounding box center [411, 349] width 12 height 12
drag, startPoint x: 361, startPoint y: 396, endPoint x: 343, endPoint y: 396, distance: 18.2
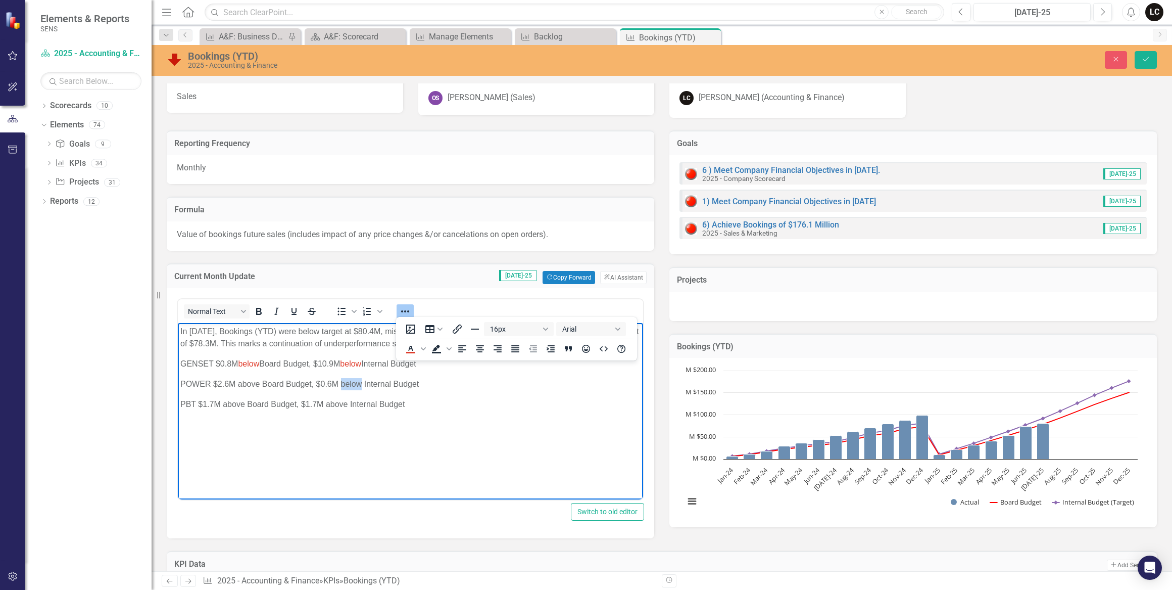
click at [343, 390] on p "POWER $2.6M above Board Budget, $0.6M below Internal Budget" at bounding box center [410, 383] width 460 height 12
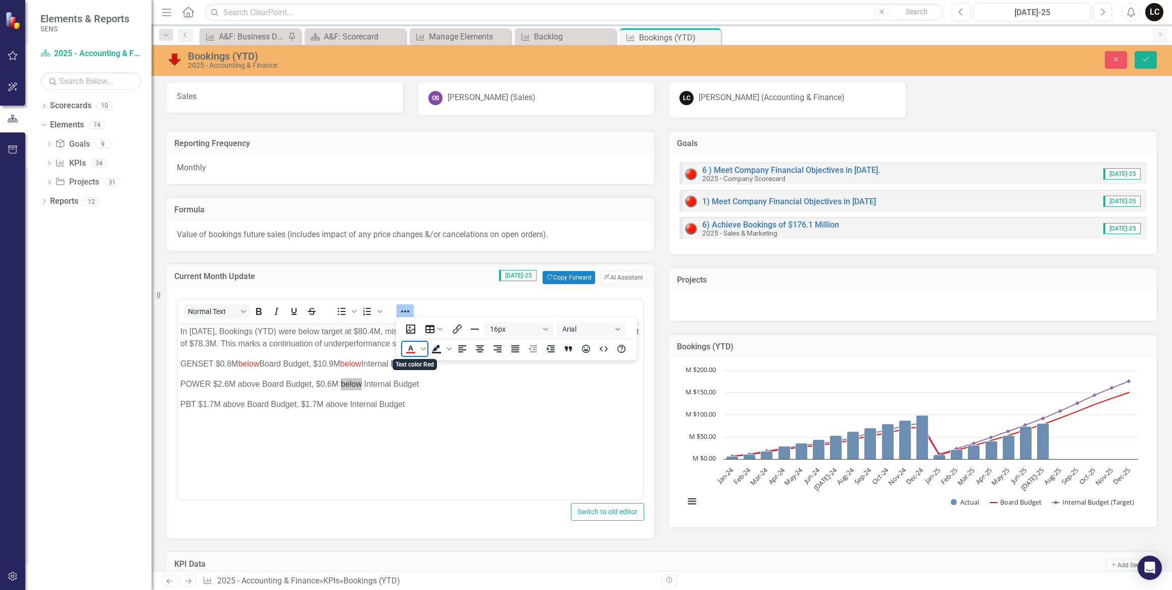
click at [411, 346] on icon "Text color Red" at bounding box center [411, 348] width 5 height 5
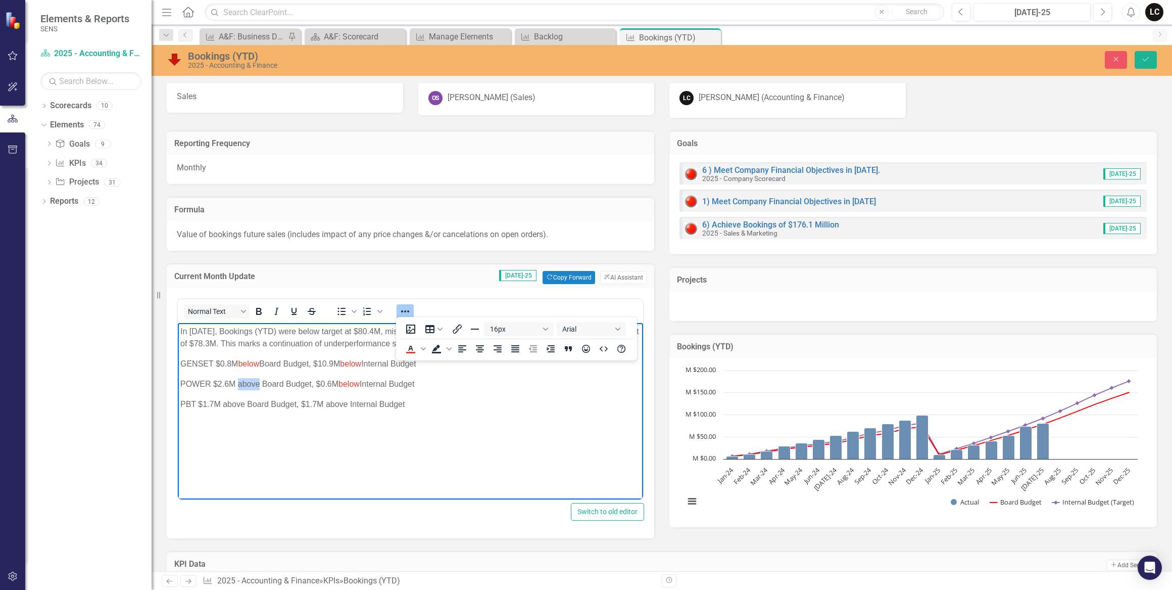
drag, startPoint x: 258, startPoint y: 397, endPoint x: 239, endPoint y: 393, distance: 20.1
click at [239, 390] on p "POWER $2.6M above Board Budget, $0.6M below Internal Budget" at bounding box center [410, 383] width 460 height 12
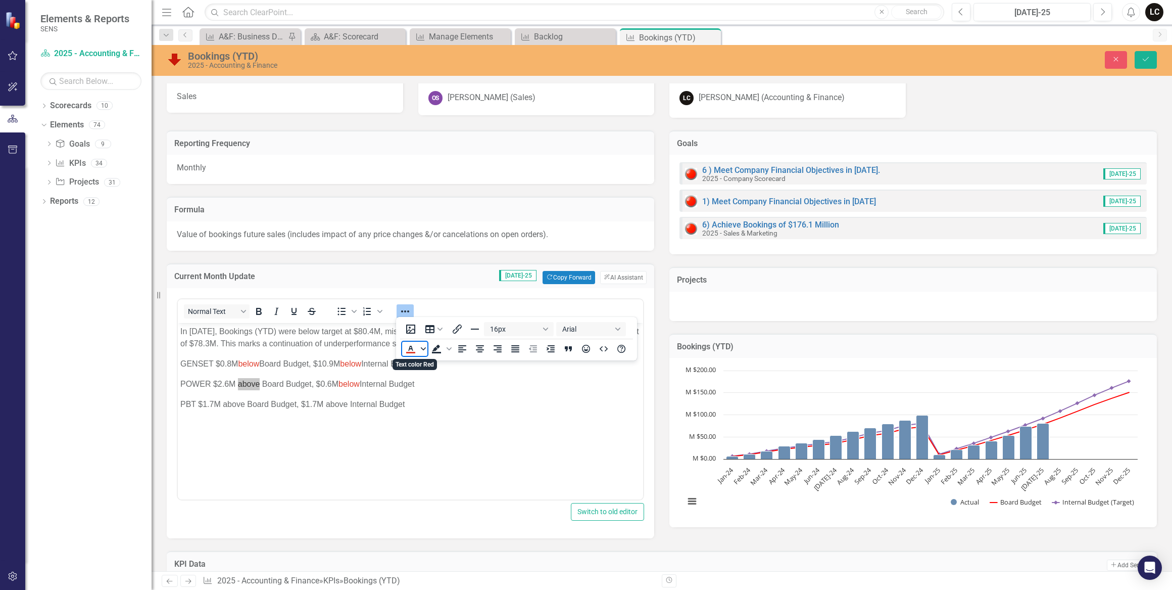
click at [423, 348] on icon "Text color Red" at bounding box center [423, 348] width 5 height 5
click at [413, 377] on div "Green" at bounding box center [410, 379] width 12 height 12
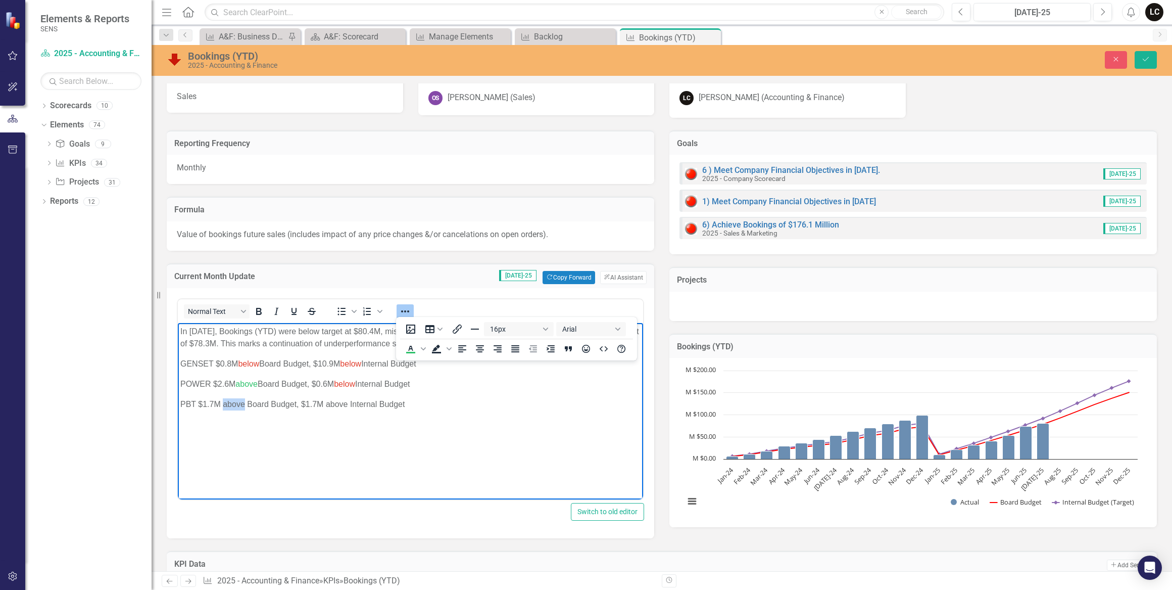
drag, startPoint x: 244, startPoint y: 417, endPoint x: 224, endPoint y: 415, distance: 20.3
click at [224, 410] on p "PBT $1.7M above Board Budget, $1.7M above Internal Budget" at bounding box center [410, 404] width 460 height 12
click at [413, 350] on icon "Text color Green" at bounding box center [411, 348] width 5 height 5
drag, startPoint x: 347, startPoint y: 416, endPoint x: 325, endPoint y: 416, distance: 21.2
click at [325, 410] on p "PBT $1.7M above Board Budget, $1.7M above Internal Budget" at bounding box center [410, 404] width 460 height 12
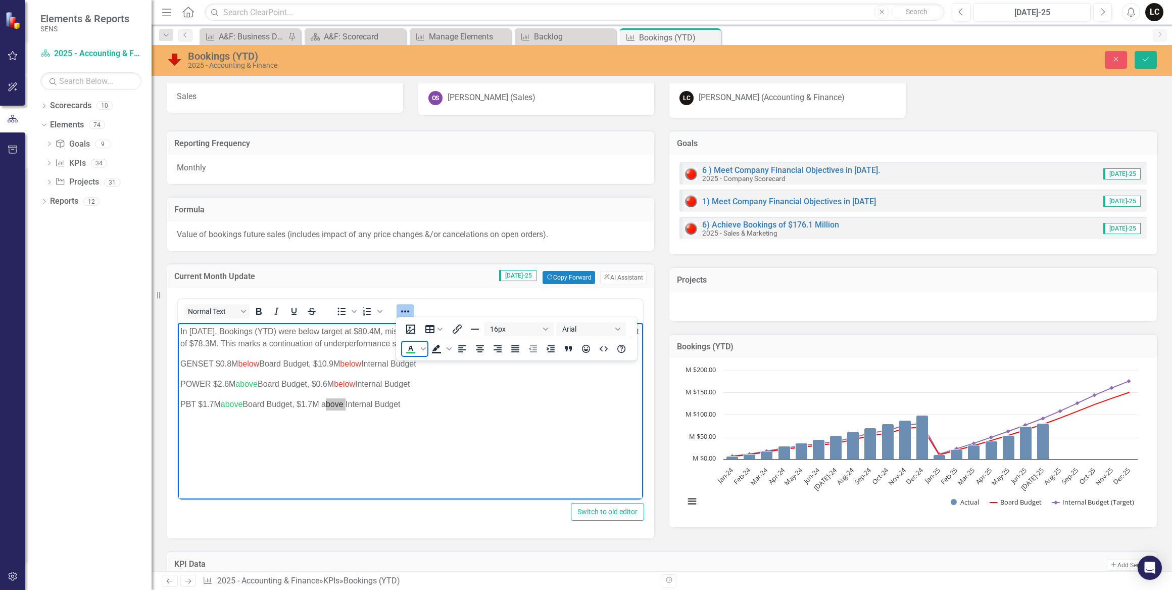
click at [409, 352] on icon "Text color Green" at bounding box center [410, 353] width 9 height 2
click at [490, 409] on p "PBT $1.7M above Board Budget, $1.7M above Internal Budget" at bounding box center [410, 404] width 460 height 12
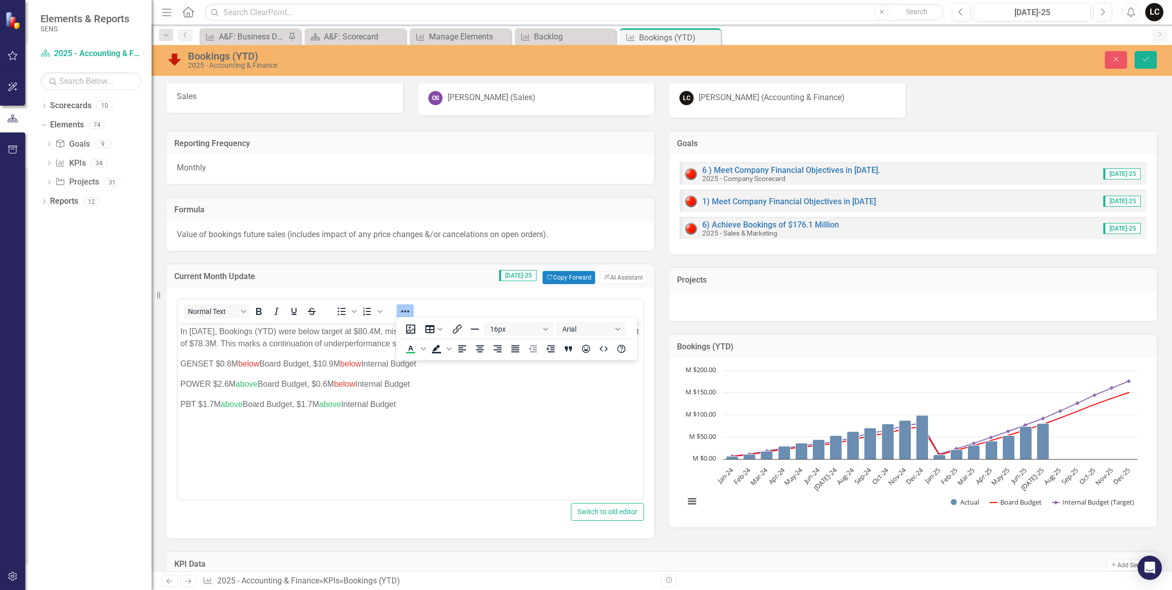
click at [508, 513] on div "Switch to old editor" at bounding box center [410, 512] width 467 height 18
click at [1142, 62] on icon "Save" at bounding box center [1146, 59] width 9 height 7
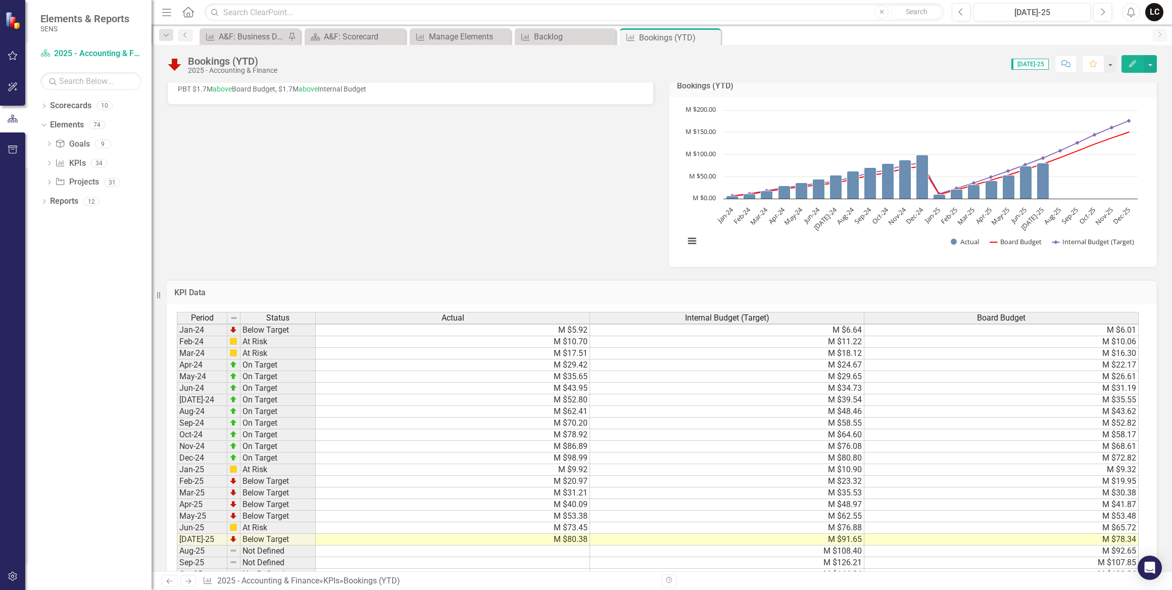
scroll to position [367, 0]
